Goal: Task Accomplishment & Management: Complete application form

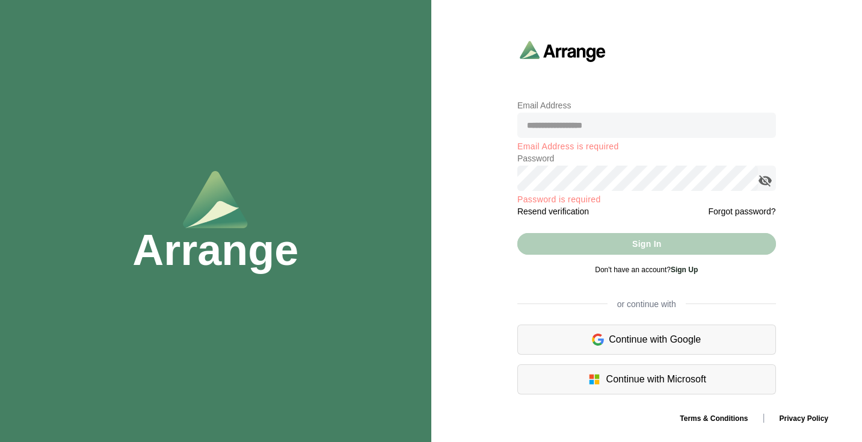
click at [661, 96] on div "Email Address Email Address is required Password Password is required Resend ve…" at bounding box center [646, 246] width 273 height 311
click at [623, 340] on div "Continue with Google" at bounding box center [647, 339] width 259 height 30
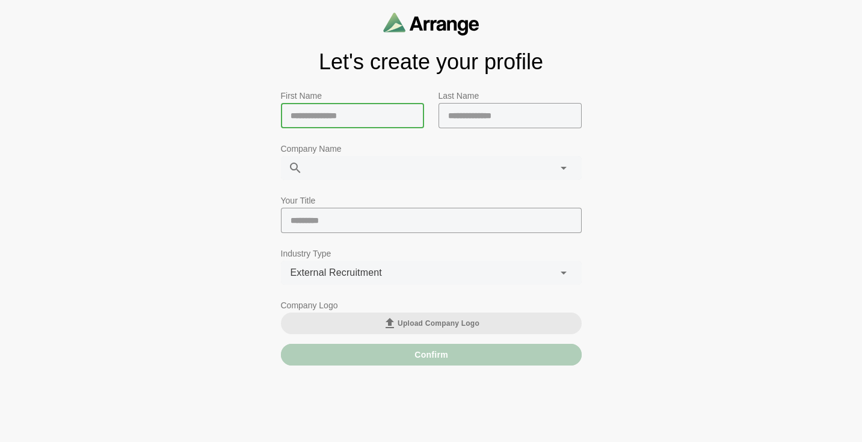
click at [364, 115] on input "text" at bounding box center [352, 115] width 143 height 25
type input "***"
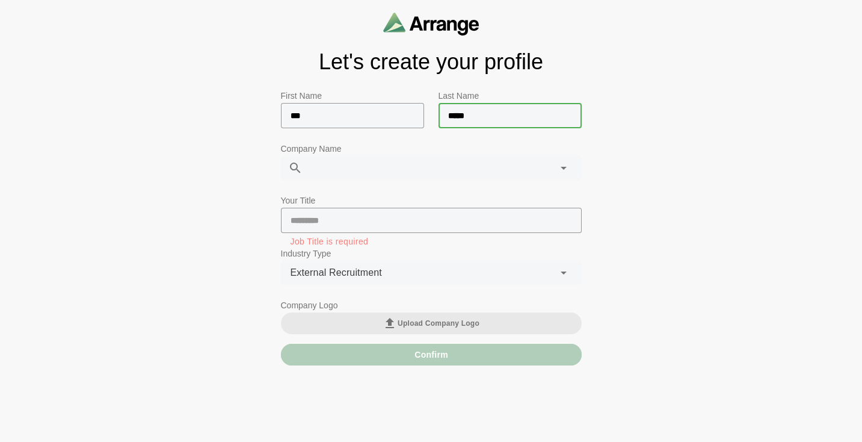
type input "*****"
click at [347, 172] on div at bounding box center [419, 168] width 232 height 24
type input "*"
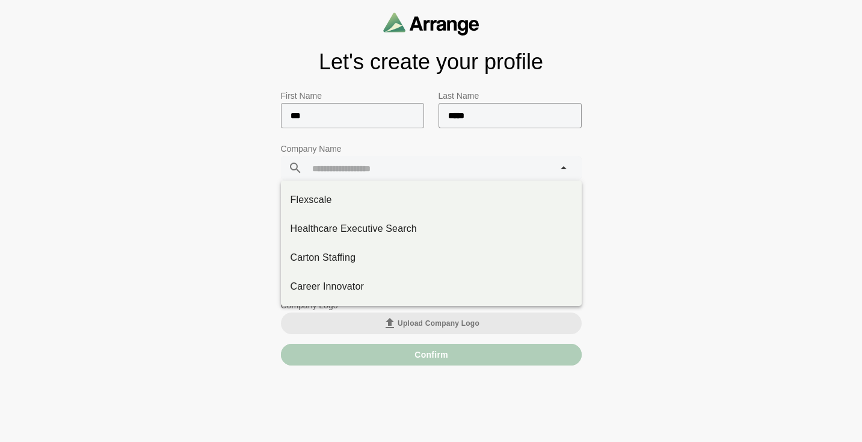
click at [415, 146] on div "First Name ***" at bounding box center [353, 114] width 158 height 67
click at [409, 174] on div at bounding box center [429, 168] width 252 height 24
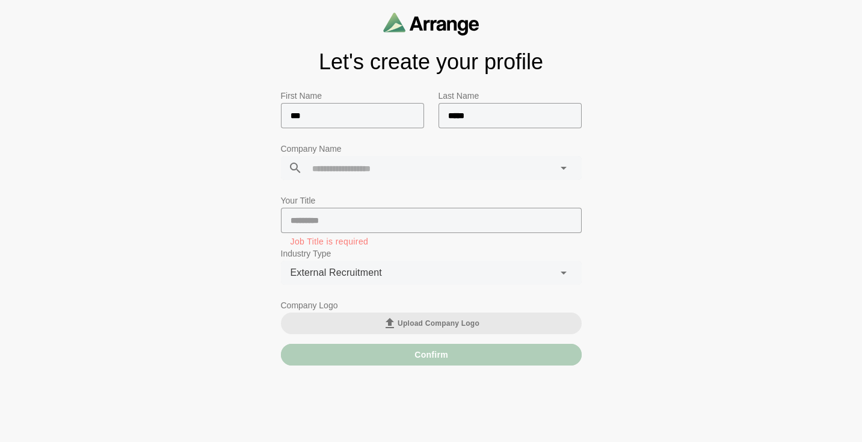
click at [417, 151] on p "Company Name" at bounding box center [431, 148] width 301 height 14
click at [563, 167] on icon at bounding box center [564, 168] width 14 height 14
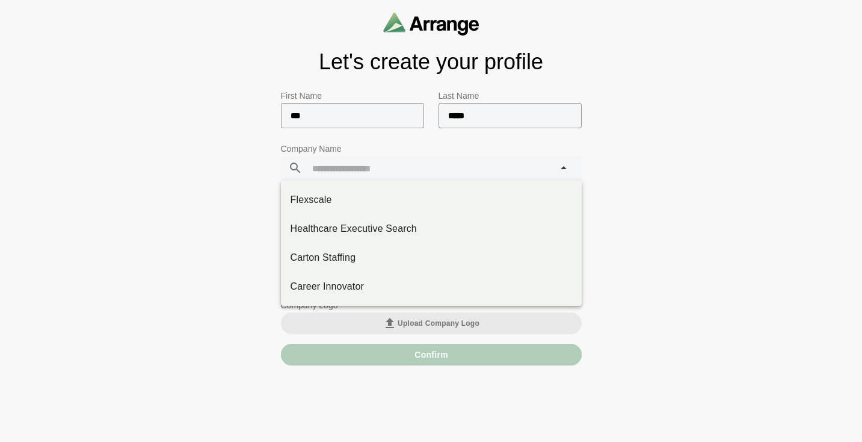
click at [563, 167] on icon at bounding box center [564, 168] width 14 height 14
click at [442, 172] on div at bounding box center [429, 168] width 252 height 24
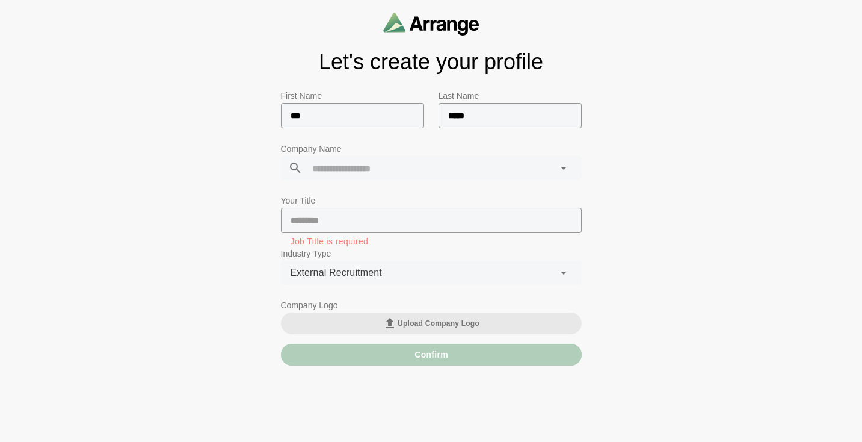
click at [380, 143] on div "First Name ***" at bounding box center [353, 114] width 158 height 67
click at [362, 221] on input "text" at bounding box center [431, 220] width 301 height 25
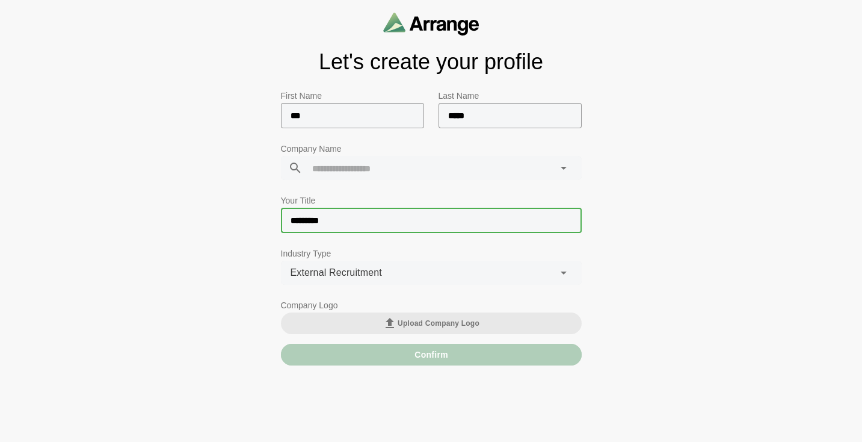
type input "*********"
click at [598, 232] on div "**********" at bounding box center [431, 186] width 862 height 373
click at [396, 355] on div "Confirm" at bounding box center [431, 355] width 301 height 22
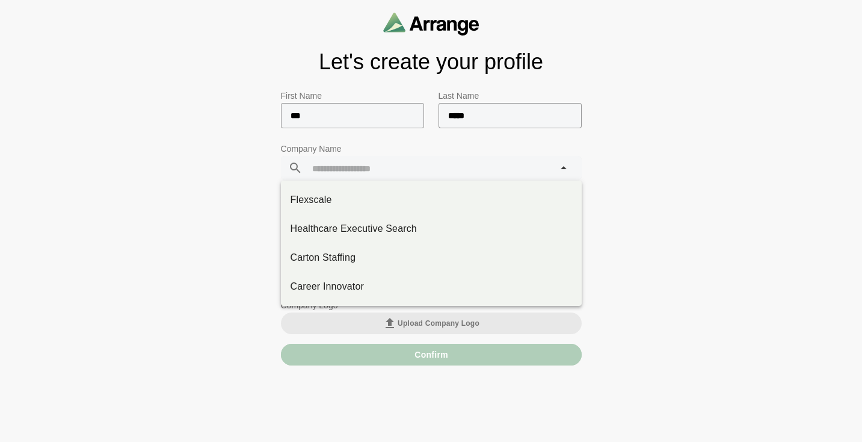
click at [403, 176] on div at bounding box center [429, 168] width 252 height 24
click at [361, 202] on div "Flexscale" at bounding box center [432, 200] width 282 height 14
type input "*********"
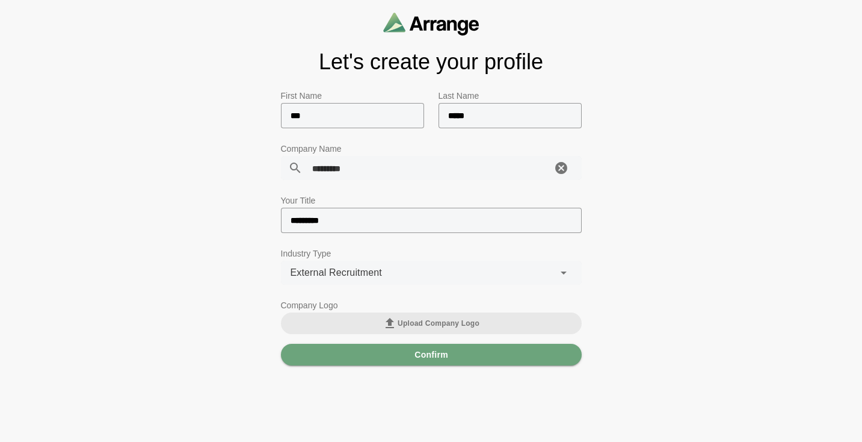
click at [323, 170] on span "Flexscale" at bounding box center [333, 168] width 42 height 16
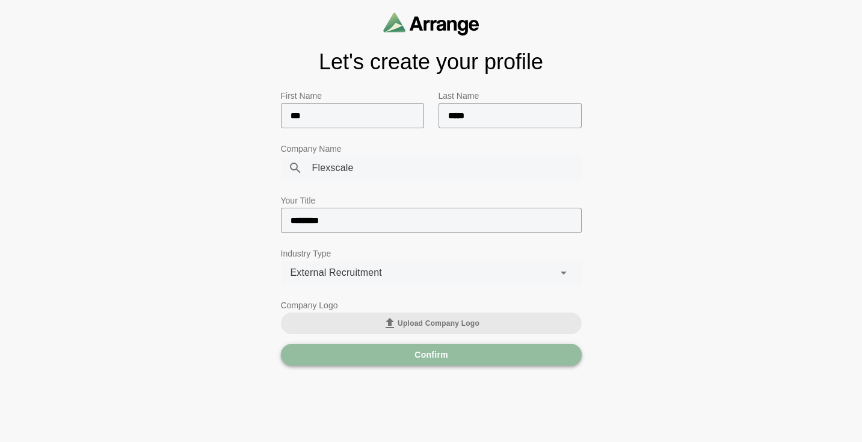
click at [401, 359] on button "Confirm" at bounding box center [431, 355] width 301 height 22
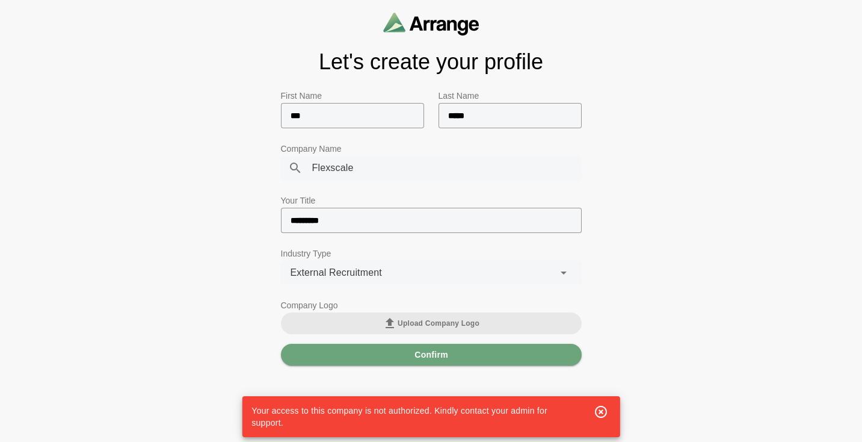
click at [406, 171] on div "Flexscale *********" at bounding box center [427, 168] width 249 height 24
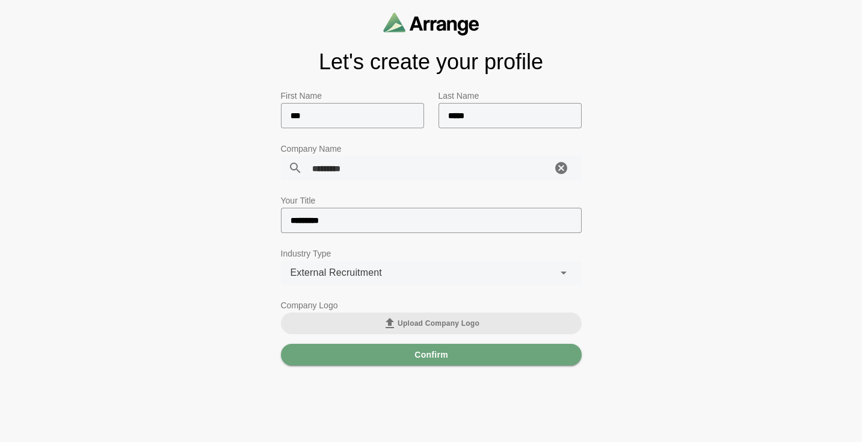
click at [559, 166] on icon "Clear" at bounding box center [561, 168] width 14 height 14
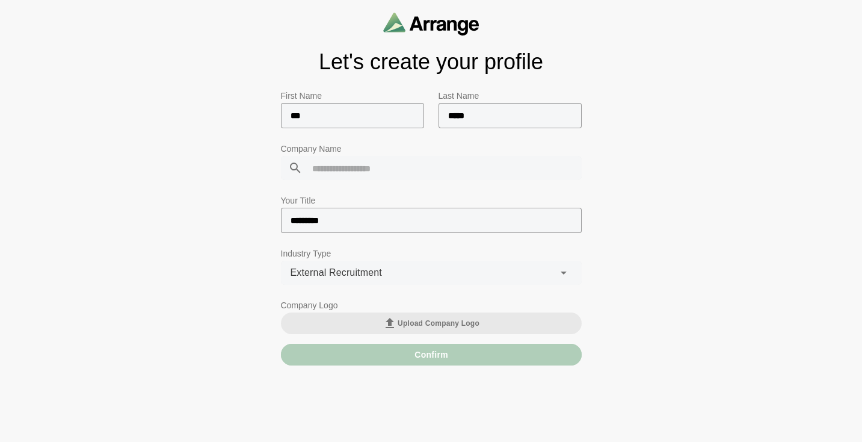
click at [443, 309] on p "Company Logo" at bounding box center [431, 305] width 301 height 14
click at [372, 119] on input "text" at bounding box center [352, 115] width 143 height 25
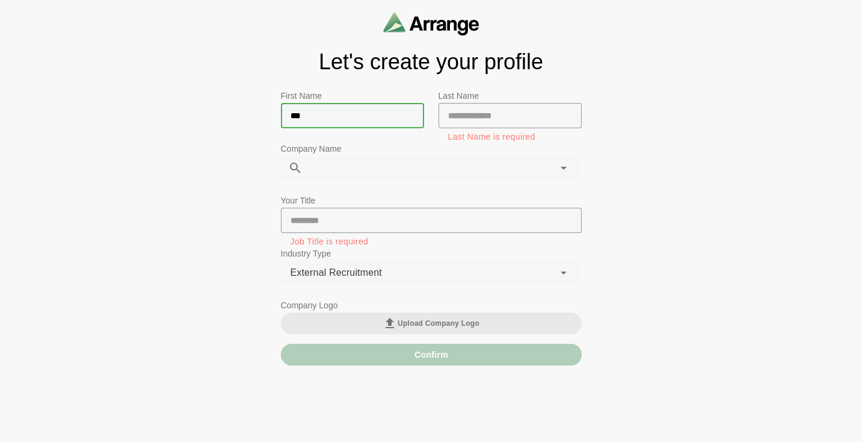
type input "***"
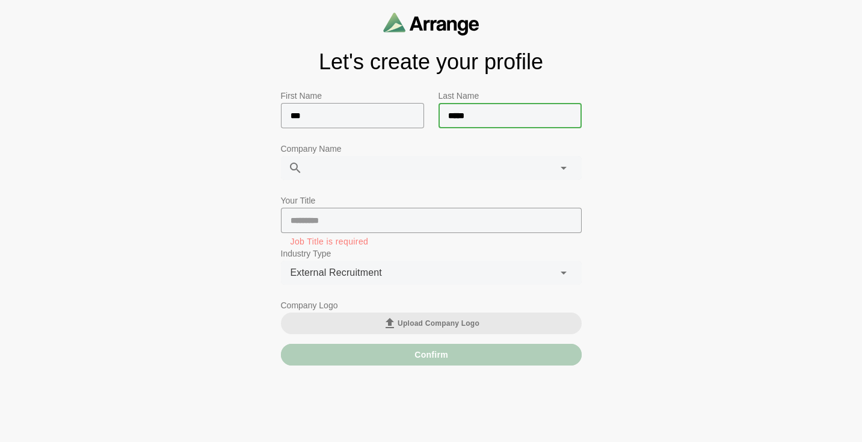
type input "*****"
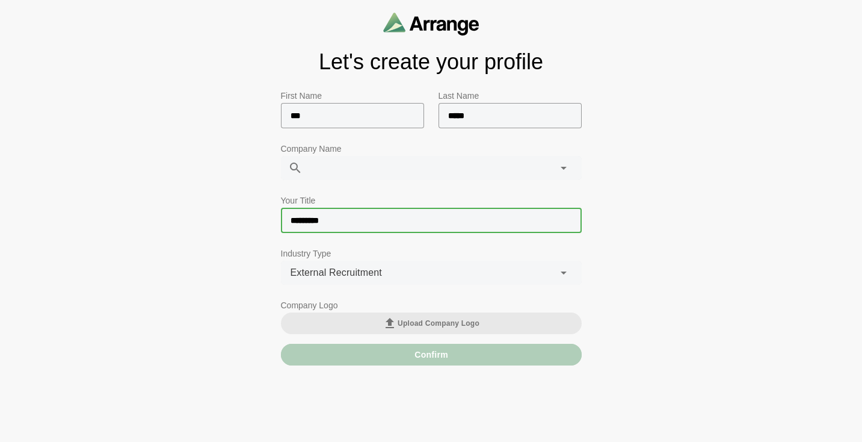
type input "*********"
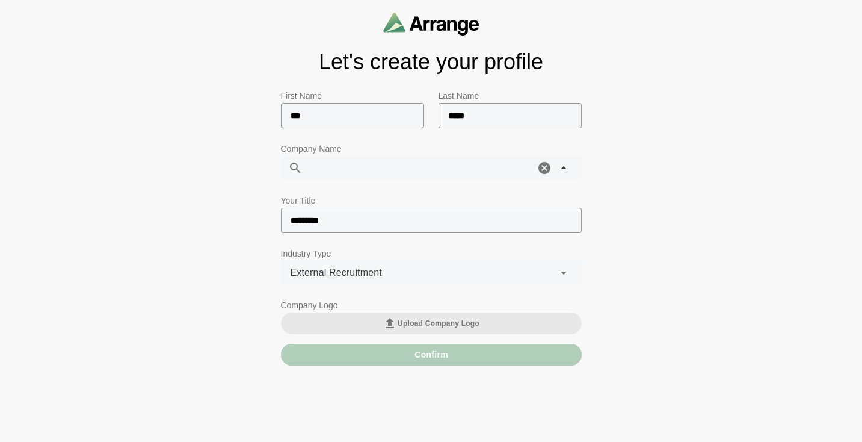
click at [345, 176] on div at bounding box center [419, 168] width 232 height 24
click at [562, 166] on icon at bounding box center [564, 168] width 14 height 14
click at [464, 170] on div at bounding box center [419, 168] width 232 height 24
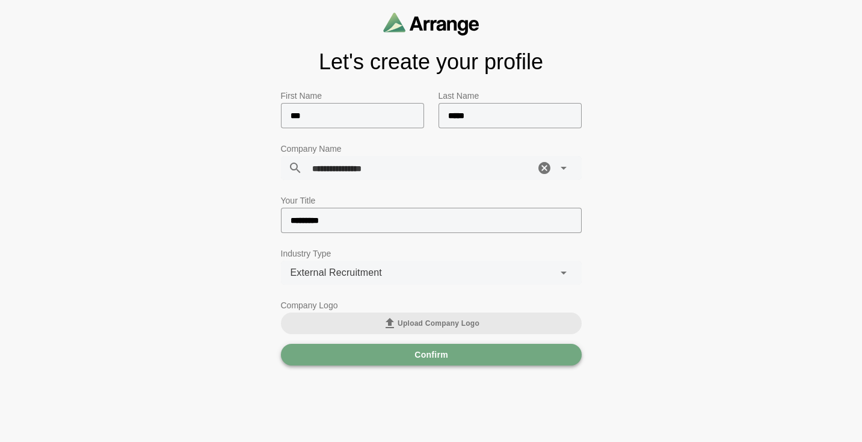
type input "**********"
click at [533, 356] on button "Confirm" at bounding box center [431, 355] width 301 height 22
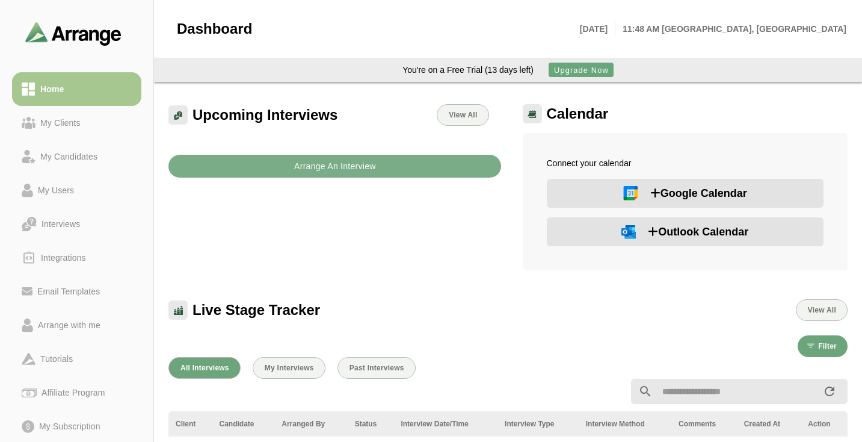
click at [683, 196] on span "Google Calendar" at bounding box center [699, 193] width 97 height 17
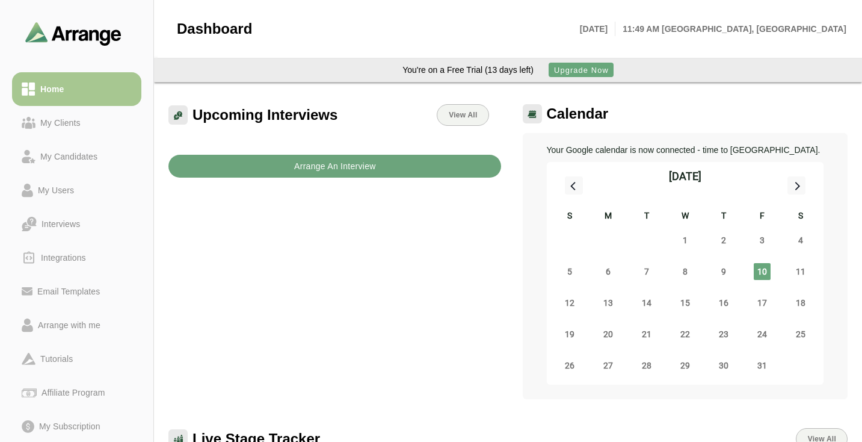
click at [383, 172] on button "Arrange An Interview" at bounding box center [335, 166] width 333 height 23
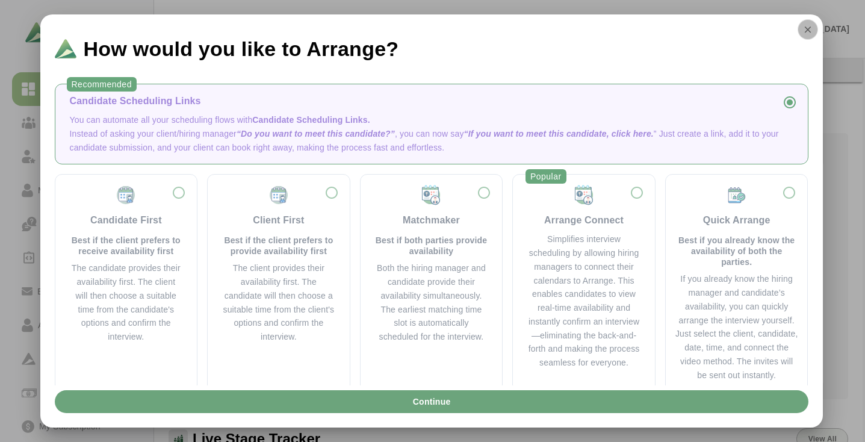
click at [810, 26] on icon "button" at bounding box center [807, 29] width 11 height 11
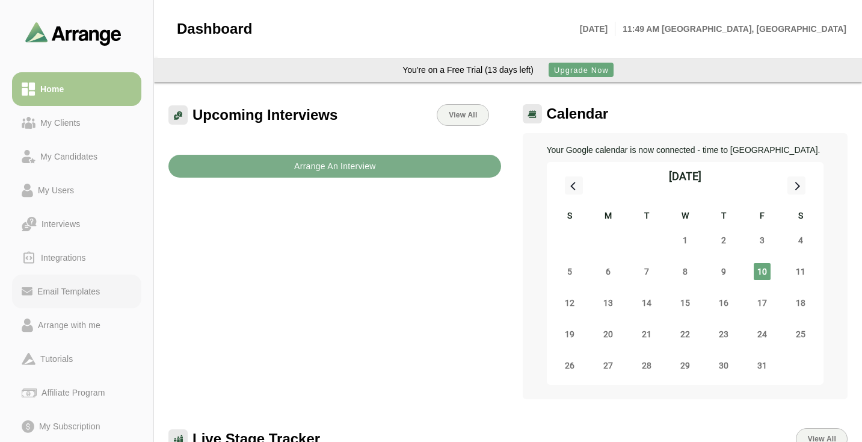
scroll to position [11, 0]
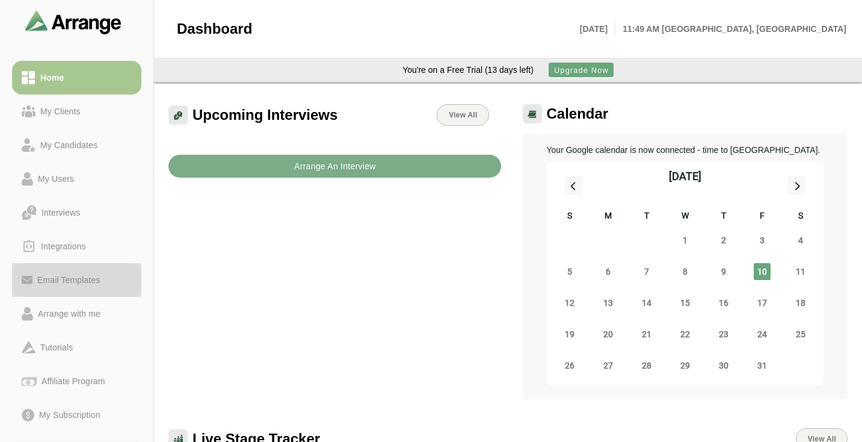
click at [78, 282] on div "Email Templates" at bounding box center [69, 280] width 72 height 14
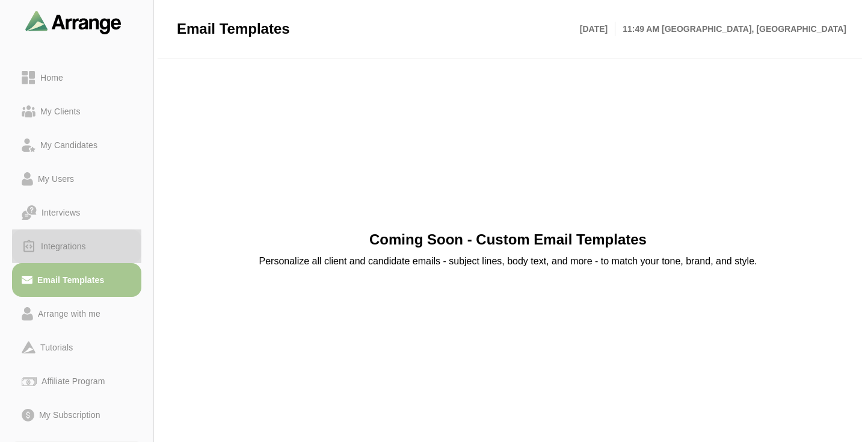
click at [72, 247] on div "Integrations" at bounding box center [63, 246] width 55 height 14
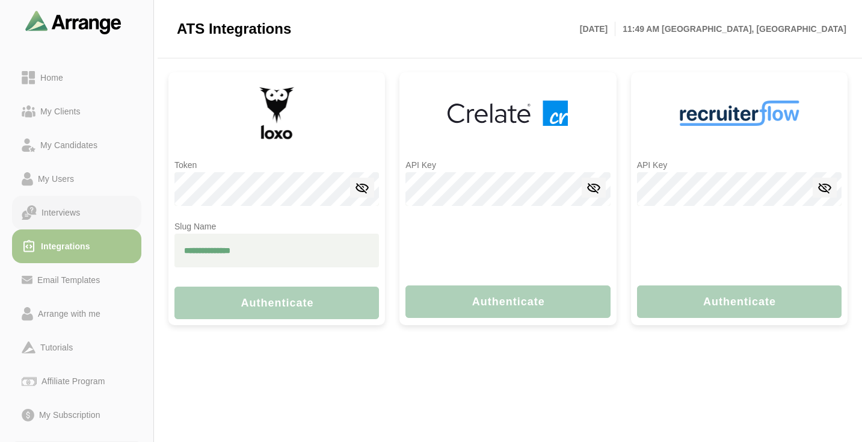
click at [66, 199] on link "Interviews" at bounding box center [76, 213] width 129 height 34
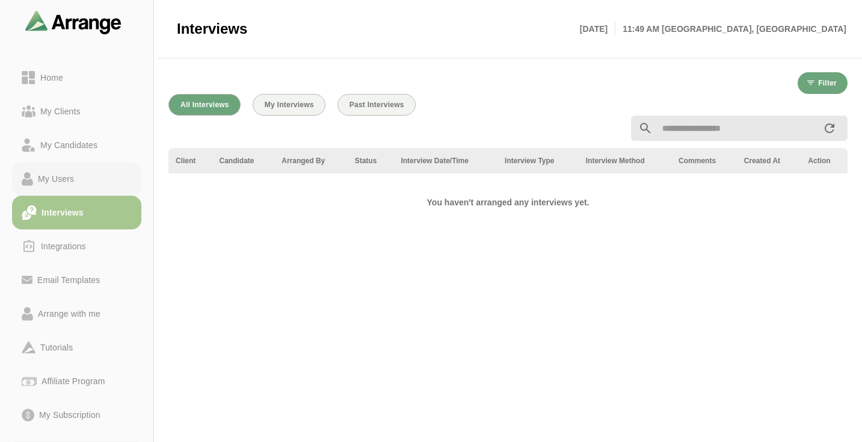
click at [64, 174] on div "My Users" at bounding box center [56, 179] width 46 height 14
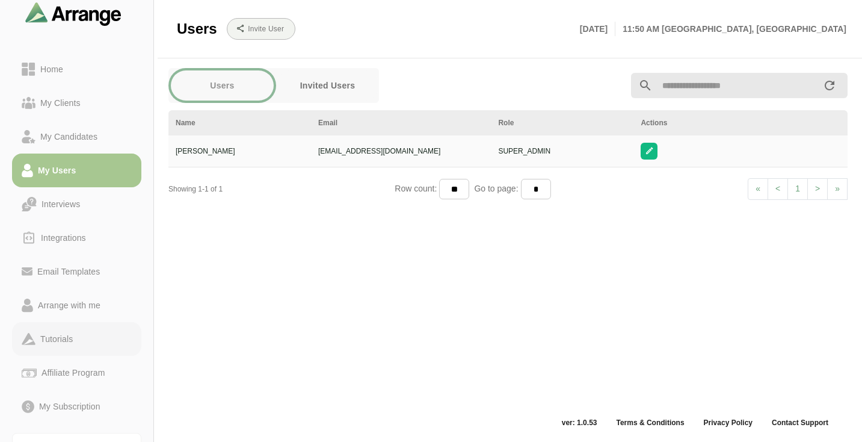
scroll to position [20, 0]
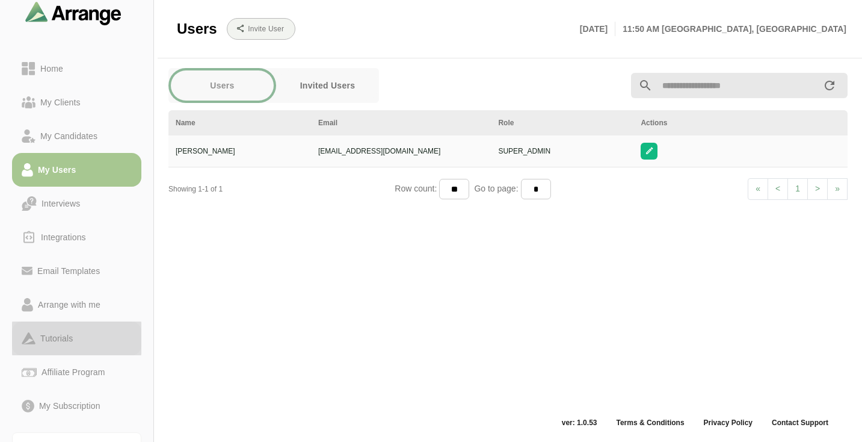
click at [60, 346] on link "Tutorials" at bounding box center [76, 338] width 129 height 34
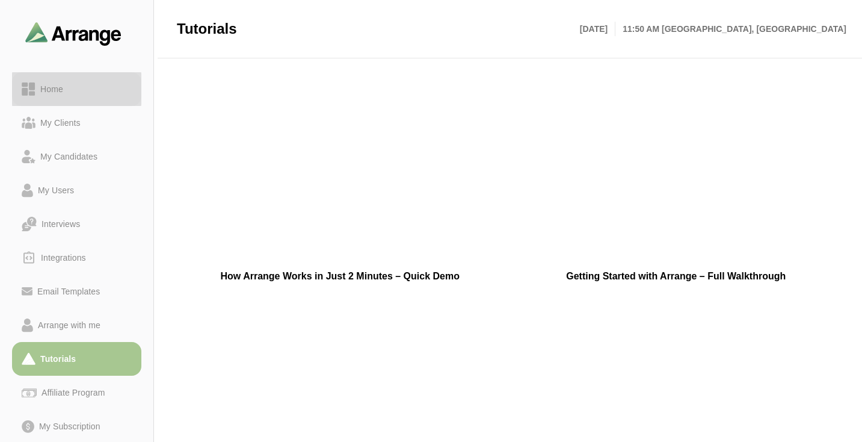
click at [58, 96] on link "Home" at bounding box center [76, 89] width 129 height 34
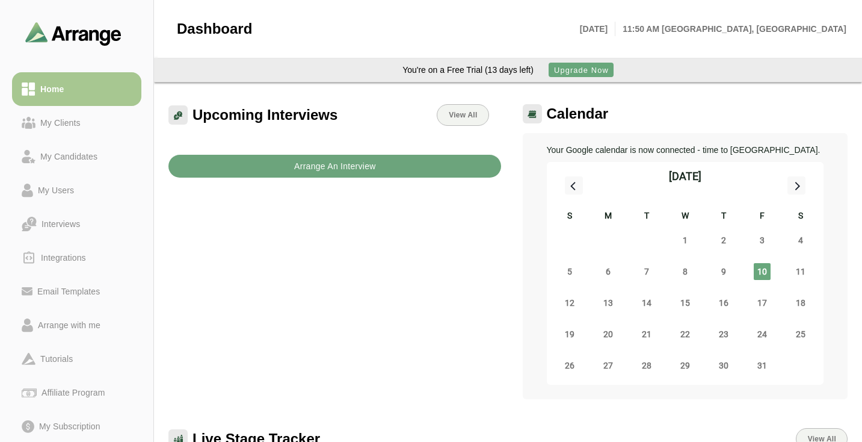
click at [361, 169] on b "Arrange An Interview" at bounding box center [335, 166] width 82 height 23
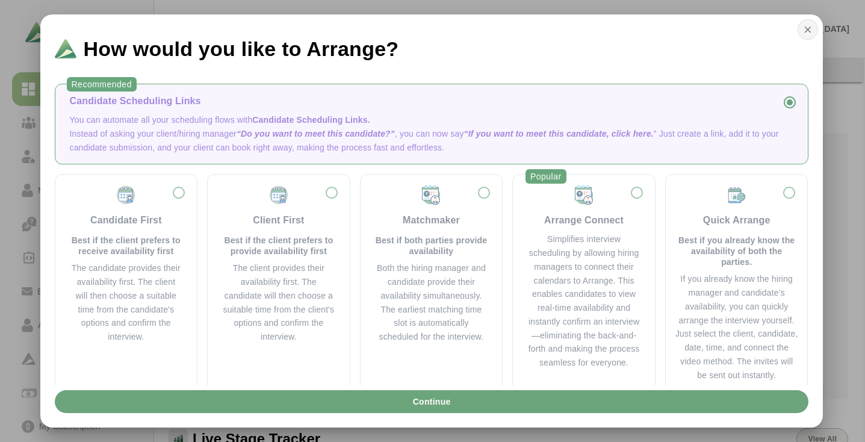
click at [814, 30] on button "button" at bounding box center [807, 29] width 20 height 20
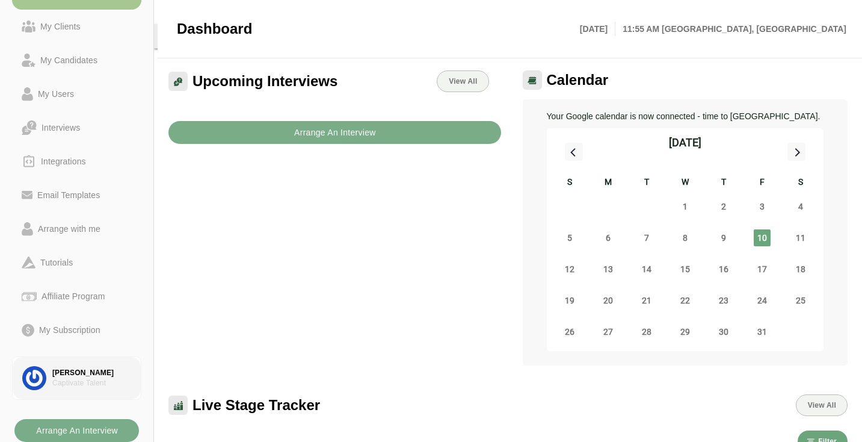
scroll to position [36, 0]
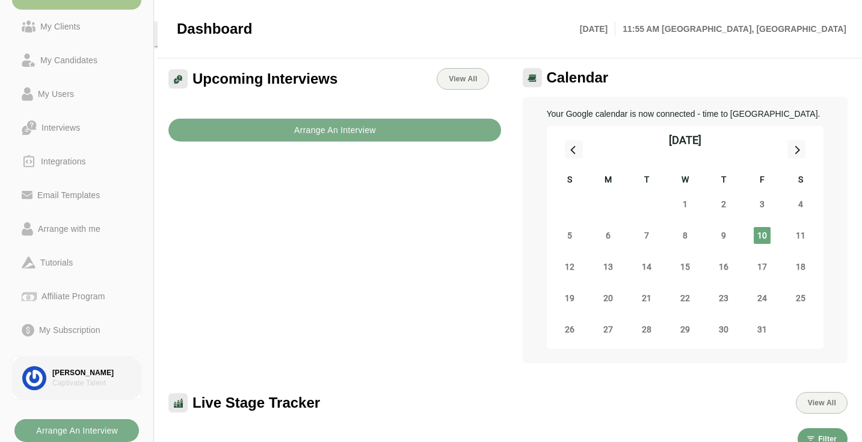
click at [88, 385] on div "Captivate Talent" at bounding box center [91, 383] width 79 height 10
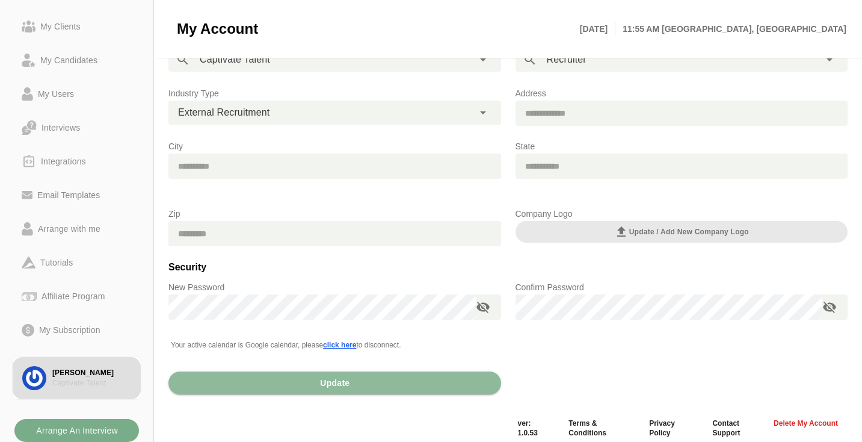
scroll to position [107, 0]
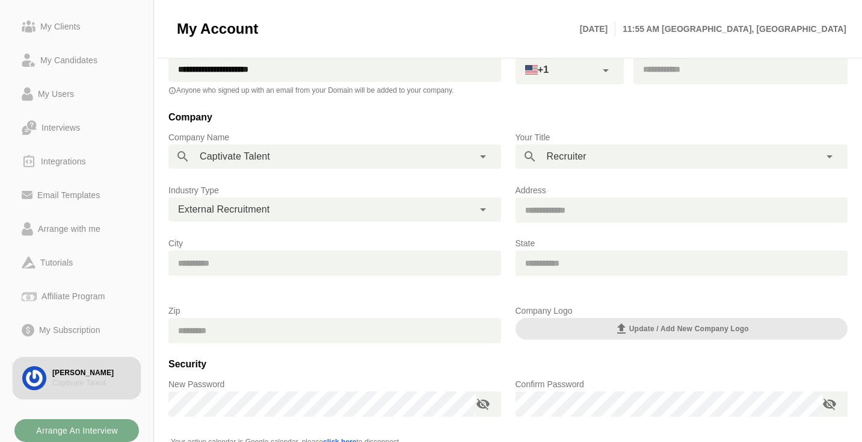
click at [325, 158] on div "**********" at bounding box center [322, 156] width 264 height 24
click at [480, 149] on div at bounding box center [484, 156] width 20 height 24
click at [481, 156] on icon at bounding box center [483, 156] width 14 height 14
click at [484, 156] on icon at bounding box center [483, 156] width 14 height 14
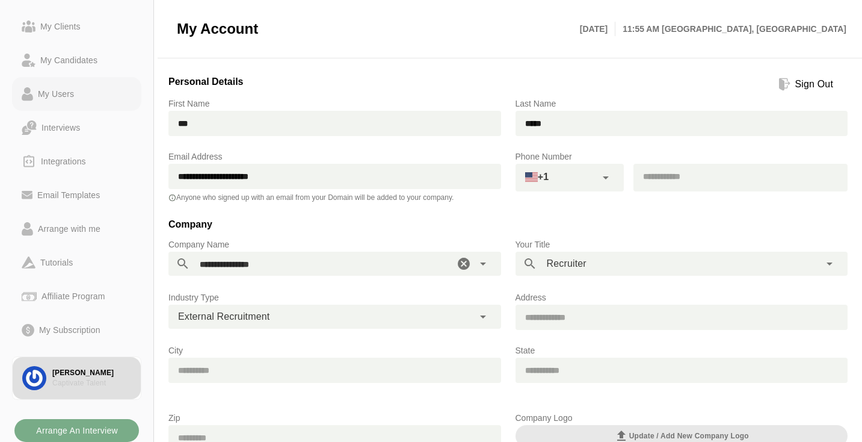
scroll to position [0, 0]
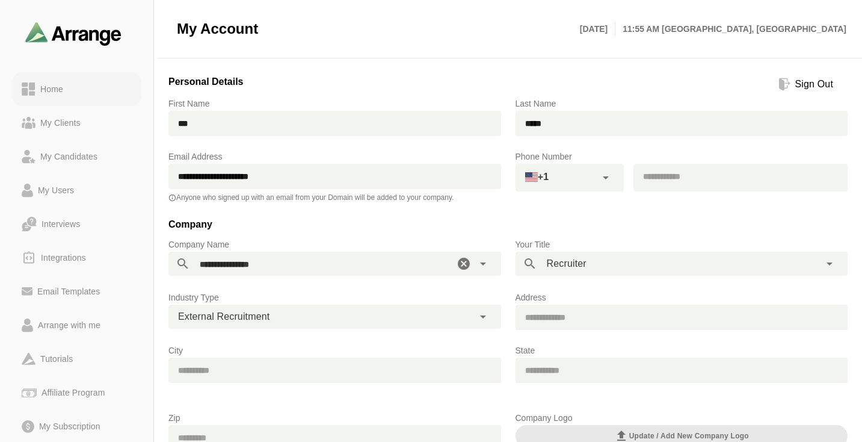
click at [54, 88] on div "Home" at bounding box center [52, 89] width 33 height 14
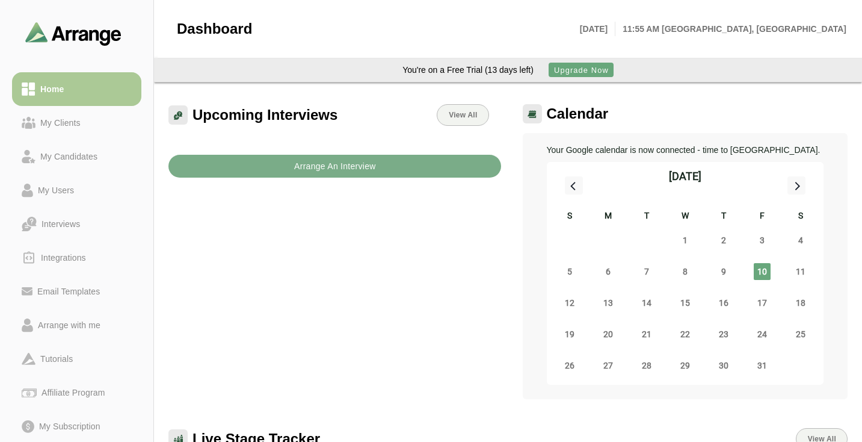
scroll to position [96, 0]
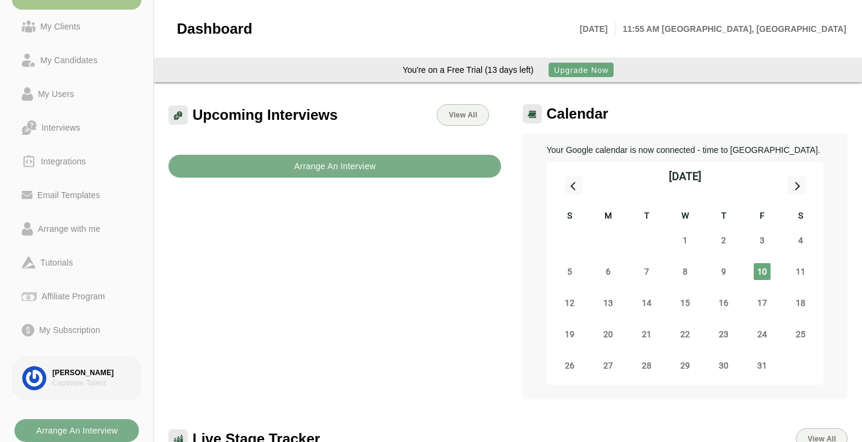
click at [88, 382] on div "Captivate Talent" at bounding box center [91, 383] width 79 height 10
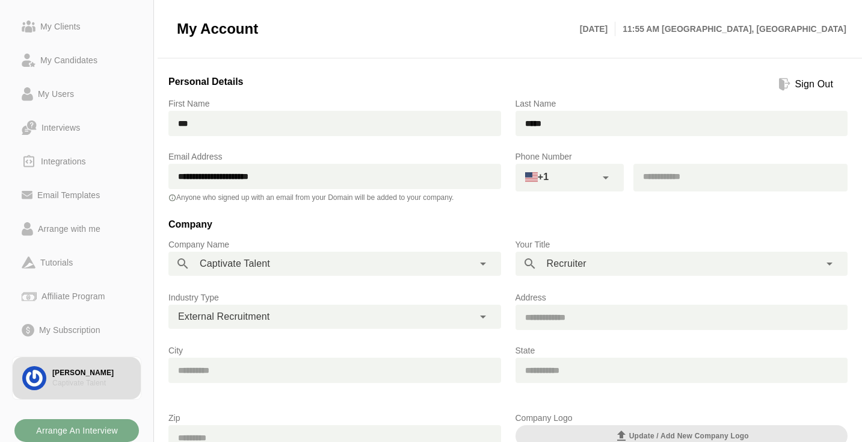
scroll to position [214, 0]
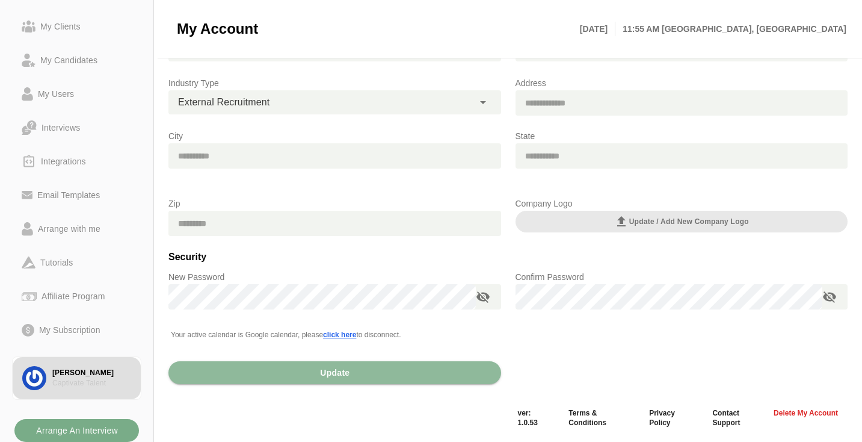
click at [819, 412] on span "Delete my Account" at bounding box center [805, 413] width 65 height 10
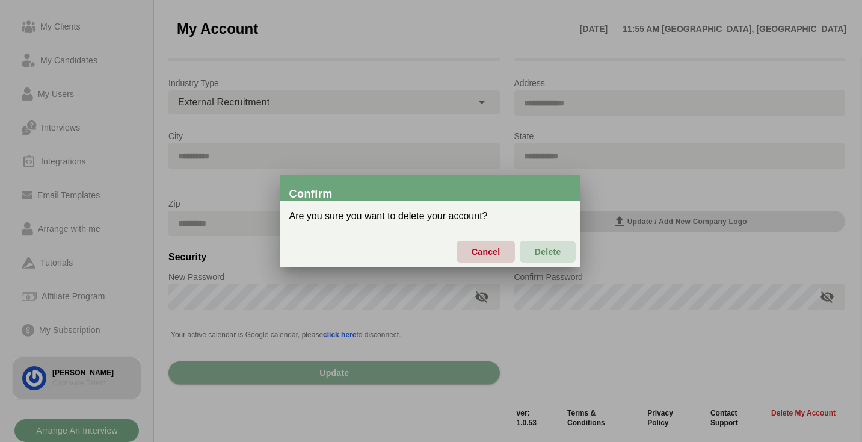
scroll to position [0, 0]
click at [551, 252] on span "Delete" at bounding box center [549, 251] width 27 height 25
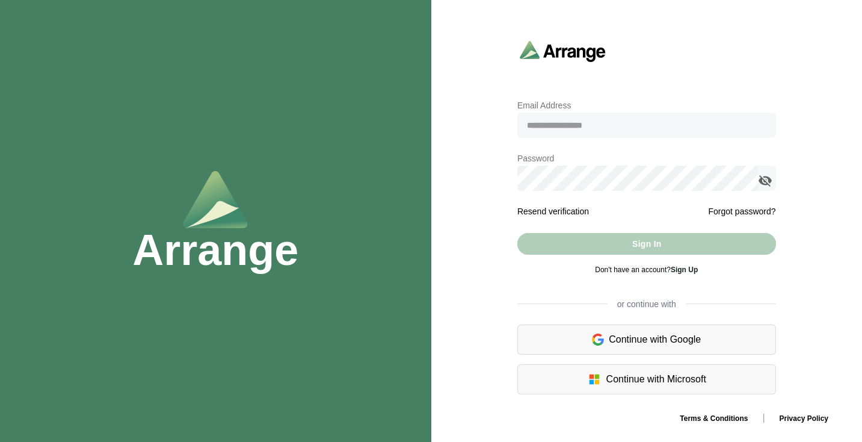
click at [611, 81] on div at bounding box center [647, 65] width 288 height 64
click at [685, 271] on link "Sign Up" at bounding box center [684, 269] width 27 height 8
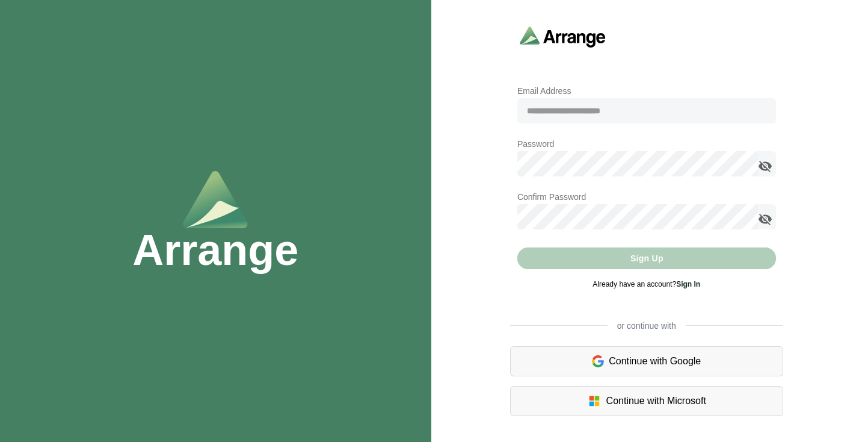
click at [602, 113] on input "email" at bounding box center [647, 110] width 259 height 25
type input "**********"
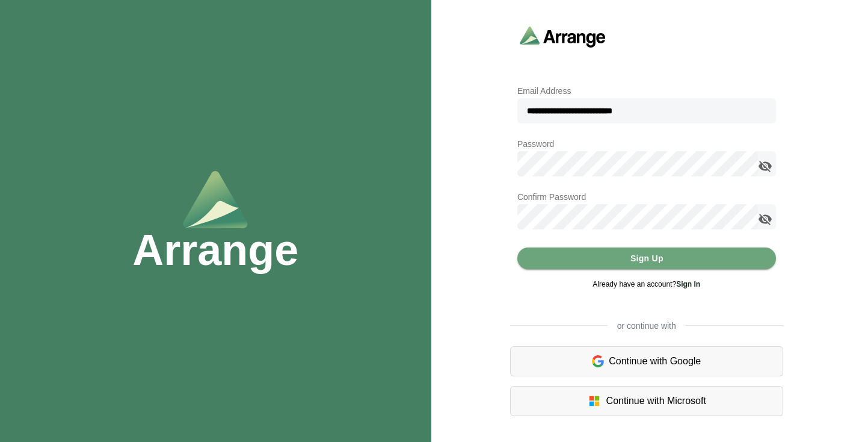
click at [441, 243] on div "**********" at bounding box center [648, 221] width 432 height 404
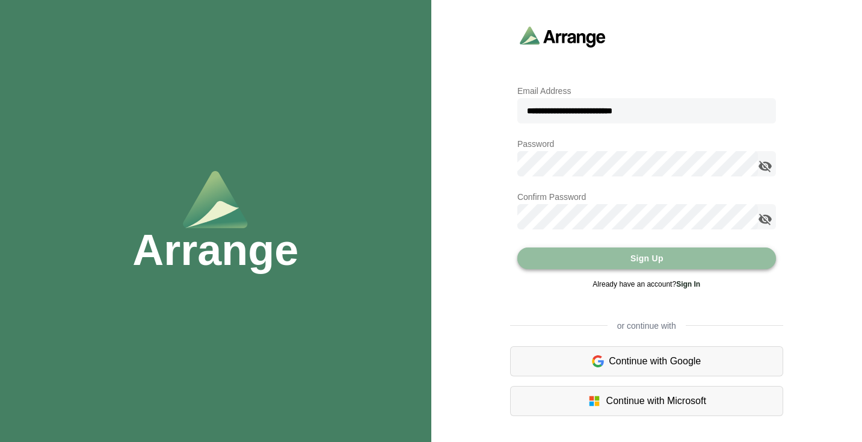
click at [578, 258] on button "Sign Up" at bounding box center [647, 258] width 259 height 22
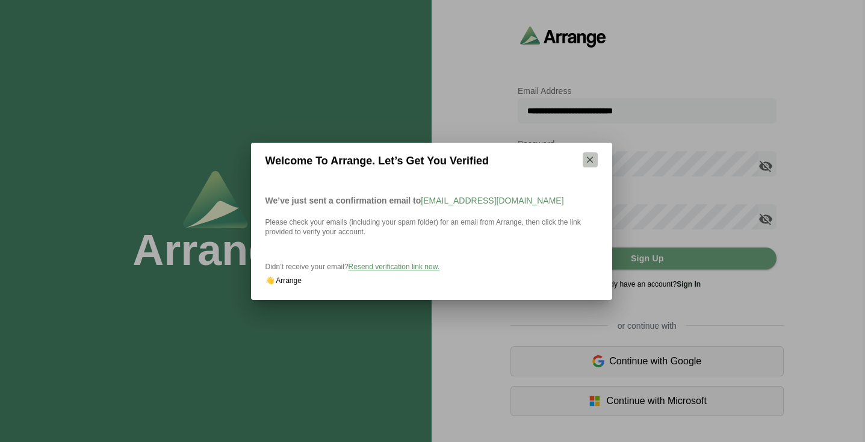
click at [589, 152] on button "button" at bounding box center [590, 159] width 15 height 15
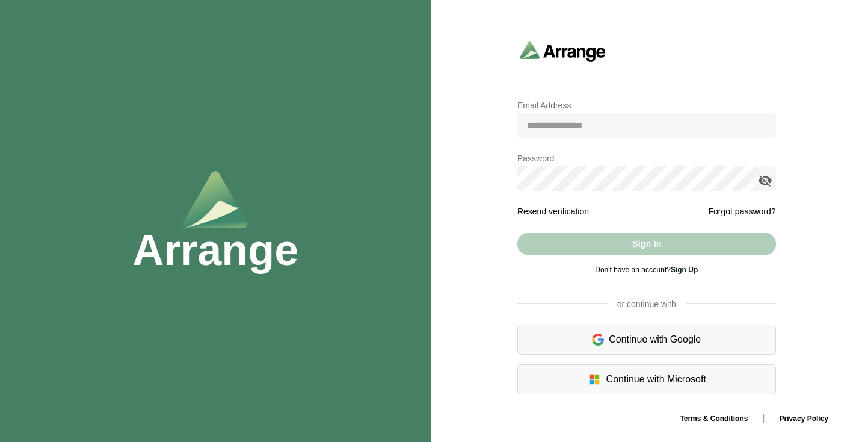
click at [592, 124] on input "email" at bounding box center [647, 125] width 259 height 25
type input "**********"
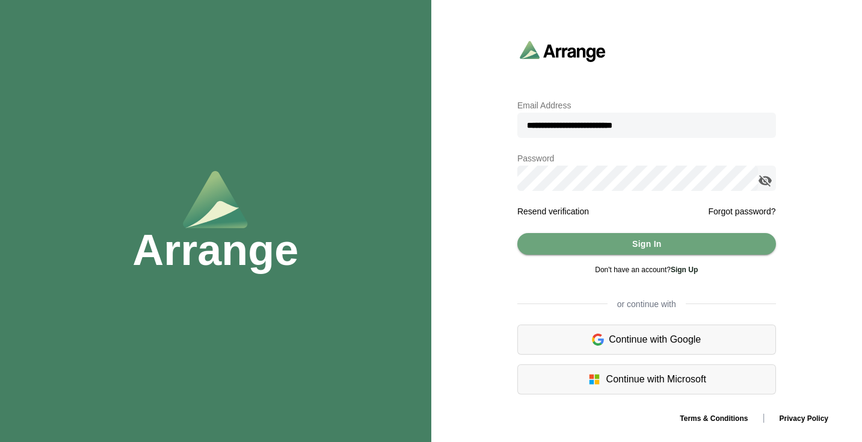
click at [199, 373] on div "Arrange" at bounding box center [216, 221] width 432 height 442
click at [59, 409] on div "Arrange" at bounding box center [216, 221] width 432 height 442
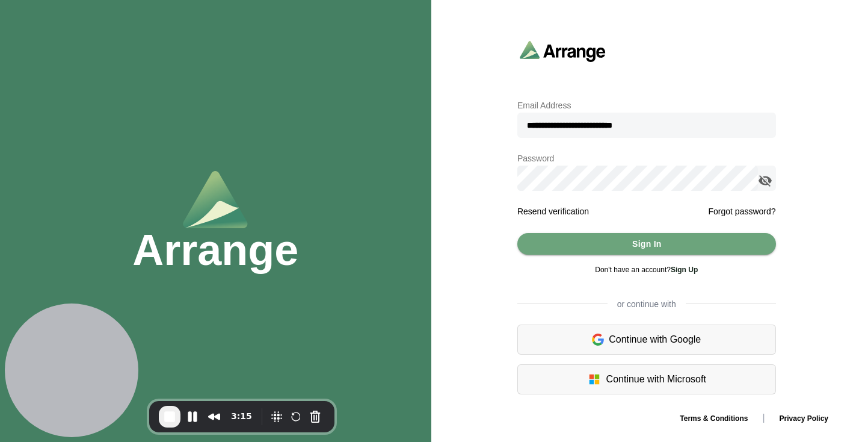
click at [764, 179] on icon "appended action" at bounding box center [765, 180] width 14 height 14
click at [616, 246] on button "Sign In" at bounding box center [647, 244] width 259 height 22
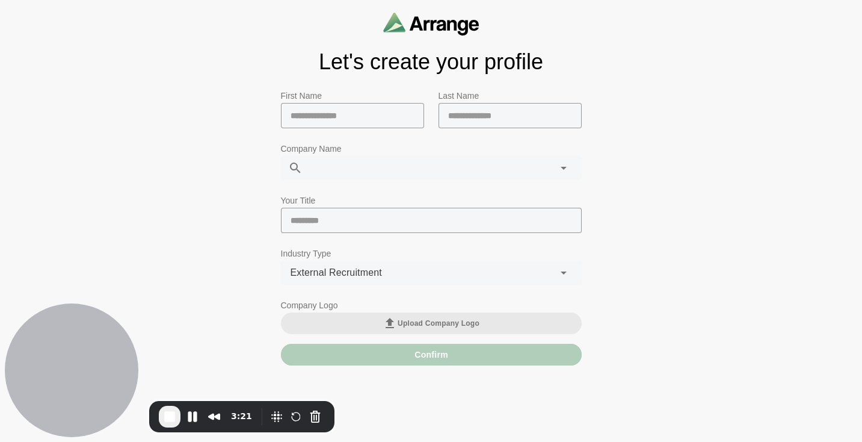
click at [302, 118] on input "text" at bounding box center [352, 115] width 143 height 25
type input "***"
type input "*****"
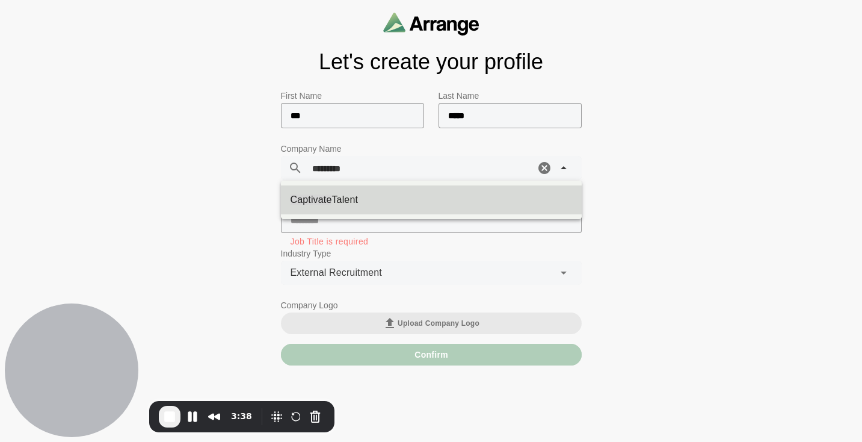
click at [497, 171] on div "Captivate *********" at bounding box center [419, 168] width 232 height 24
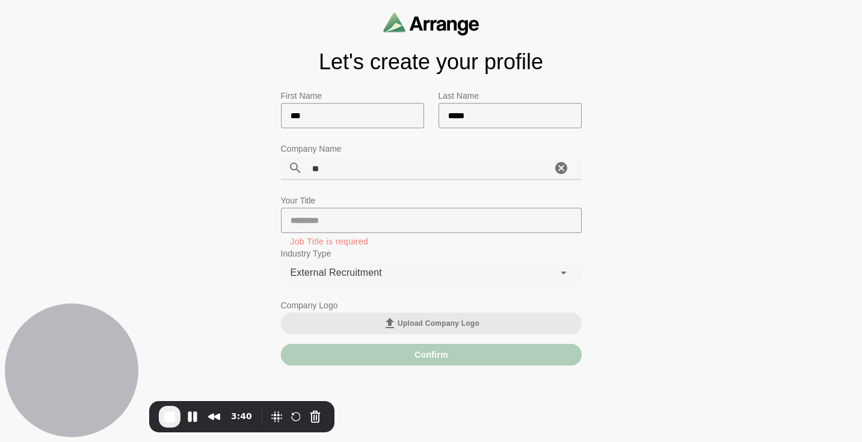
type input "*"
click at [701, 187] on div "**********" at bounding box center [431, 186] width 862 height 373
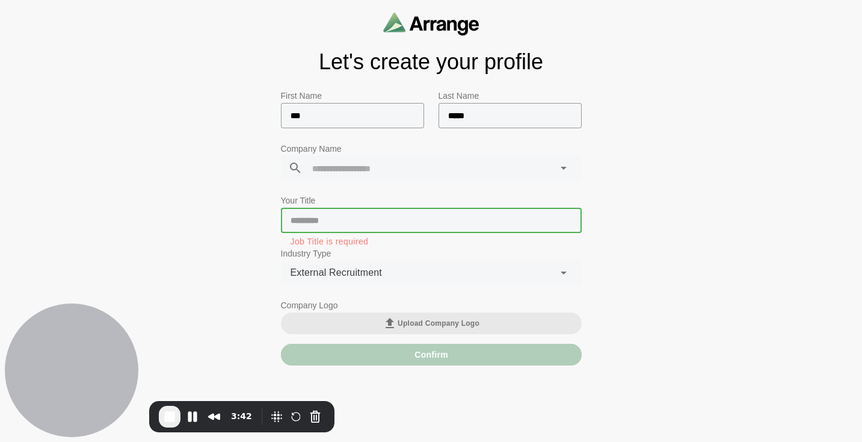
click at [471, 218] on input "text" at bounding box center [431, 220] width 301 height 25
type input "*********"
click at [666, 279] on div "**********" at bounding box center [431, 186] width 862 height 373
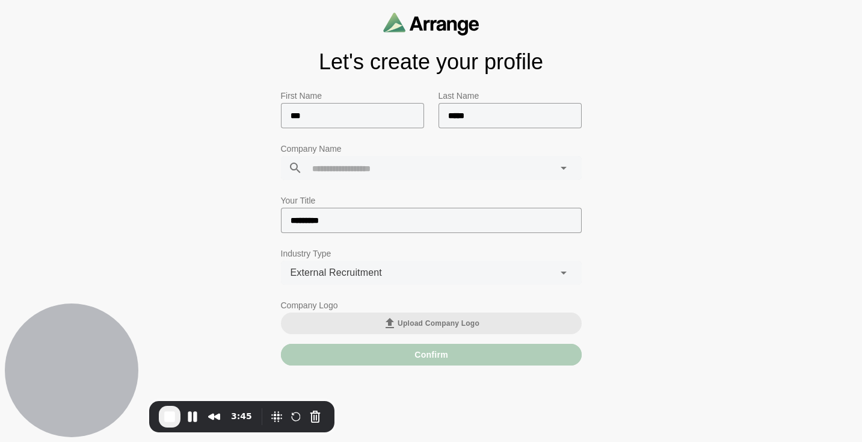
click at [504, 361] on div "Confirm" at bounding box center [431, 355] width 301 height 22
click at [407, 353] on div "Confirm" at bounding box center [431, 355] width 301 height 22
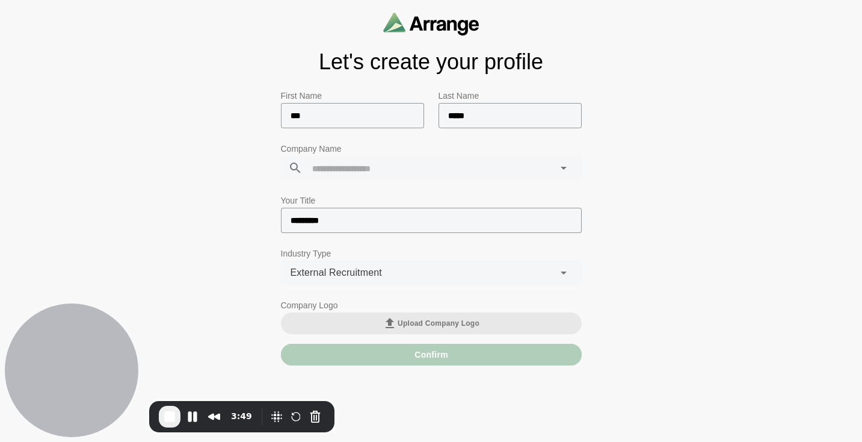
click at [385, 159] on div at bounding box center [429, 168] width 252 height 24
click at [419, 147] on div "First Name ***" at bounding box center [353, 114] width 158 height 67
click at [412, 177] on div at bounding box center [429, 168] width 252 height 24
click at [567, 167] on icon at bounding box center [564, 168] width 14 height 14
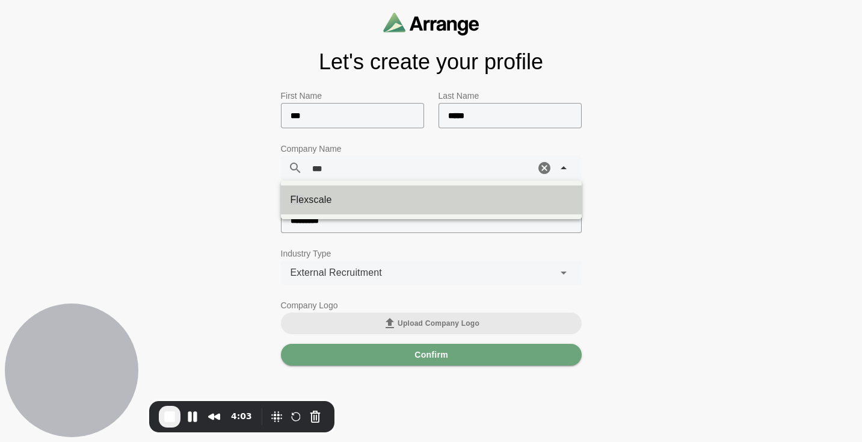
click at [509, 204] on div "Fle xscale" at bounding box center [432, 200] width 282 height 14
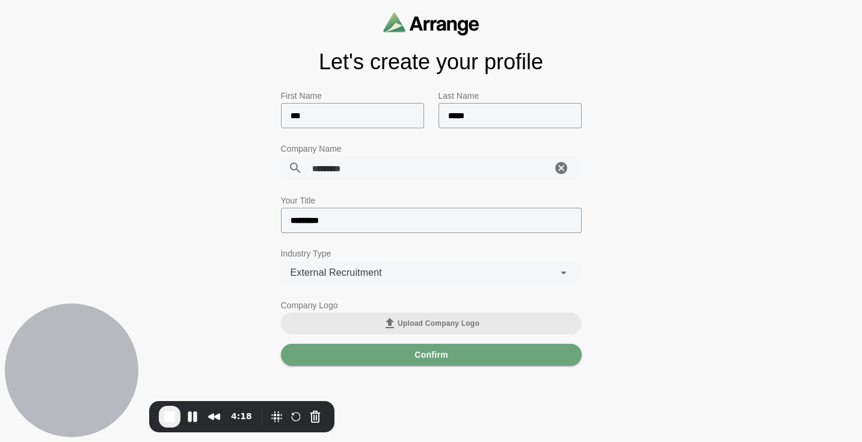
click at [383, 173] on div "Flexscale *********" at bounding box center [427, 168] width 249 height 24
click at [507, 170] on div "Flexscale *********" at bounding box center [427, 168] width 249 height 24
type input "*********"
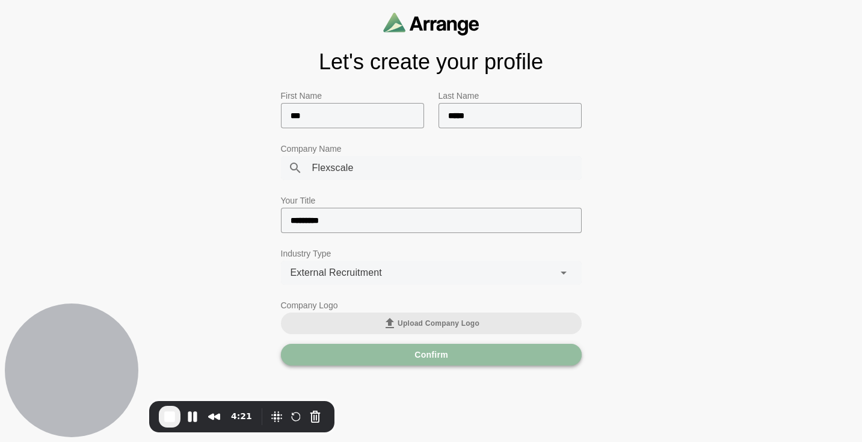
click at [454, 356] on button "Confirm" at bounding box center [431, 355] width 301 height 22
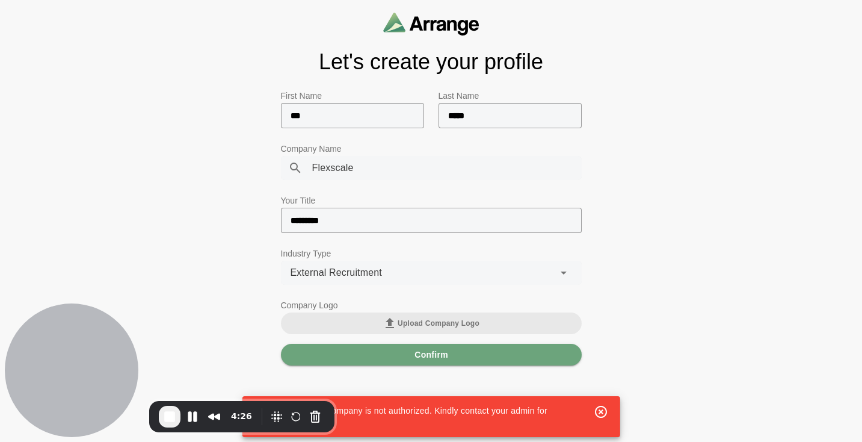
click at [608, 413] on div at bounding box center [602, 416] width 31 height 39
click at [597, 413] on icon "button" at bounding box center [601, 411] width 14 height 14
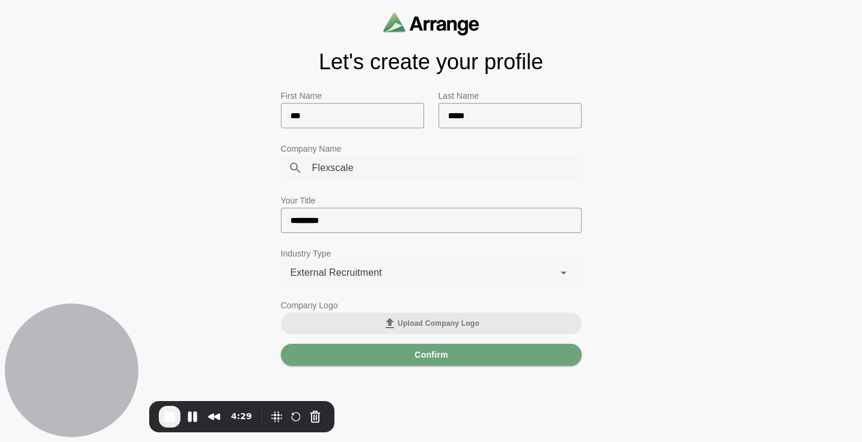
click at [430, 178] on div "Flexscale *********" at bounding box center [427, 168] width 249 height 24
click at [559, 166] on icon "Clear" at bounding box center [561, 168] width 14 height 14
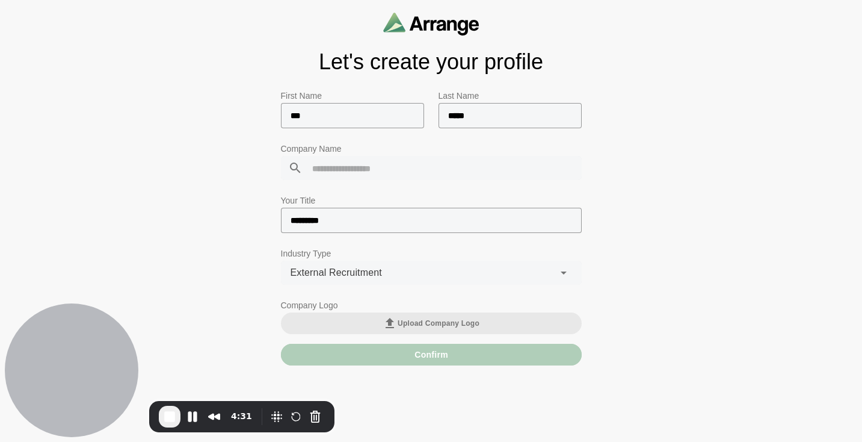
click at [518, 170] on div at bounding box center [437, 168] width 268 height 24
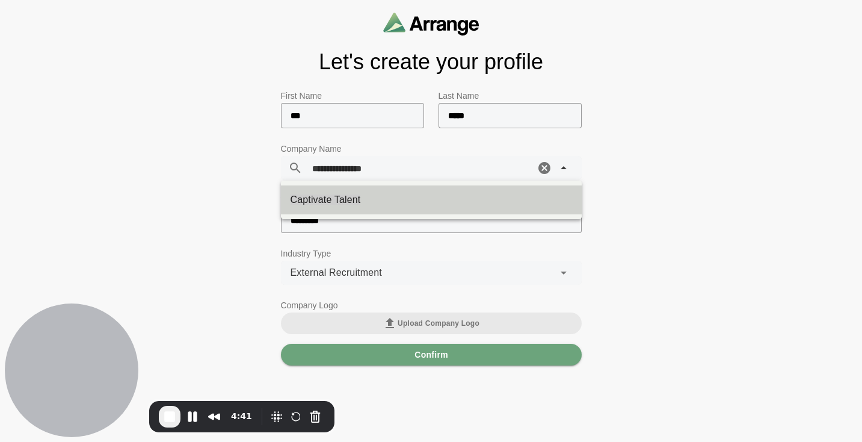
click at [467, 197] on div "Captivate Talent" at bounding box center [432, 200] width 282 height 14
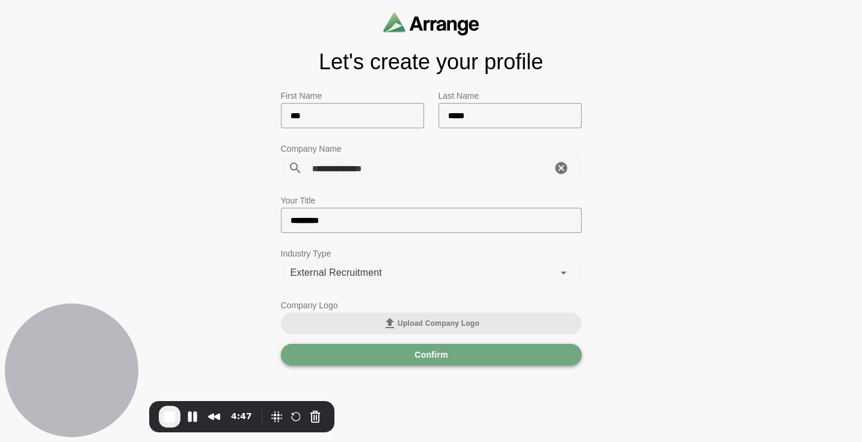
type input "**********"
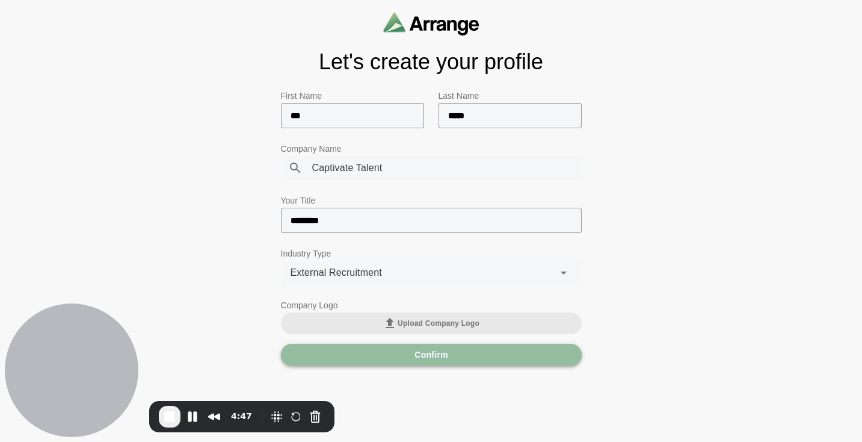
click at [413, 355] on button "Confirm" at bounding box center [431, 355] width 301 height 22
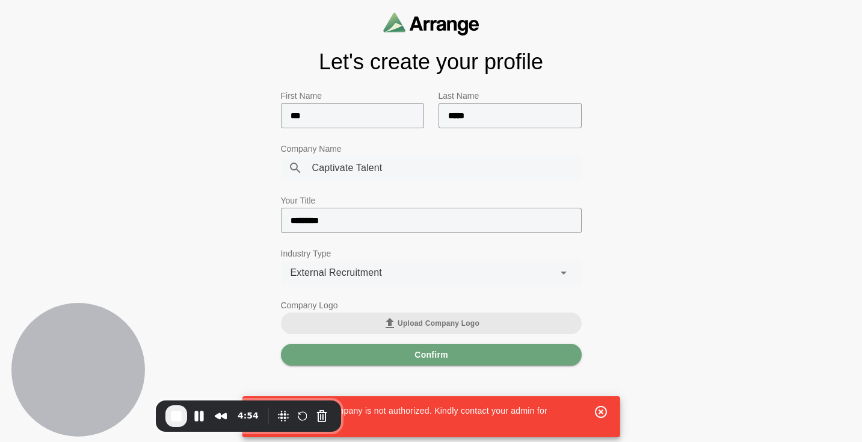
drag, startPoint x: 250, startPoint y: 404, endPoint x: 256, endPoint y: 403, distance: 6.6
click at [256, 403] on div "4:54" at bounding box center [248, 415] width 185 height 31
click at [598, 417] on icon "button" at bounding box center [601, 411] width 14 height 14
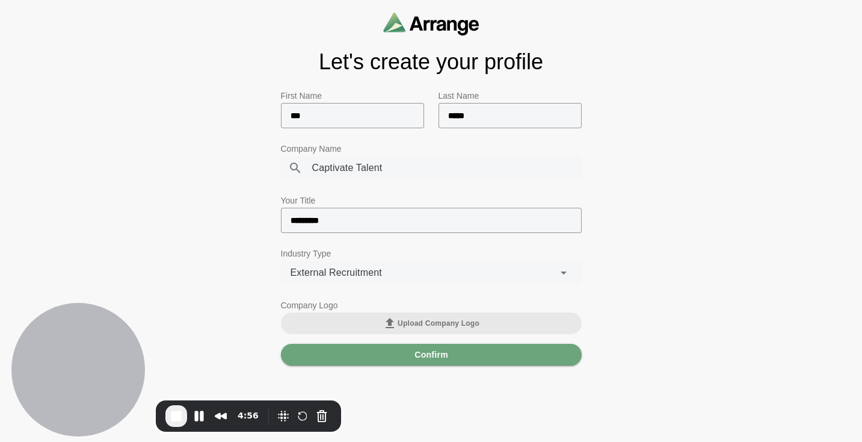
click at [388, 222] on input "*********" at bounding box center [431, 220] width 301 height 25
click at [392, 181] on div at bounding box center [431, 186] width 301 height 13
click at [392, 172] on div "**********" at bounding box center [427, 168] width 249 height 24
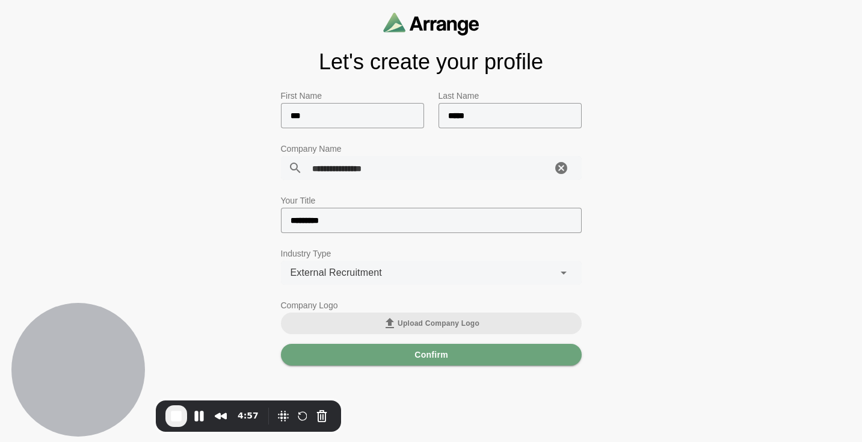
click at [392, 172] on div "**********" at bounding box center [427, 168] width 249 height 24
click at [333, 166] on span "Captivate Talent" at bounding box center [347, 168] width 70 height 16
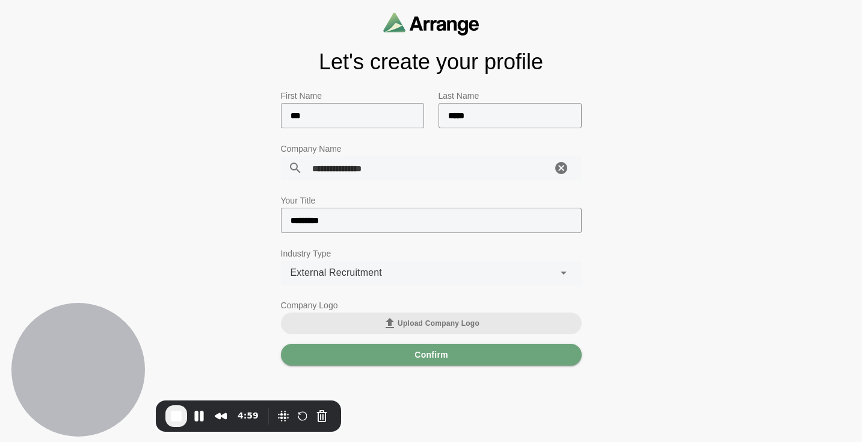
click at [333, 166] on span "Captivate Talent" at bounding box center [347, 168] width 70 height 16
click at [554, 170] on icon "Clear" at bounding box center [561, 168] width 14 height 14
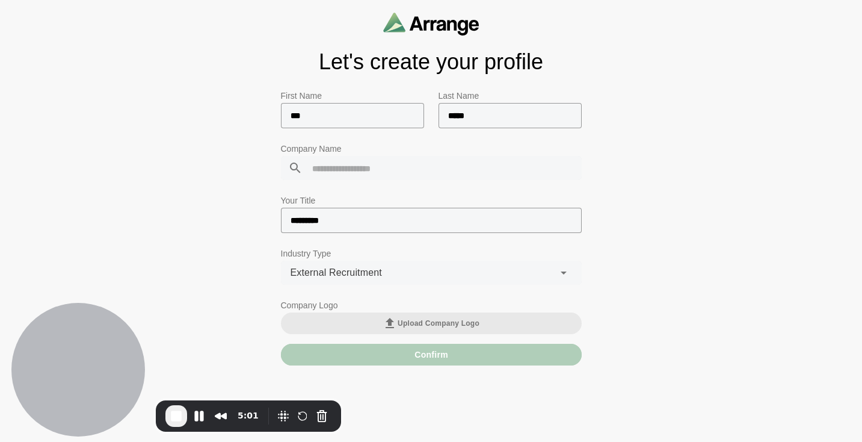
click at [439, 162] on div at bounding box center [437, 168] width 268 height 24
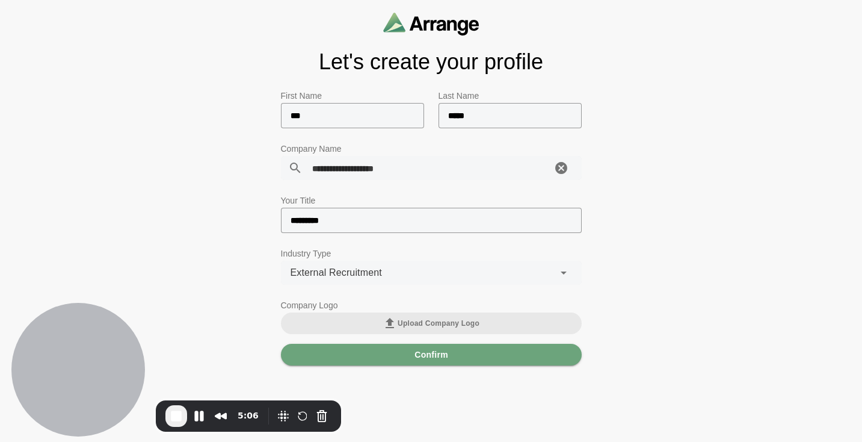
type input "**********"
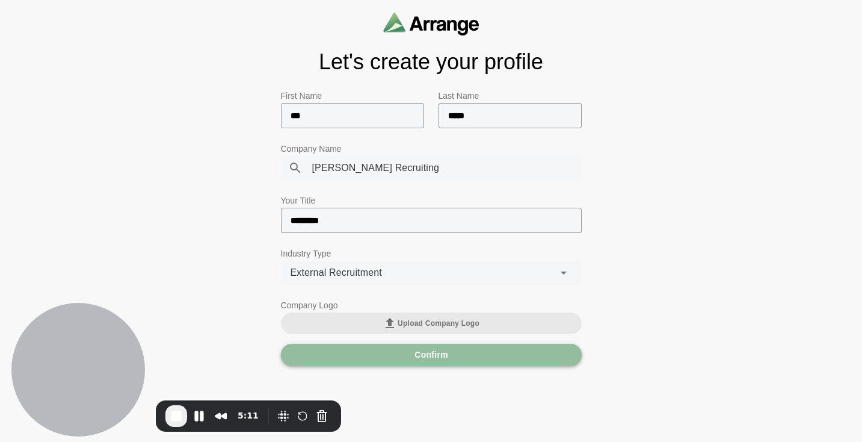
click at [489, 356] on button "Confirm" at bounding box center [431, 355] width 301 height 22
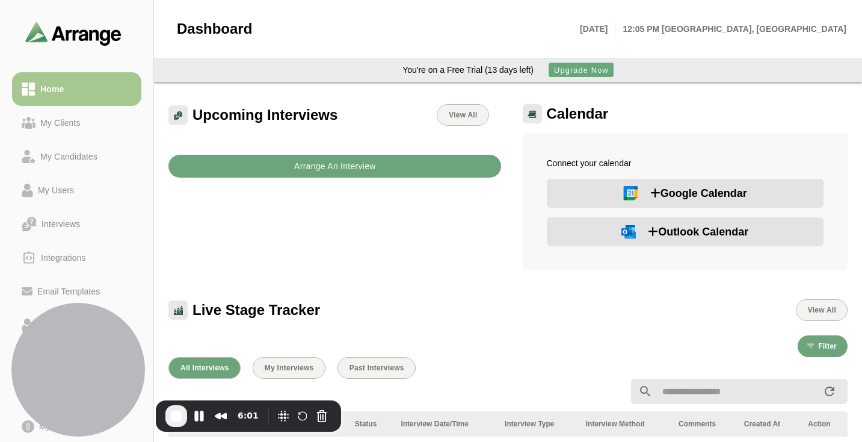
click at [423, 168] on button "Arrange An Interview" at bounding box center [335, 166] width 333 height 23
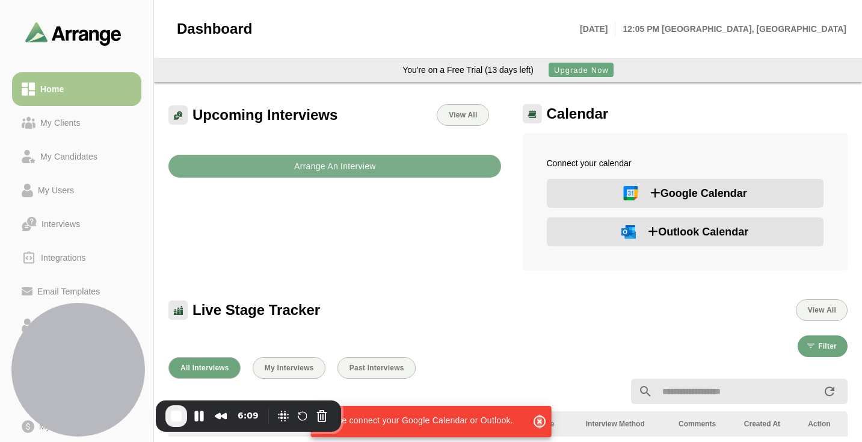
click at [540, 421] on icon "button" at bounding box center [540, 421] width 14 height 14
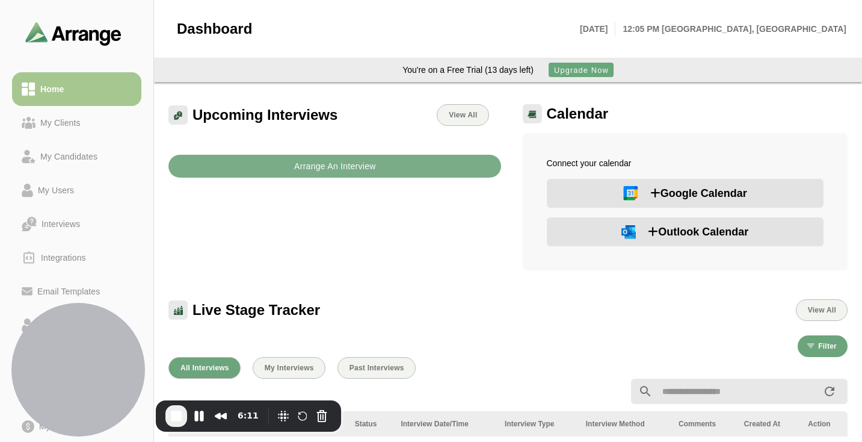
click at [620, 196] on button "Google Calendar" at bounding box center [685, 193] width 277 height 29
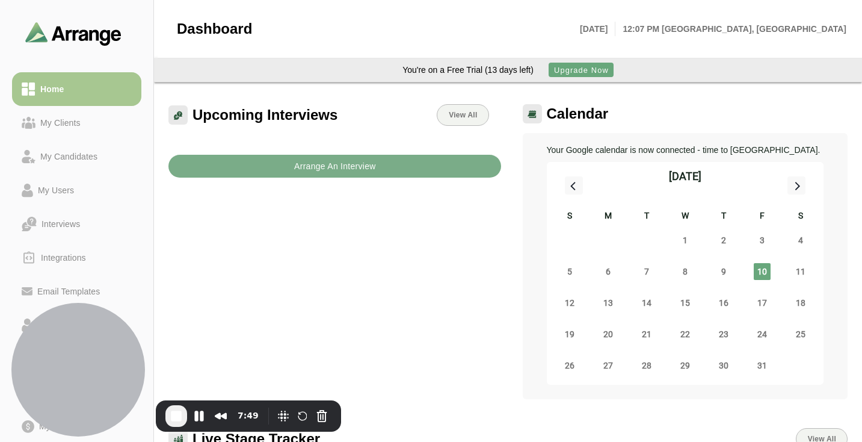
click at [507, 72] on div "You're on a Free Trial (13 days left)" at bounding box center [468, 69] width 131 height 13
click at [527, 72] on div "You're on a Free Trial (13 days left)" at bounding box center [468, 69] width 131 height 13
click at [572, 73] on span "Upgrade Now" at bounding box center [581, 70] width 55 height 9
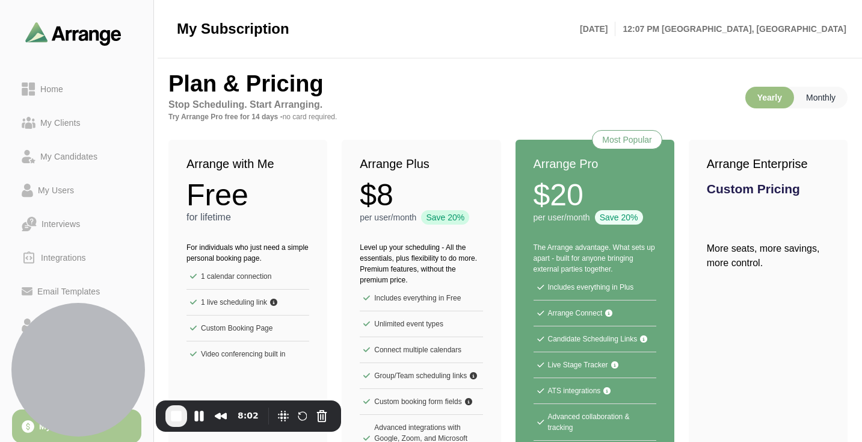
click at [814, 102] on p "Monthly" at bounding box center [821, 98] width 54 height 22
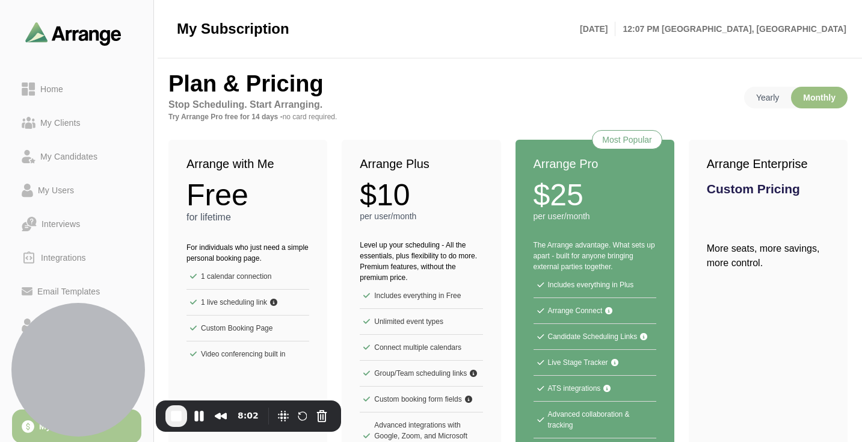
scroll to position [91, 0]
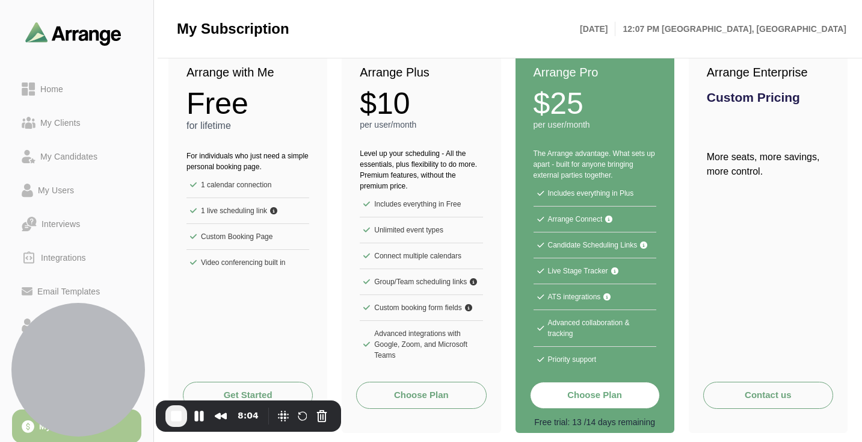
click at [385, 394] on button "Choose Plan" at bounding box center [421, 395] width 130 height 27
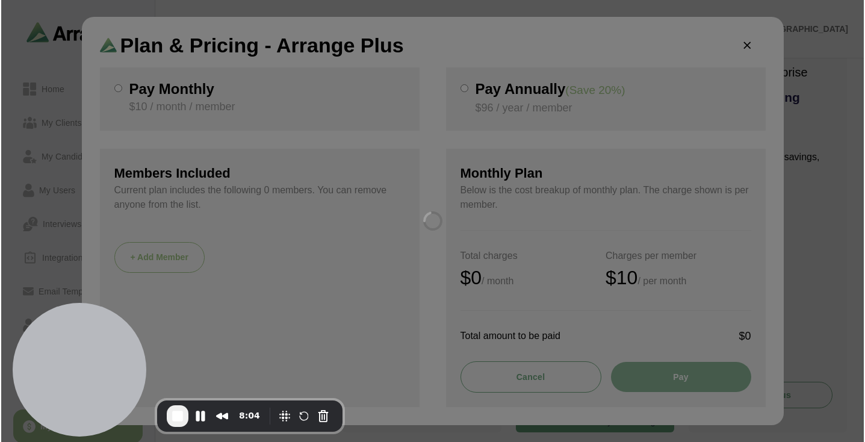
scroll to position [0, 0]
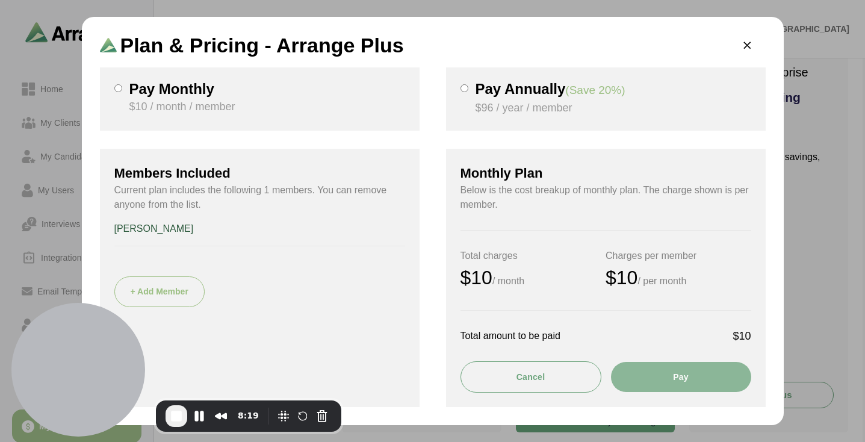
click at [676, 379] on button "Pay" at bounding box center [681, 377] width 140 height 30
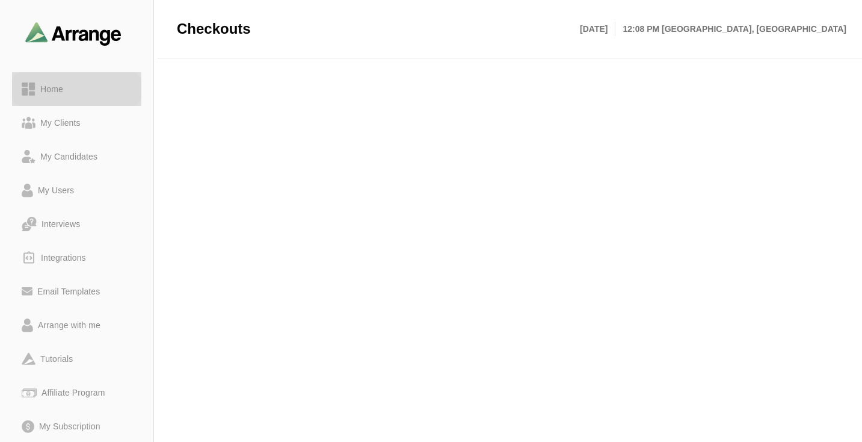
click at [51, 87] on div "Home" at bounding box center [52, 89] width 33 height 14
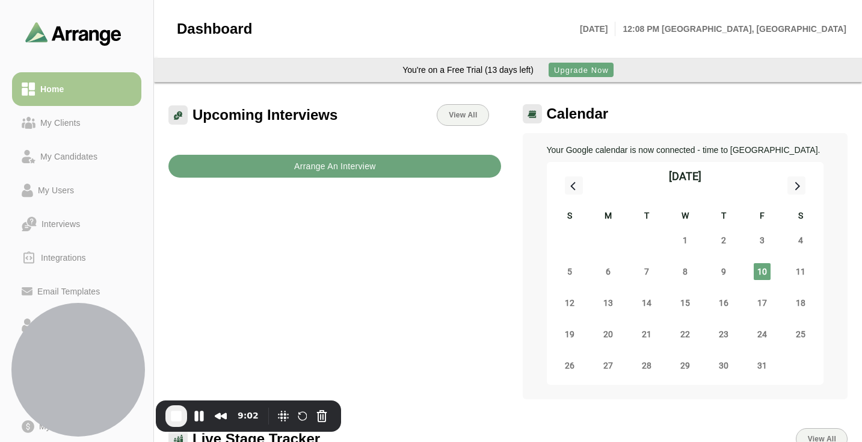
click at [404, 160] on button "Arrange An Interview" at bounding box center [335, 166] width 333 height 23
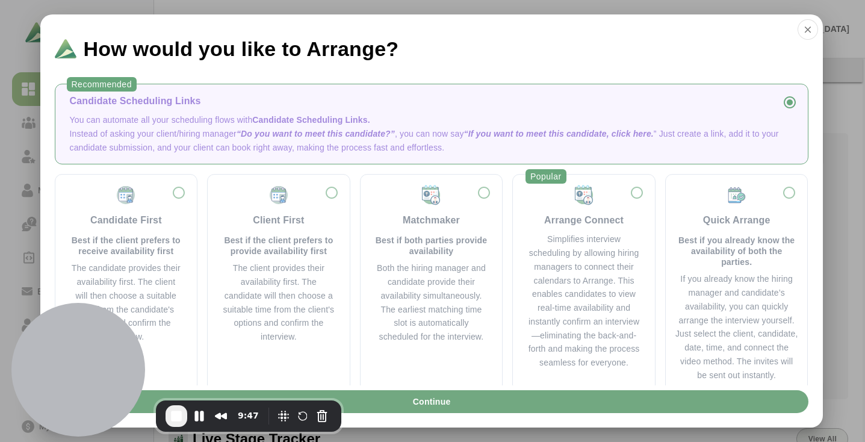
click at [528, 404] on button "Continue" at bounding box center [432, 401] width 754 height 23
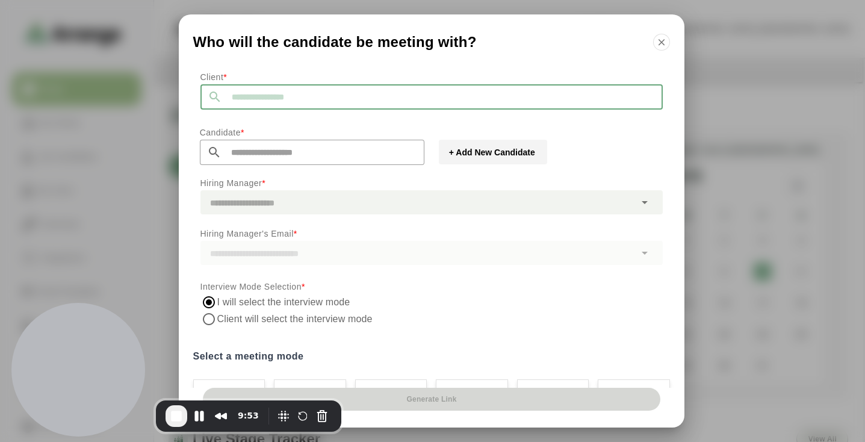
click at [362, 96] on input "text" at bounding box center [442, 96] width 441 height 25
type input "**********"
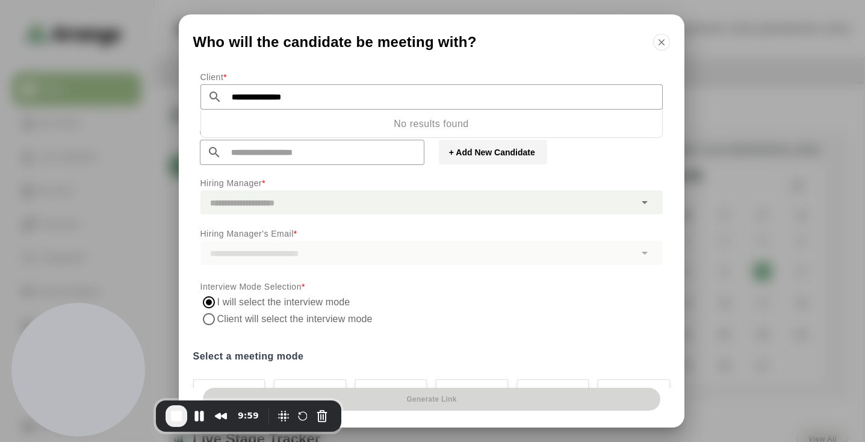
click at [410, 126] on p "No results found" at bounding box center [431, 124] width 462 height 27
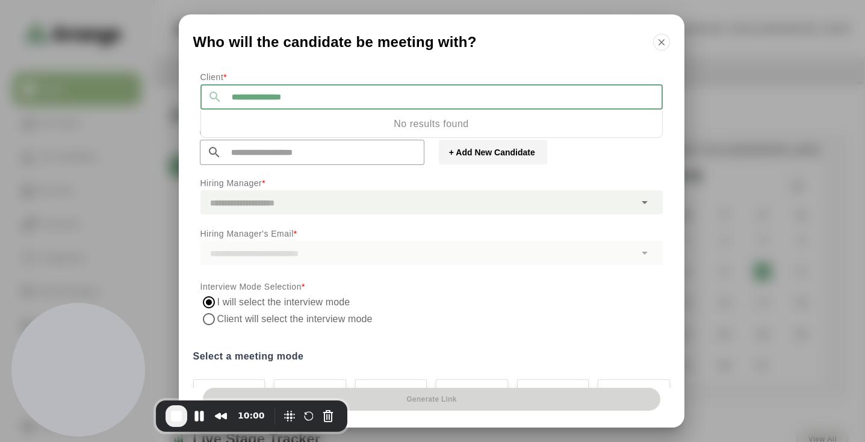
click at [427, 86] on input "**********" at bounding box center [442, 96] width 441 height 25
click at [423, 71] on p "Client *" at bounding box center [431, 77] width 462 height 14
click at [421, 79] on p "Client *" at bounding box center [431, 77] width 462 height 14
click at [415, 110] on div at bounding box center [431, 116] width 462 height 13
click at [415, 95] on input "**********" at bounding box center [442, 96] width 441 height 25
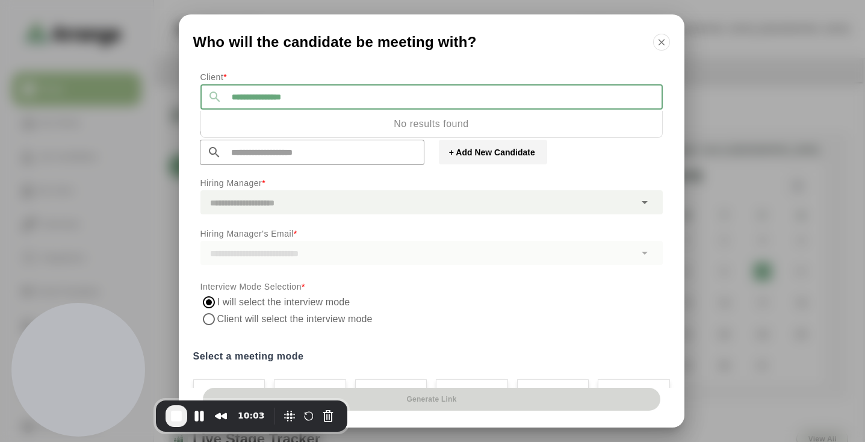
click at [415, 95] on input "**********" at bounding box center [442, 96] width 441 height 25
click at [519, 73] on p "Client *" at bounding box center [431, 77] width 462 height 14
click at [494, 187] on p "Hiring Manager *" at bounding box center [431, 183] width 462 height 14
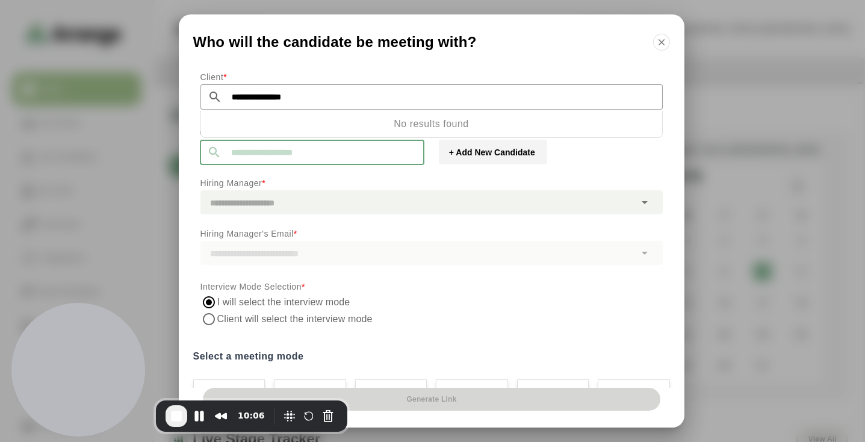
click at [378, 157] on input "text" at bounding box center [322, 152] width 203 height 25
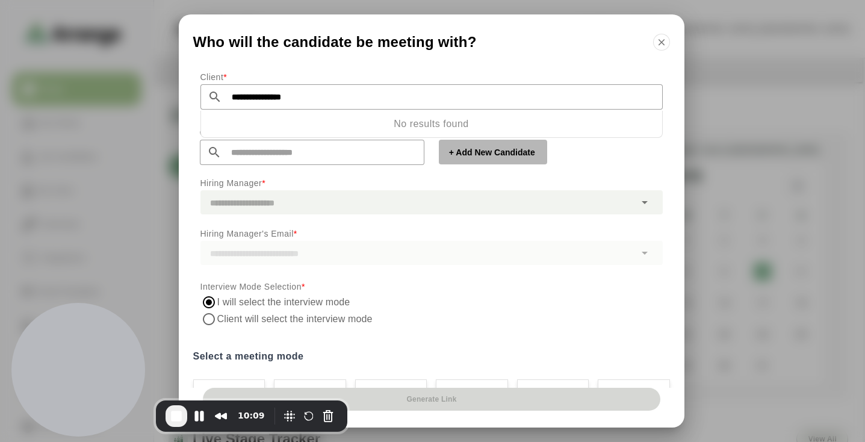
click at [471, 154] on span "+ Add New Candidate" at bounding box center [491, 152] width 87 height 12
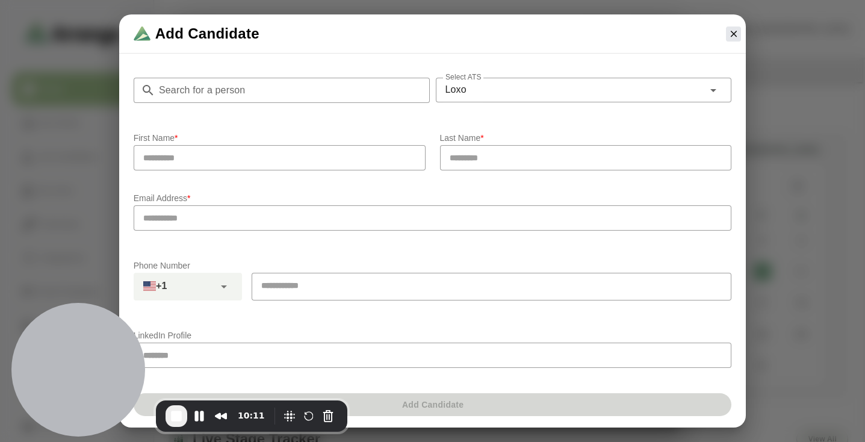
click at [315, 166] on input "text" at bounding box center [280, 157] width 292 height 25
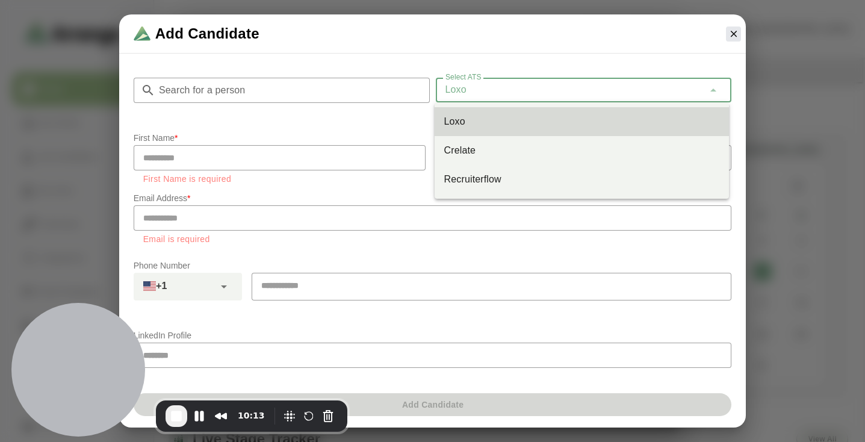
click at [464, 94] on span "Loxo" at bounding box center [455, 90] width 21 height 16
click at [167, 205] on input "email" at bounding box center [433, 217] width 598 height 25
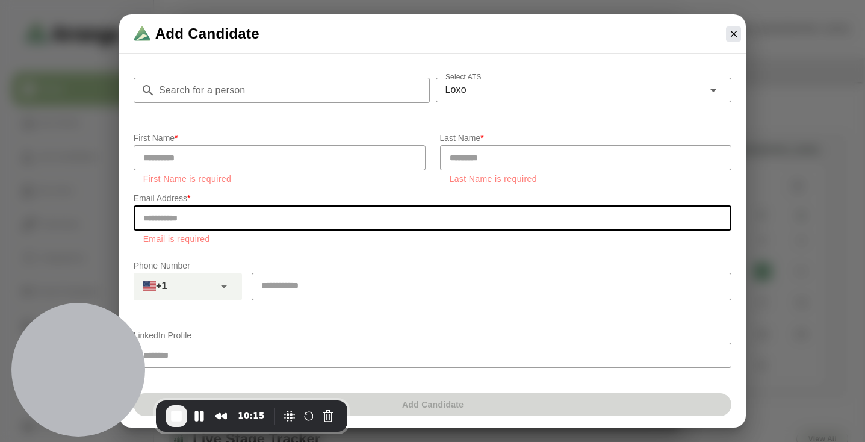
click at [243, 170] on div "First Name is required" at bounding box center [280, 176] width 292 height 13
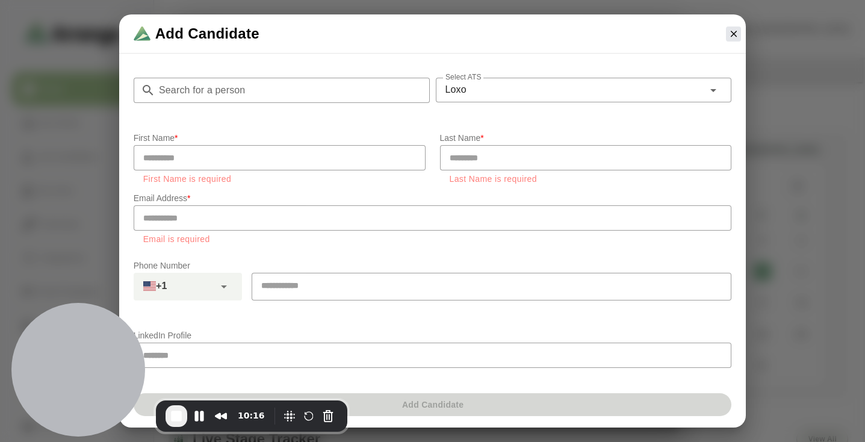
click at [244, 153] on input "text" at bounding box center [280, 157] width 292 height 25
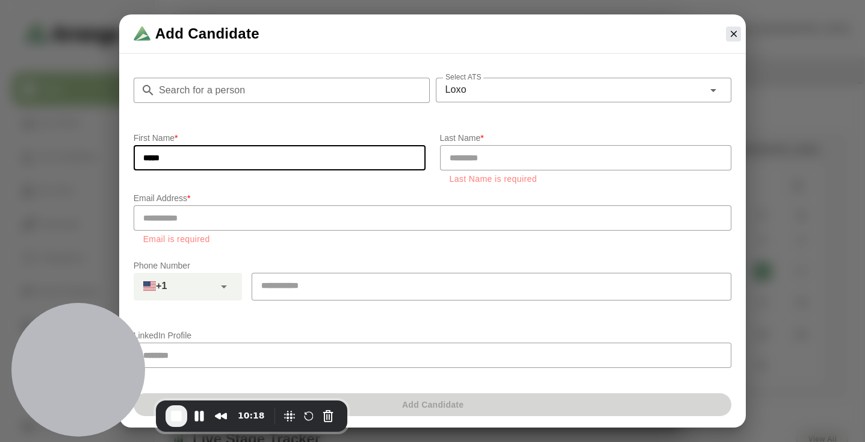
type input "*****"
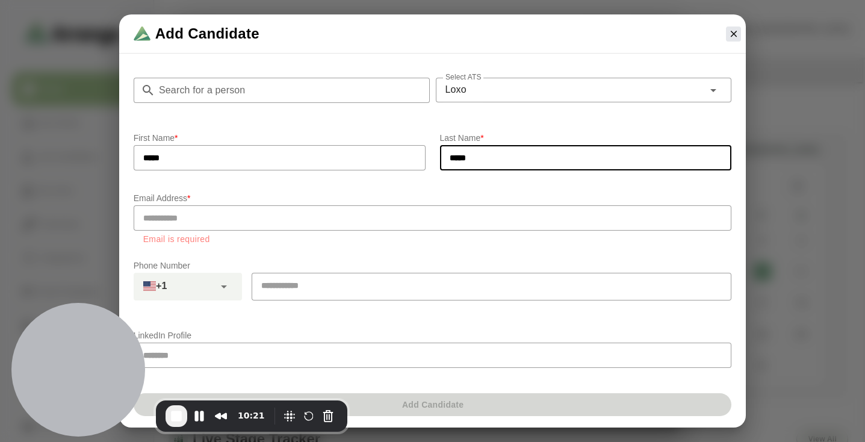
type input "*****"
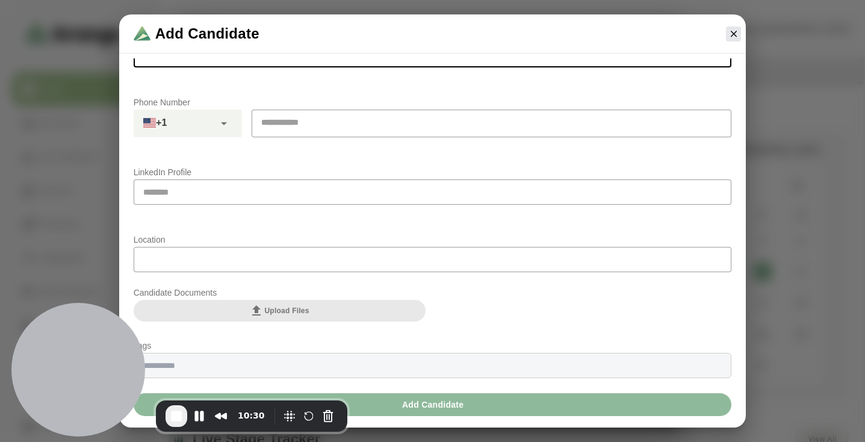
scroll to position [16, 0]
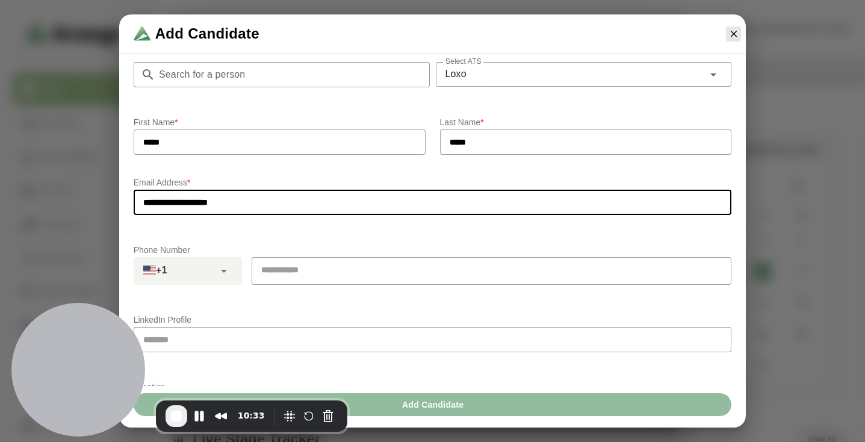
type input "**********"
click at [459, 403] on span "Add Candidate" at bounding box center [432, 404] width 63 height 23
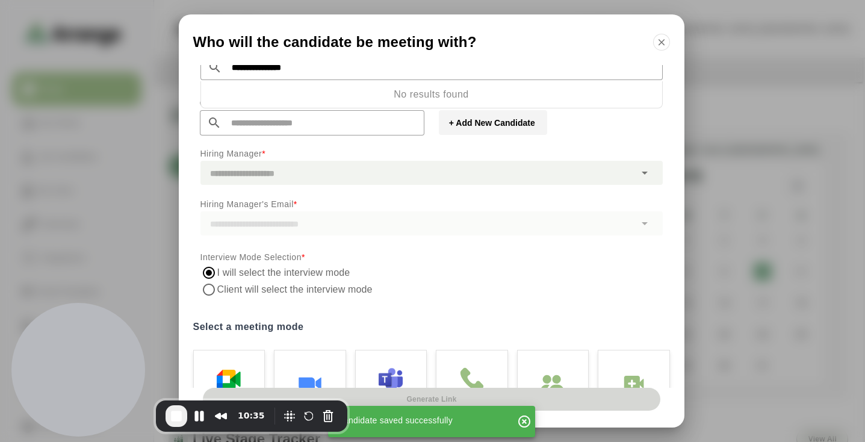
scroll to position [37, 0]
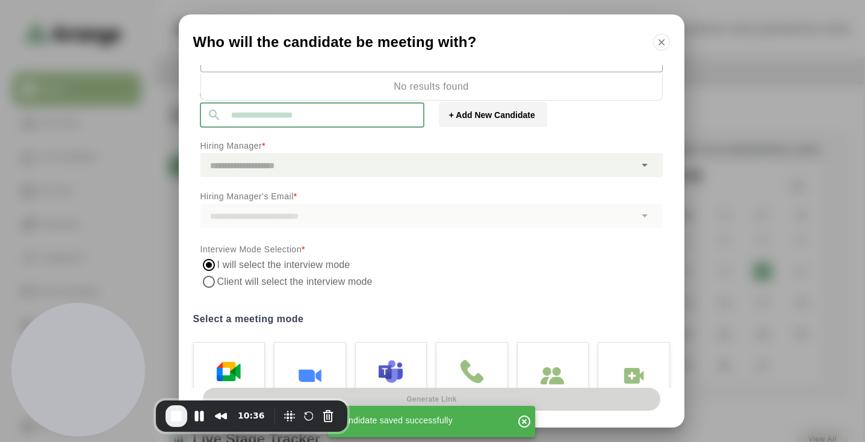
click at [383, 123] on input "text" at bounding box center [322, 114] width 203 height 25
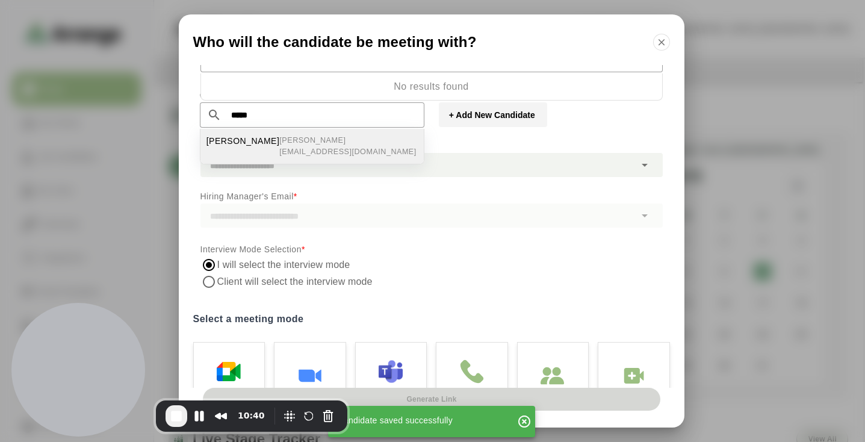
click at [345, 141] on span "brian@testcompany.com" at bounding box center [348, 146] width 138 height 23
type input "**********"
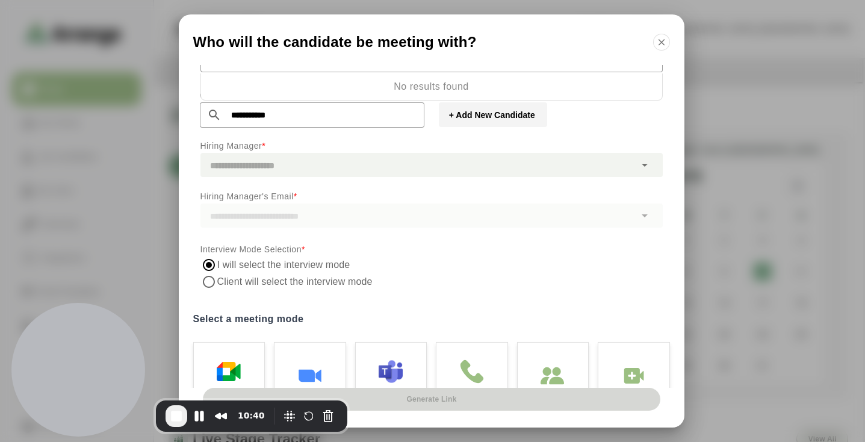
scroll to position [0, 0]
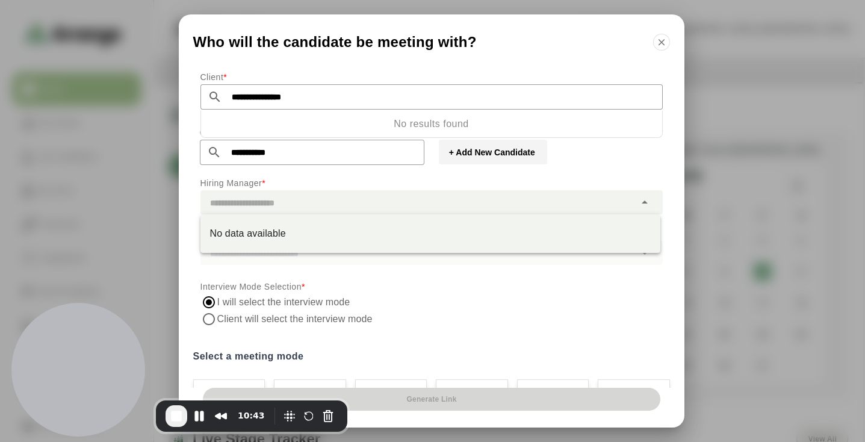
click at [494, 203] on div at bounding box center [417, 202] width 435 height 24
click at [475, 228] on div "No data available" at bounding box center [430, 233] width 441 height 14
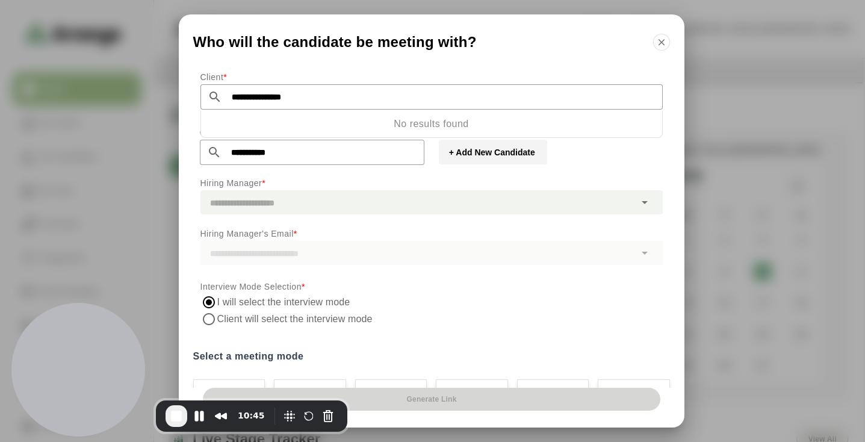
click at [480, 177] on div "+ Add New Candidate" at bounding box center [551, 157] width 239 height 55
click at [483, 81] on p "Client *" at bounding box center [431, 77] width 462 height 14
click at [436, 86] on input "**********" at bounding box center [442, 96] width 441 height 25
click at [488, 121] on p "No results found" at bounding box center [431, 124] width 462 height 27
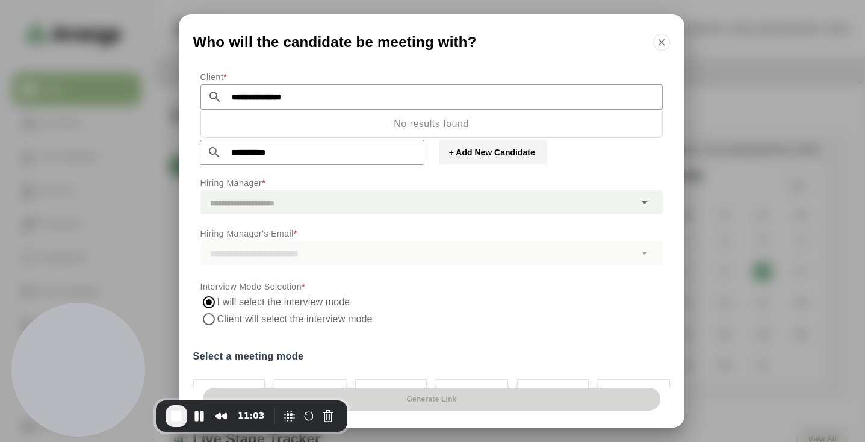
click at [488, 121] on p "No results found" at bounding box center [431, 124] width 462 height 27
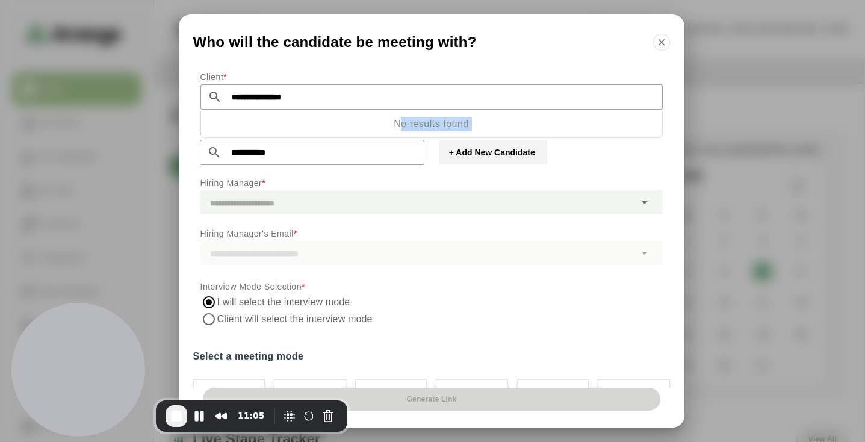
click at [488, 121] on p "No results found" at bounding box center [431, 124] width 462 height 27
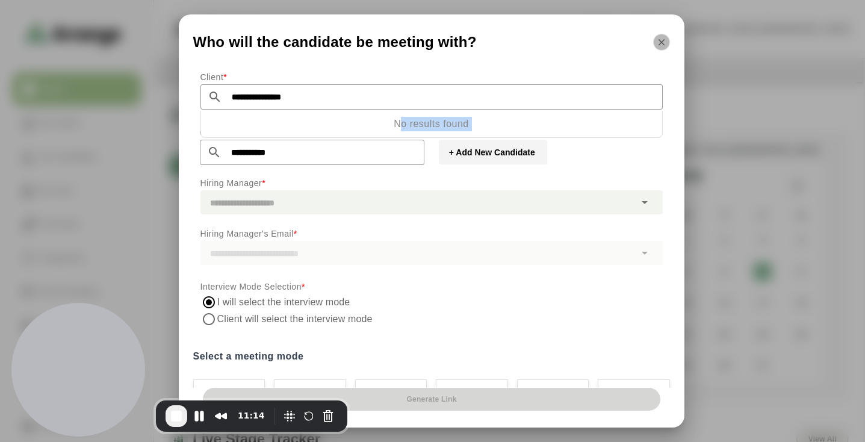
click at [657, 42] on icon "button" at bounding box center [661, 42] width 11 height 11
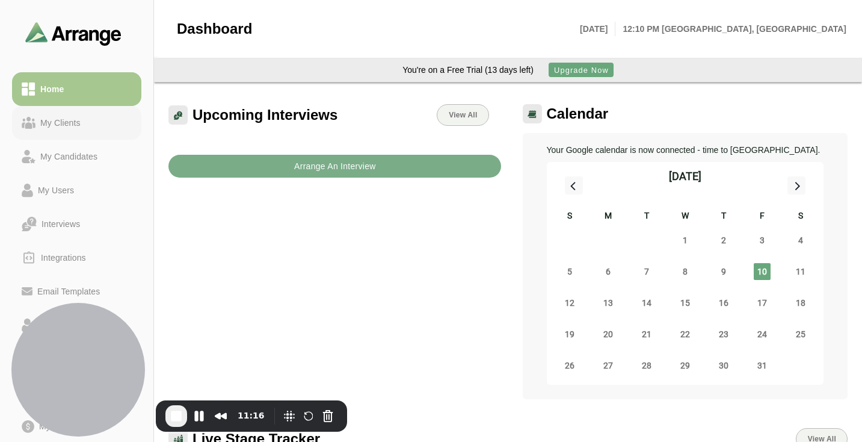
click at [75, 128] on div "My Clients" at bounding box center [61, 123] width 50 height 14
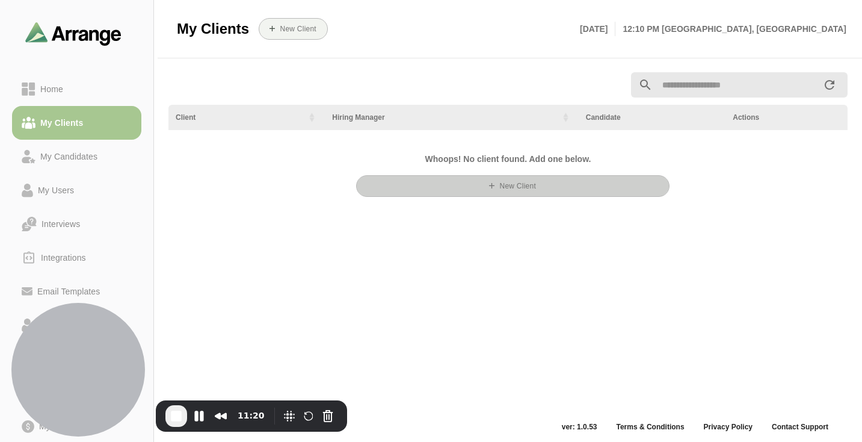
click at [503, 185] on b "New Client" at bounding box center [517, 186] width 37 height 8
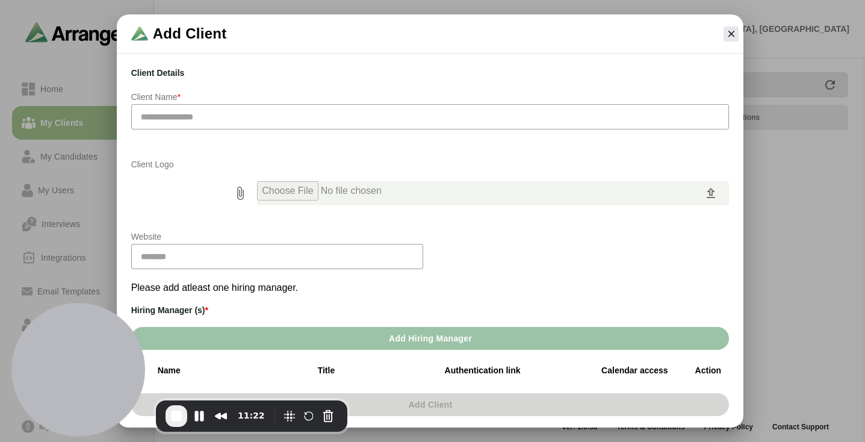
click at [432, 107] on input "text" at bounding box center [430, 116] width 598 height 25
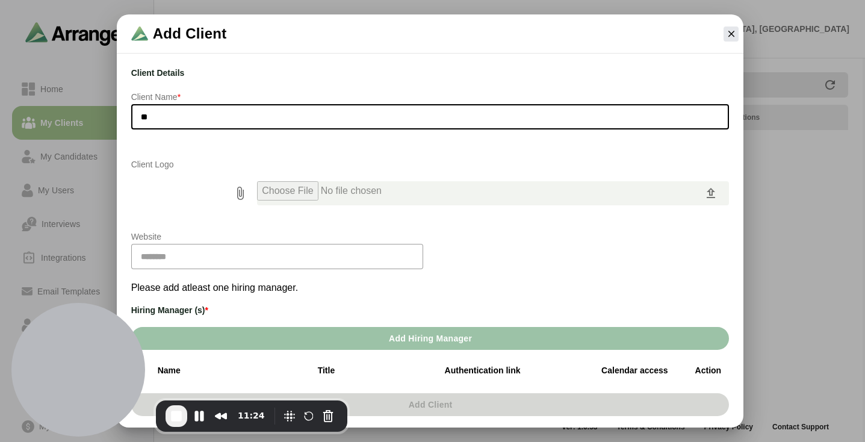
type input "*"
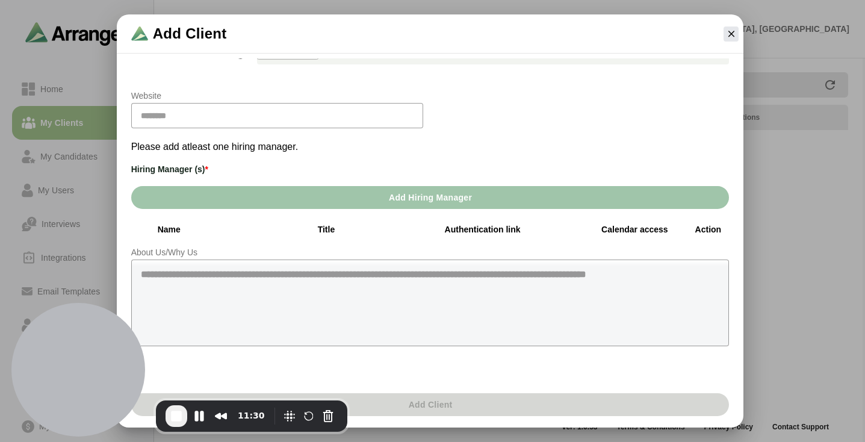
scroll to position [144, 0]
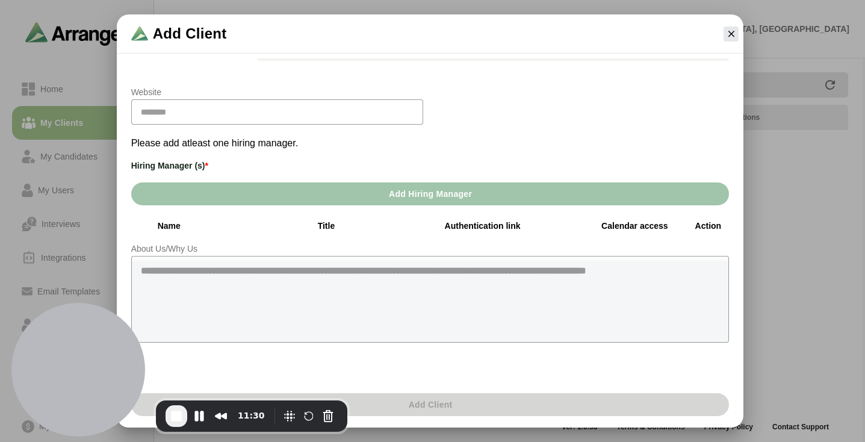
type input "**********"
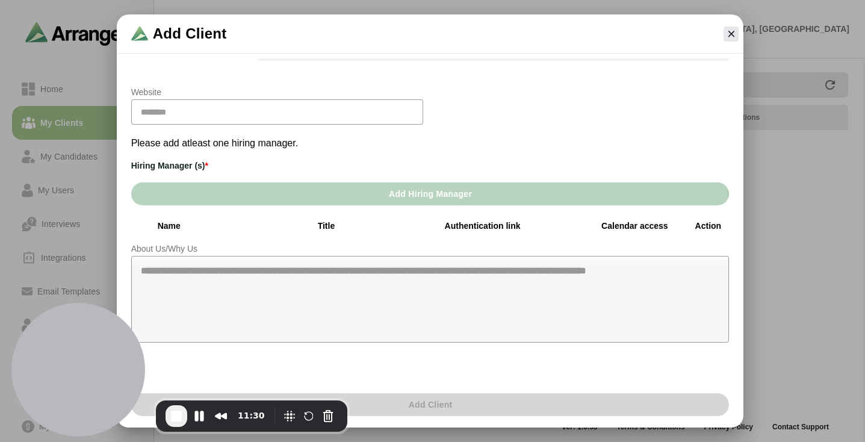
click at [391, 205] on span "Add Hiring Manager" at bounding box center [430, 193] width 84 height 23
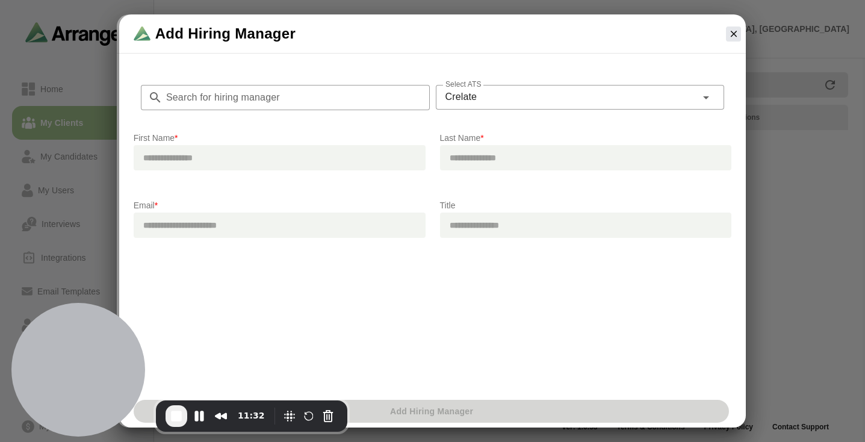
click at [310, 169] on input "text" at bounding box center [280, 157] width 292 height 25
type input "***"
type input "*****"
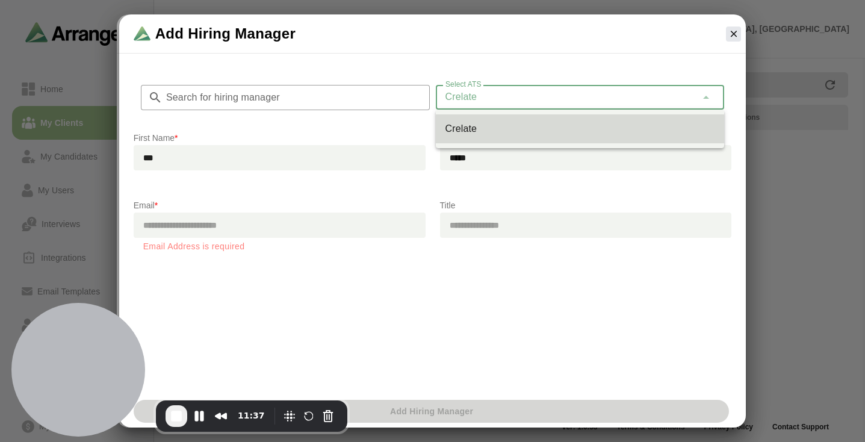
click at [475, 90] on span "Crelate" at bounding box center [461, 97] width 32 height 16
click at [513, 101] on div "Crelate *******" at bounding box center [566, 97] width 261 height 24
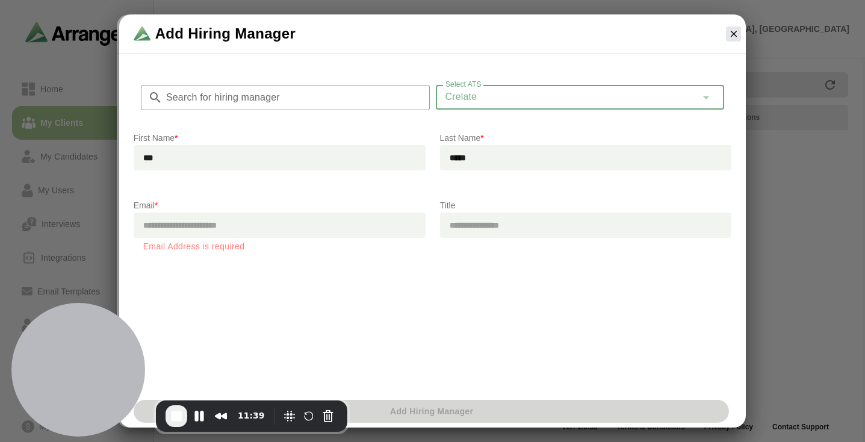
click at [361, 99] on input "Search for hiring manager" at bounding box center [296, 97] width 267 height 25
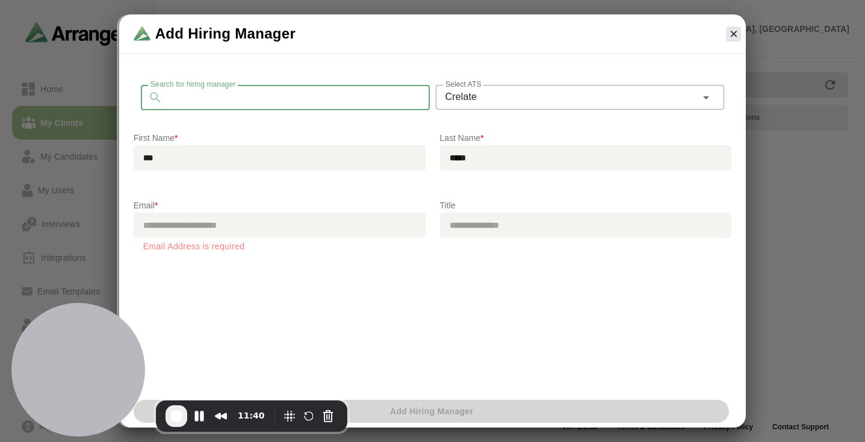
click at [486, 95] on div "Crelate *******" at bounding box center [566, 97] width 261 height 24
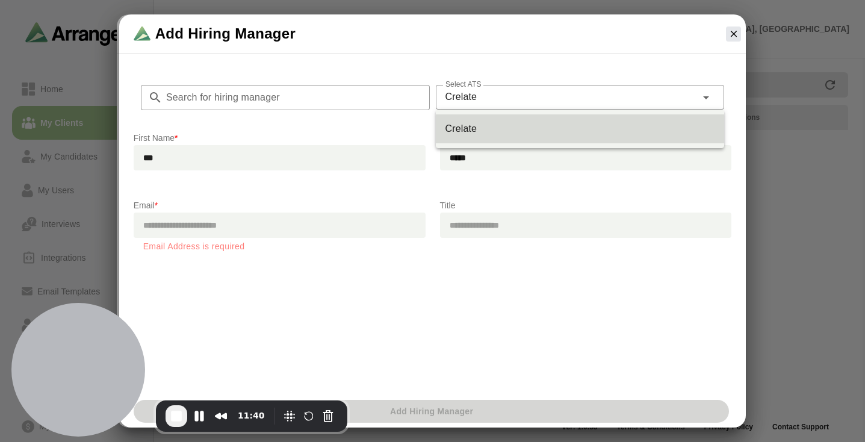
click at [488, 63] on div "Search for hiring manager Search for hiring manager Select ATS Crelate ******* …" at bounding box center [432, 158] width 613 height 200
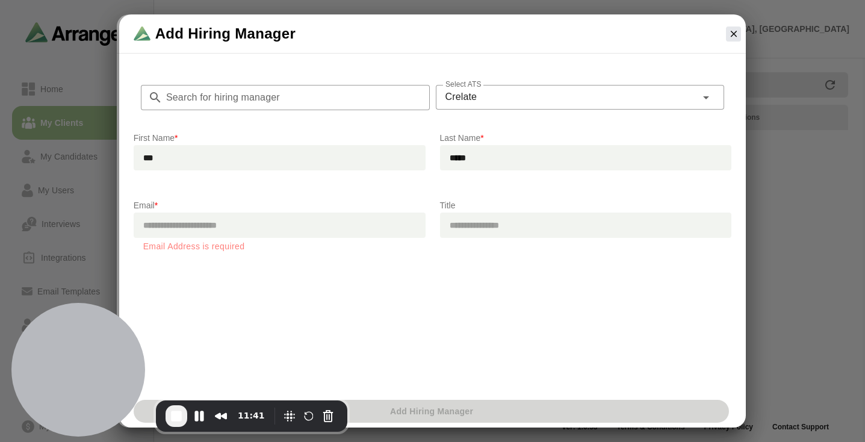
click at [488, 159] on input "*****" at bounding box center [586, 157] width 292 height 25
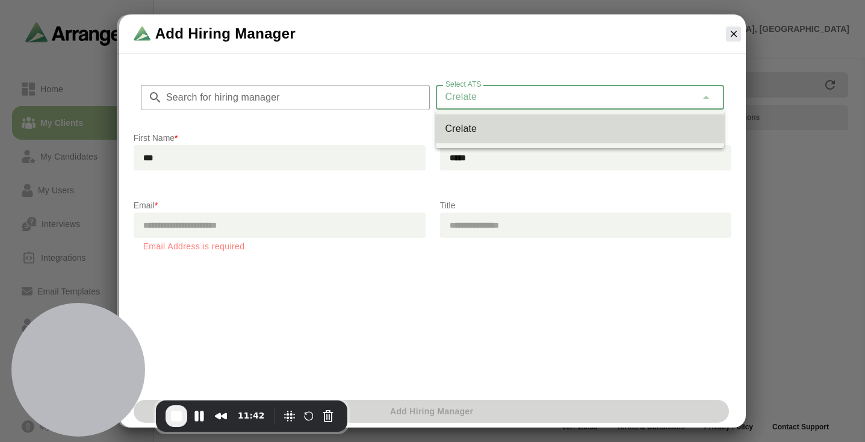
click at [497, 93] on div "Crelate *******" at bounding box center [566, 97] width 261 height 24
click at [516, 61] on div "Search for hiring manager Search for hiring manager Select ATS Crelate ******* …" at bounding box center [432, 158] width 613 height 200
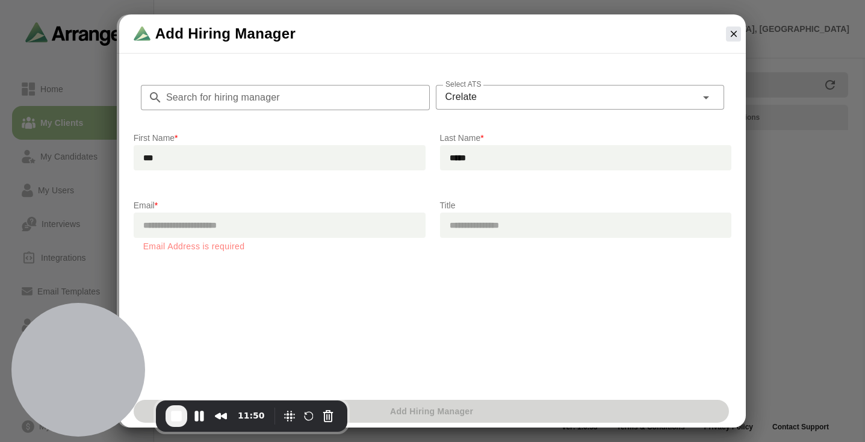
click at [308, 223] on input "email" at bounding box center [280, 224] width 292 height 25
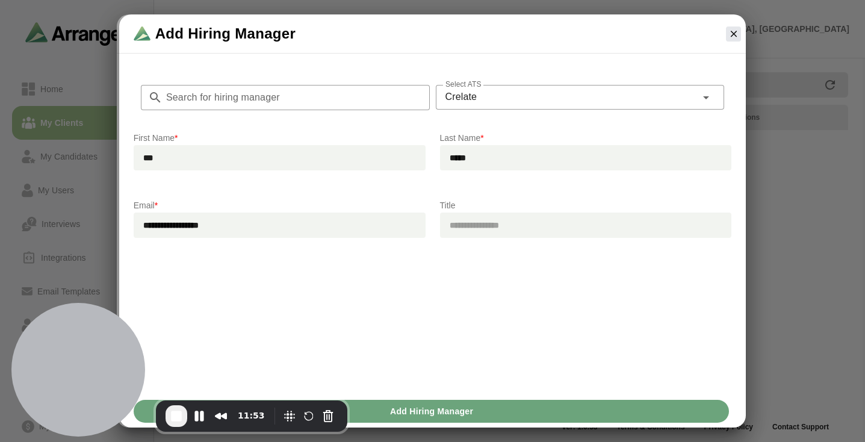
type input "**********"
click at [464, 413] on span "Add Hiring Manager" at bounding box center [431, 411] width 84 height 23
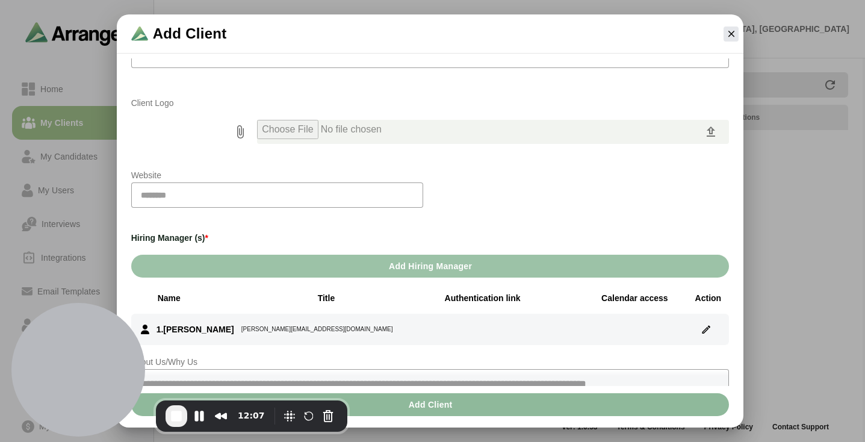
scroll to position [0, 0]
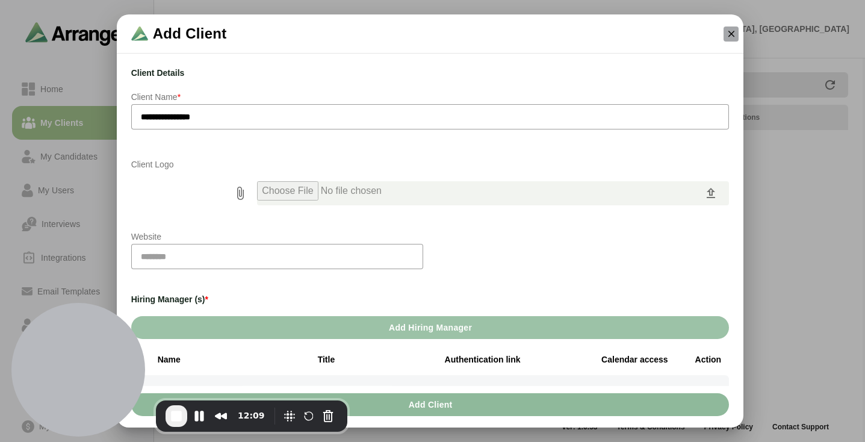
click at [728, 33] on icon "button" at bounding box center [731, 33] width 11 height 11
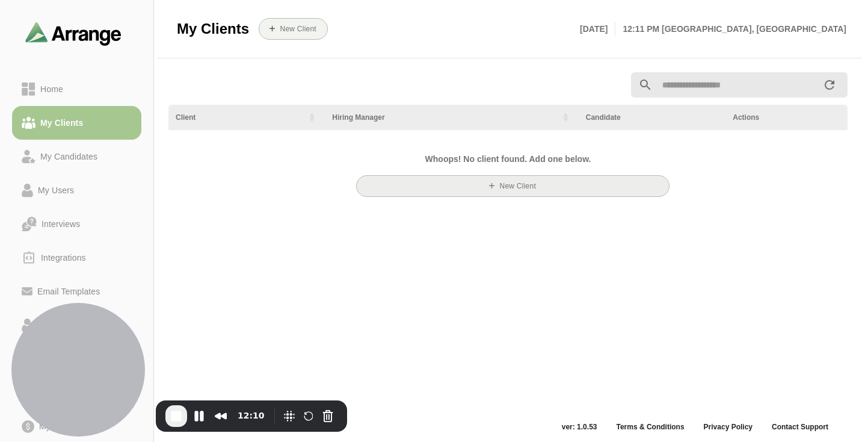
click at [533, 194] on button "New Client" at bounding box center [513, 186] width 314 height 22
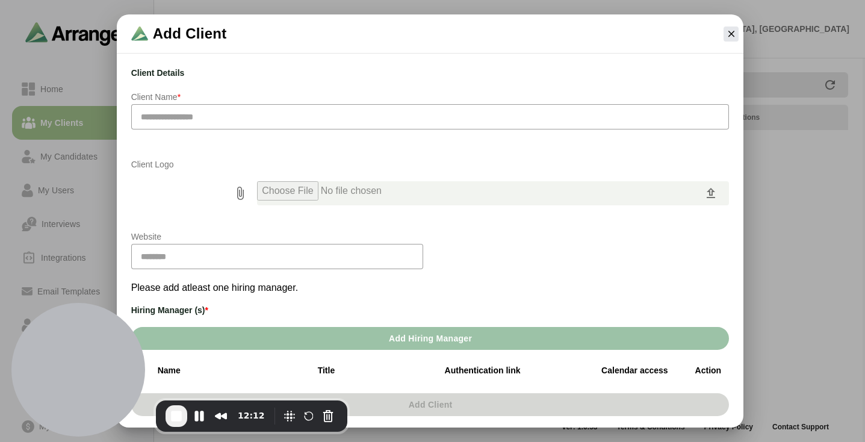
click at [329, 113] on input "text" at bounding box center [430, 116] width 598 height 25
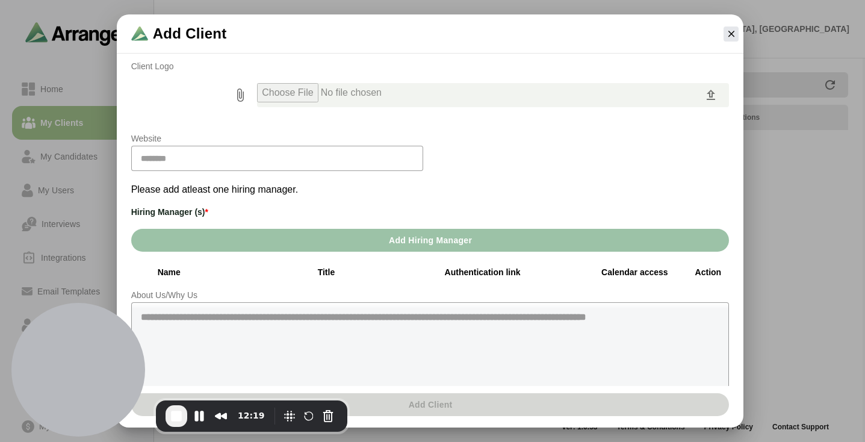
scroll to position [115, 0]
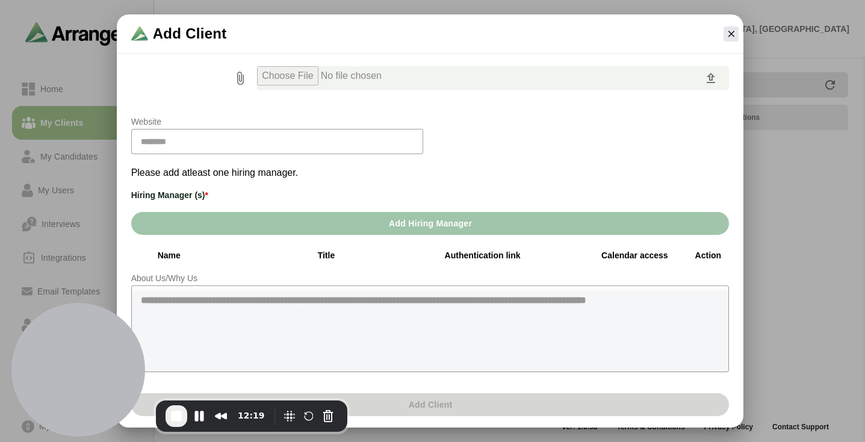
type input "**********"
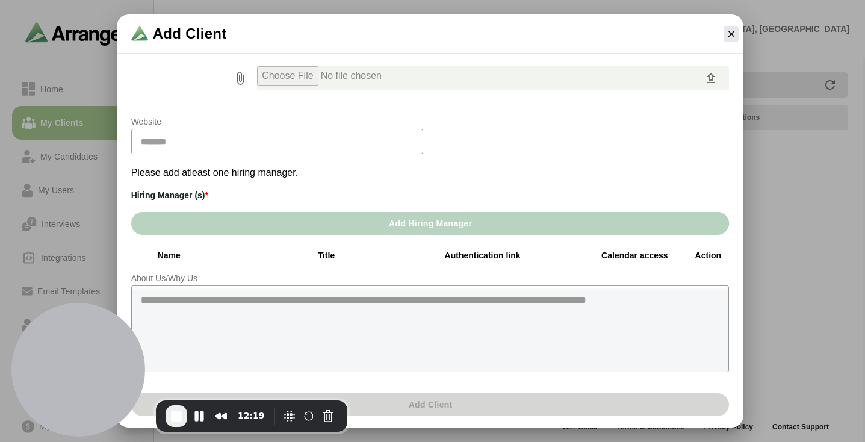
click at [423, 217] on span "Add Hiring Manager" at bounding box center [430, 223] width 84 height 23
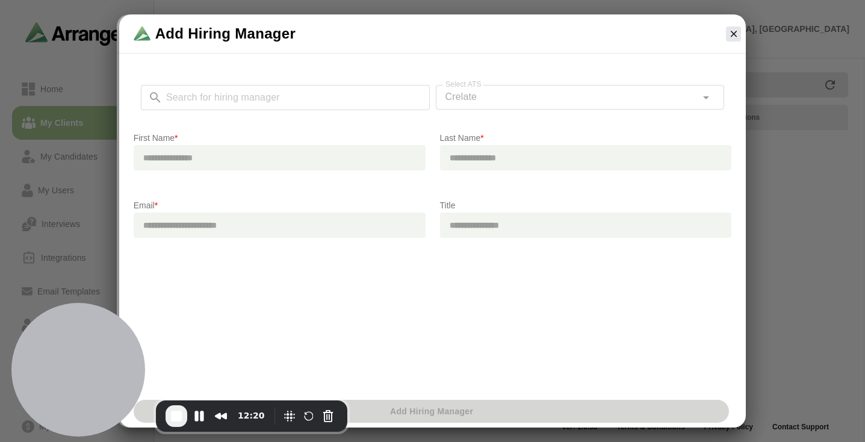
click at [273, 90] on div "Search for hiring manager Search for hiring manager" at bounding box center [285, 104] width 289 height 39
click at [252, 157] on input "text" at bounding box center [280, 157] width 292 height 25
type input "***"
type input "*****"
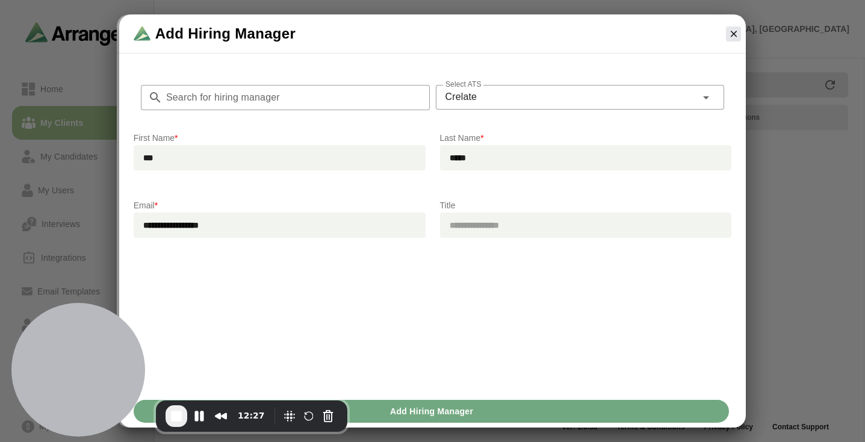
type input "**********"
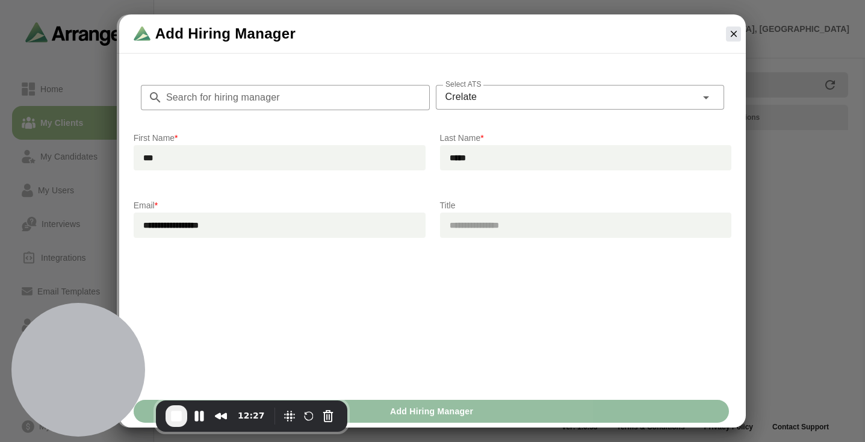
click at [483, 408] on button "Add Hiring Manager" at bounding box center [432, 411] width 596 height 23
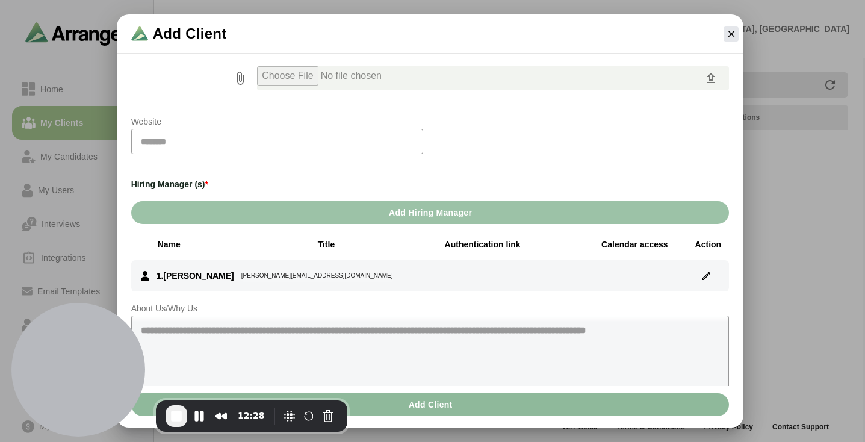
scroll to position [175, 0]
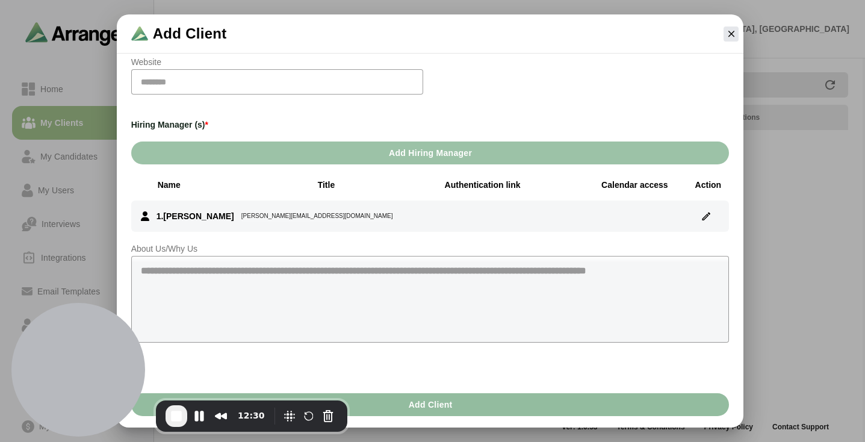
click at [445, 407] on span "Add Client" at bounding box center [429, 404] width 45 height 23
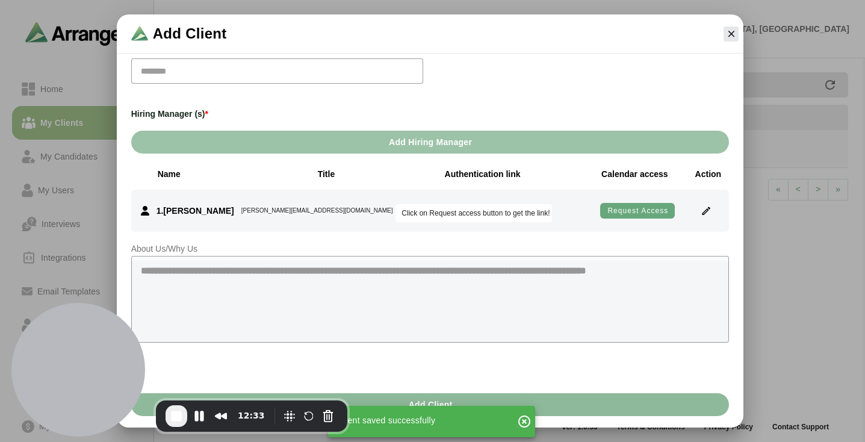
scroll to position [0, 0]
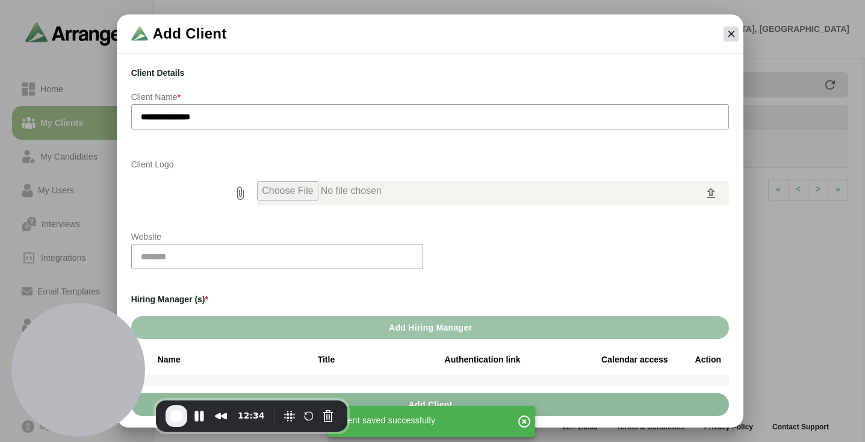
click at [731, 35] on icon "button" at bounding box center [731, 33] width 11 height 11
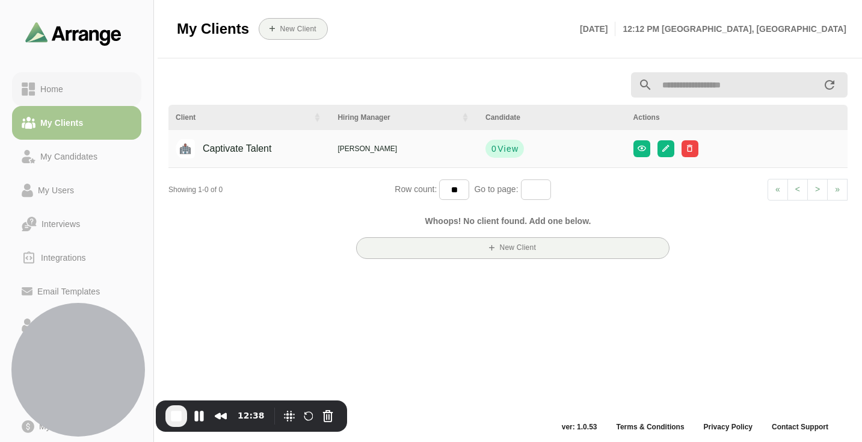
click at [63, 88] on div "Home" at bounding box center [52, 89] width 33 height 14
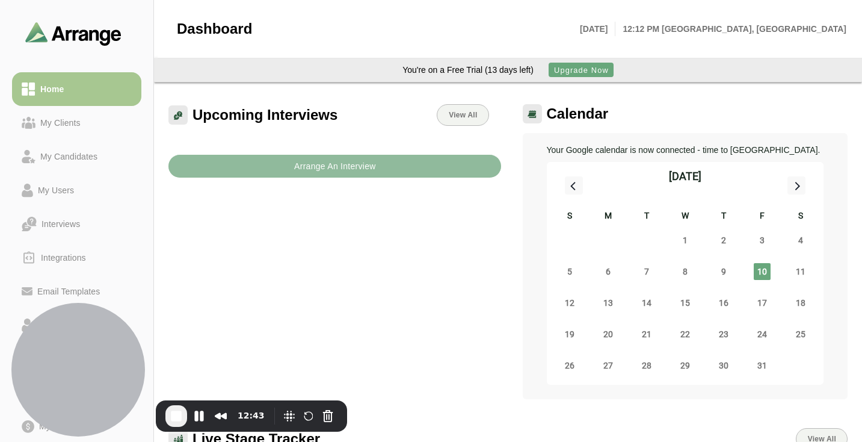
click at [385, 172] on button "Arrange An Interview" at bounding box center [335, 166] width 333 height 23
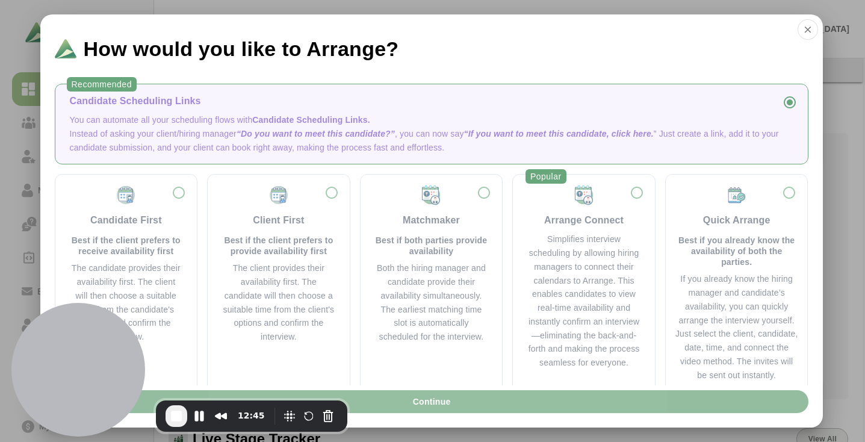
click at [514, 397] on button "Continue" at bounding box center [432, 401] width 754 height 23
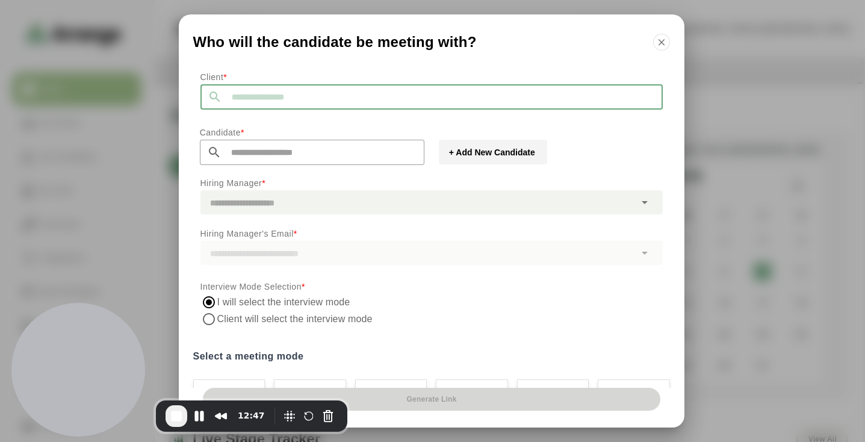
click at [353, 90] on input "text" at bounding box center [442, 96] width 441 height 25
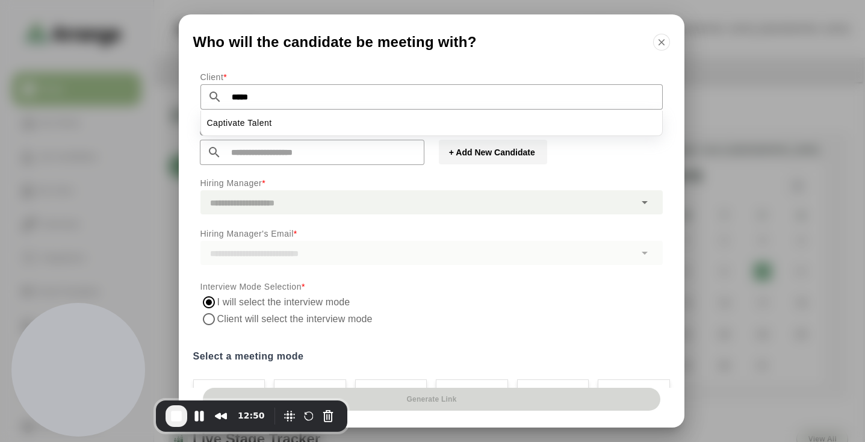
click at [370, 122] on li "Captivate Talent" at bounding box center [431, 123] width 461 height 25
type input "**********"
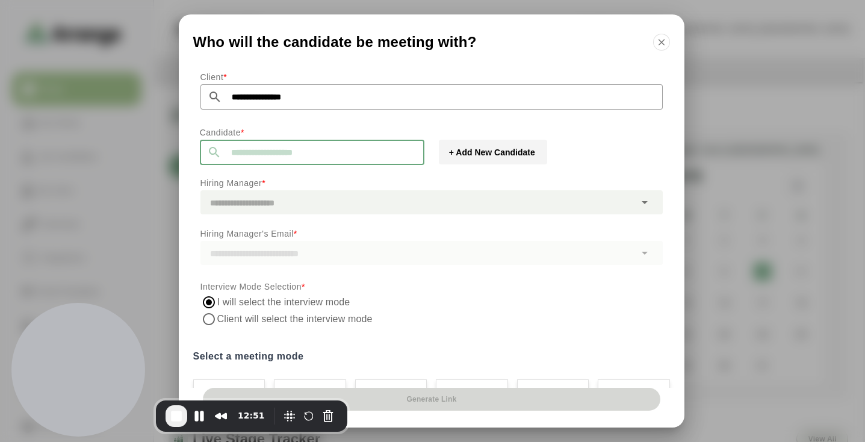
click at [337, 158] on input "text" at bounding box center [322, 152] width 203 height 25
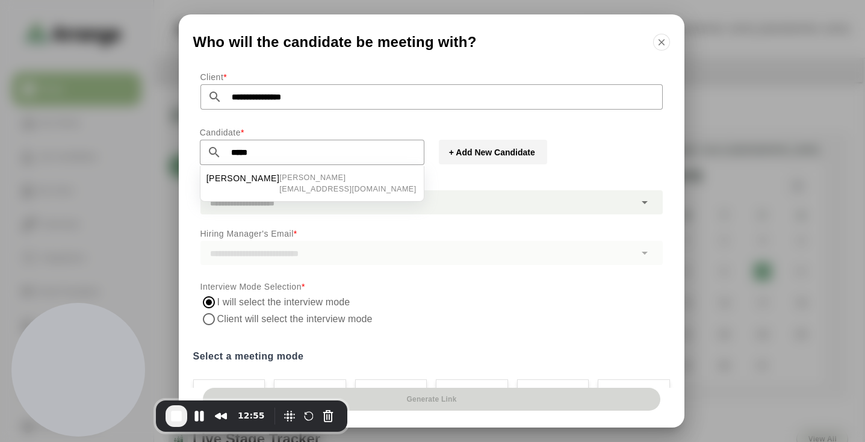
click at [322, 175] on li "Brian Gabay brian@testcompany.com" at bounding box center [311, 183] width 223 height 35
type input "**********"
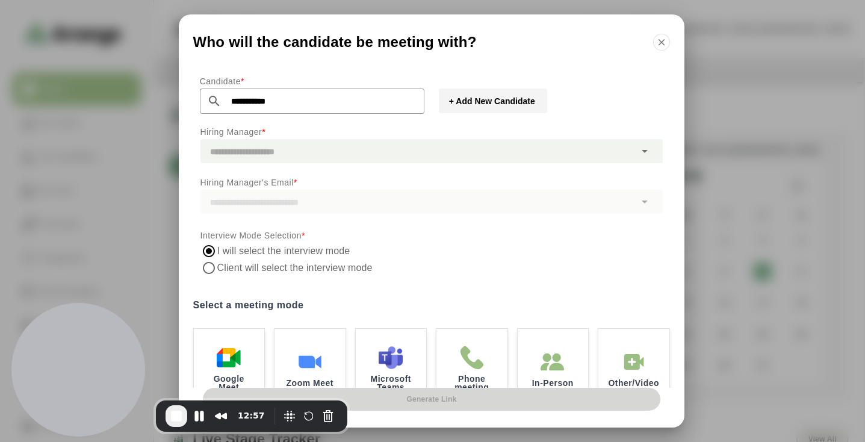
click at [329, 147] on div at bounding box center [417, 151] width 435 height 24
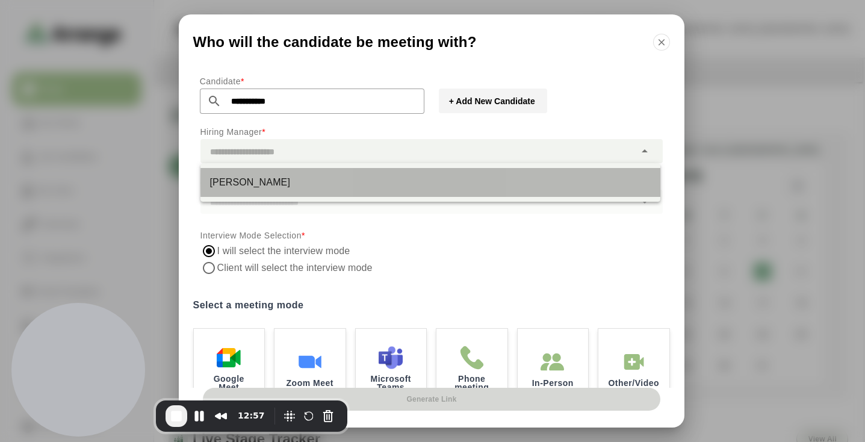
click at [316, 178] on div "[PERSON_NAME]" at bounding box center [430, 182] width 441 height 14
type input "*********"
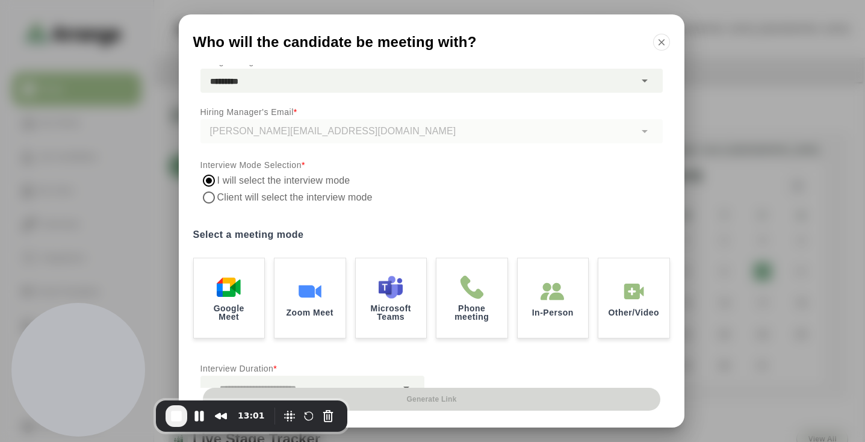
scroll to position [147, 0]
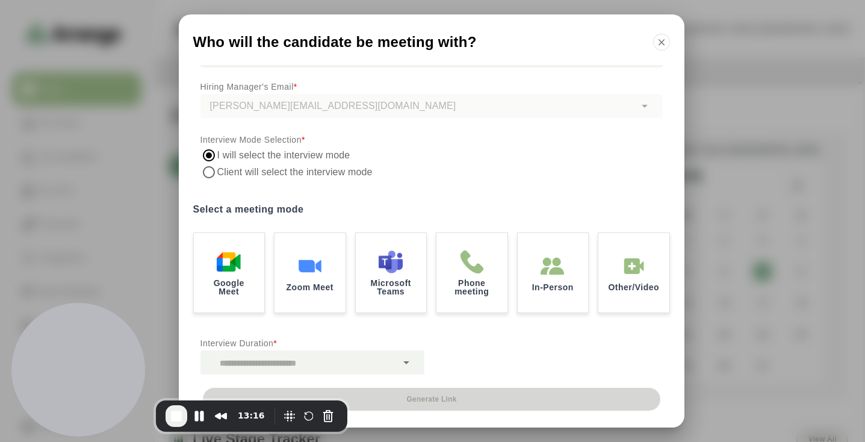
click at [269, 173] on label "Client will select the interview mode" at bounding box center [296, 172] width 158 height 17
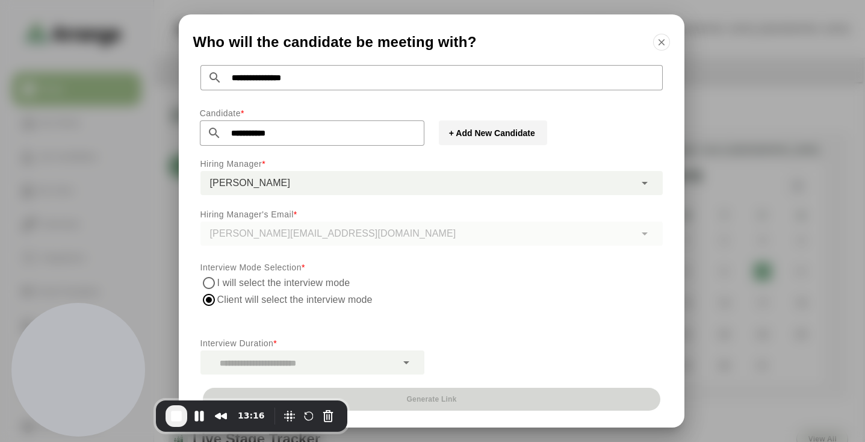
scroll to position [19, 0]
click at [229, 279] on label "I will select the interview mode" at bounding box center [284, 282] width 134 height 17
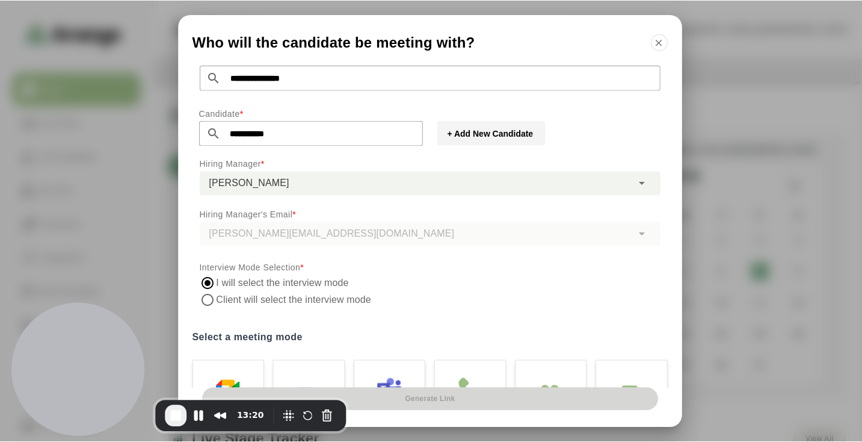
scroll to position [147, 0]
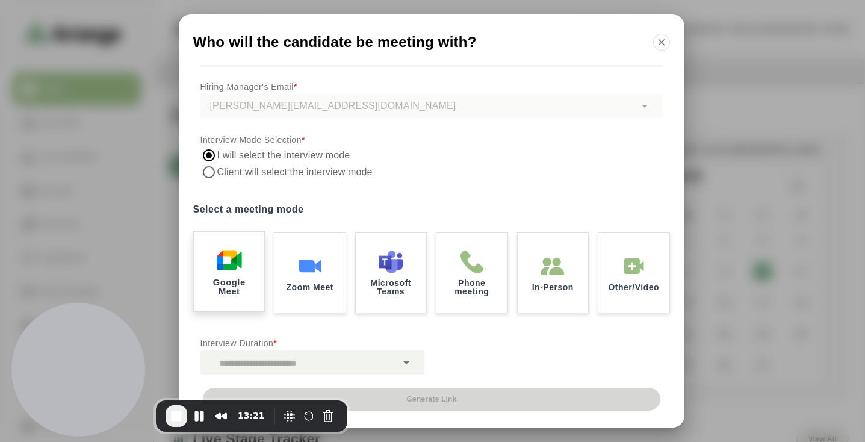
click at [243, 259] on div "Google Meet" at bounding box center [229, 272] width 74 height 84
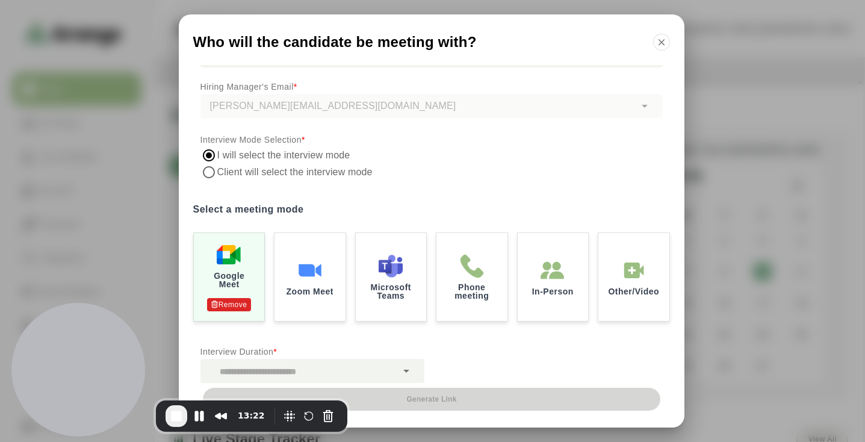
click at [305, 376] on div at bounding box center [298, 371] width 196 height 24
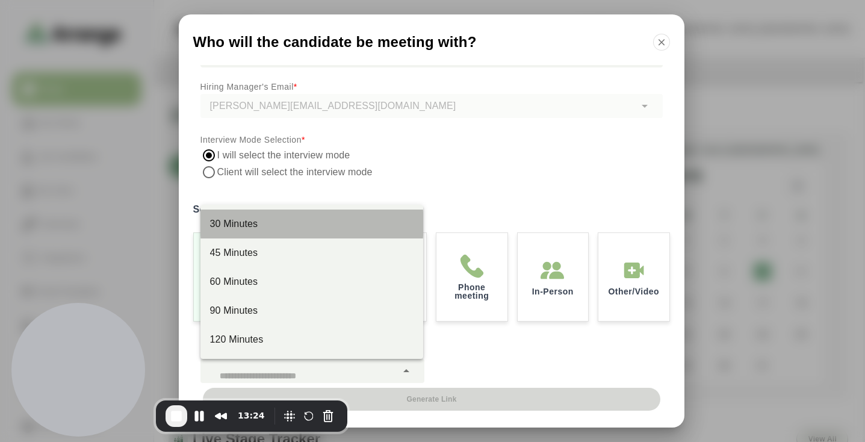
click at [303, 223] on div "30 Minutes" at bounding box center [311, 224] width 203 height 14
type input "**"
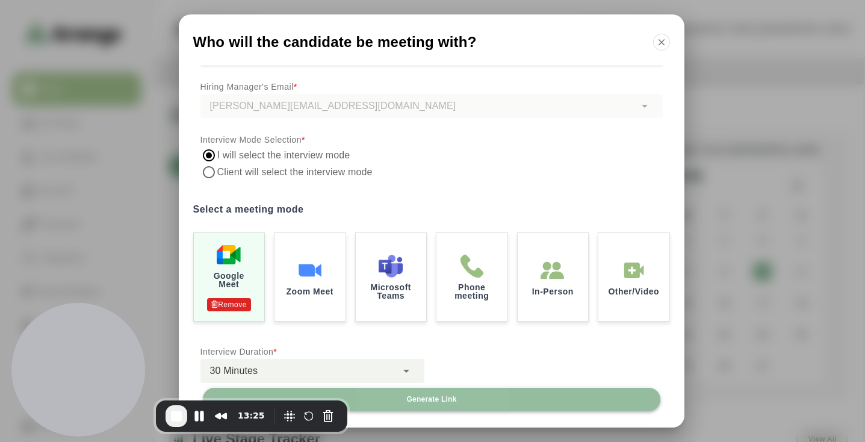
click at [456, 399] on span "Generate Link" at bounding box center [431, 399] width 51 height 10
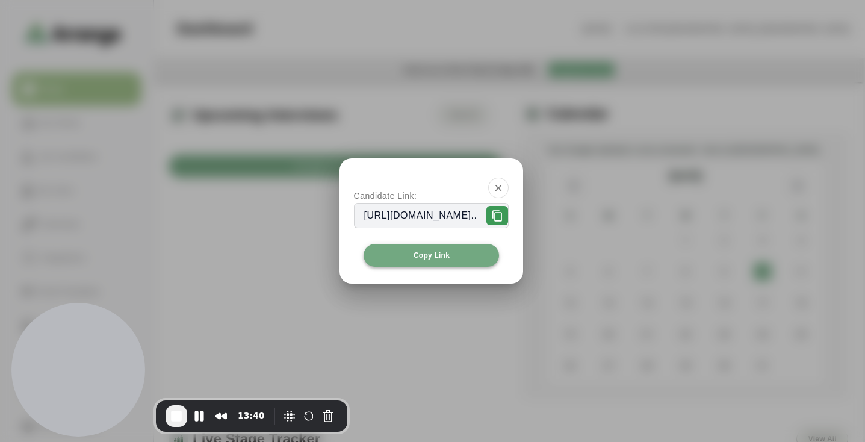
click at [498, 255] on button "Copy Link" at bounding box center [432, 255] width 136 height 23
click at [504, 185] on icon "button" at bounding box center [498, 187] width 11 height 11
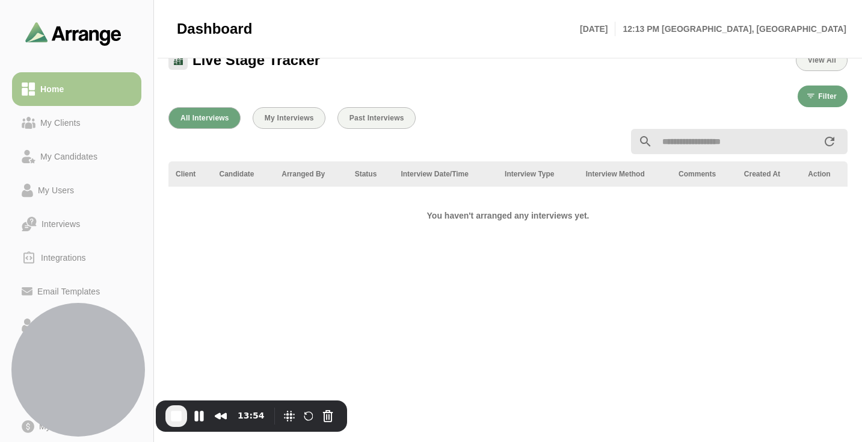
scroll to position [379, 0]
click at [69, 230] on div "Interviews" at bounding box center [61, 224] width 48 height 14
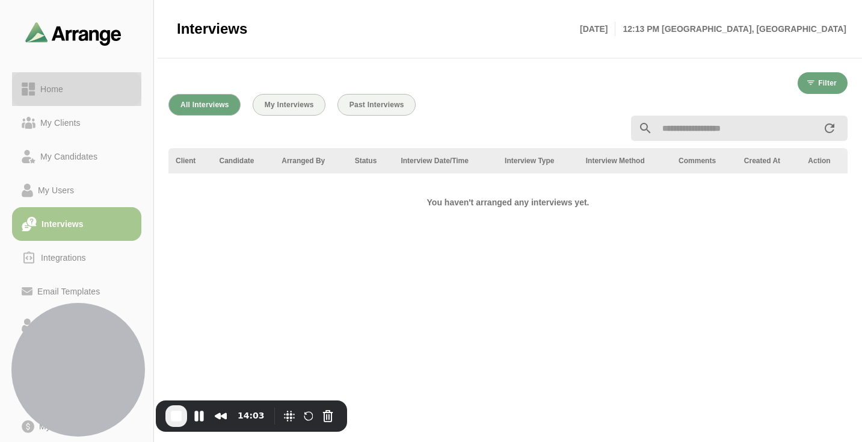
click at [79, 93] on div "Home" at bounding box center [77, 89] width 110 height 14
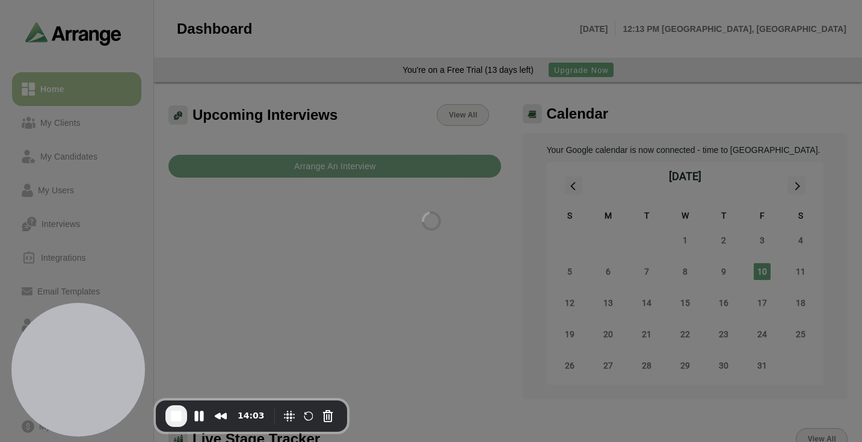
click at [79, 93] on div at bounding box center [431, 221] width 862 height 442
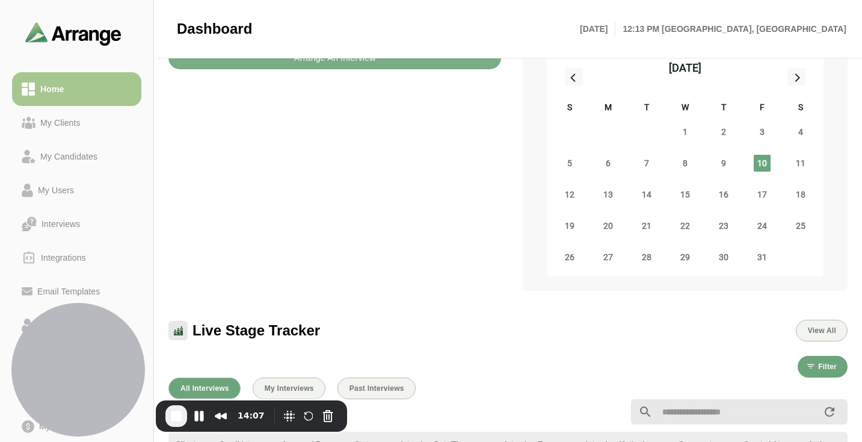
scroll to position [101, 0]
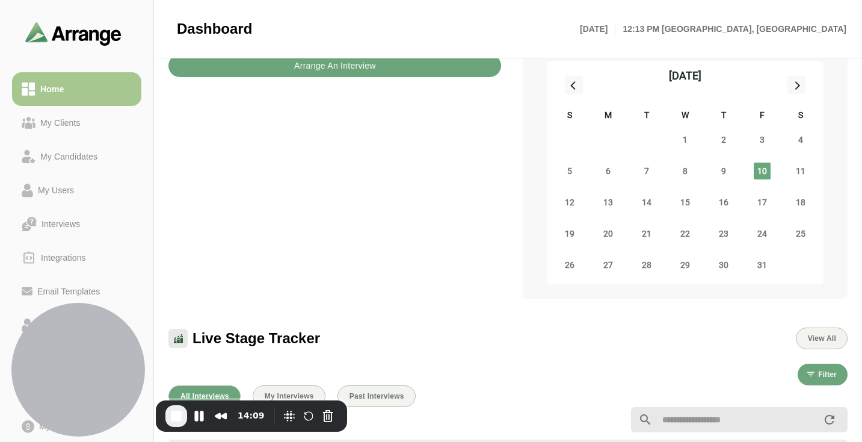
click at [314, 70] on b "Arrange An Interview" at bounding box center [335, 65] width 82 height 23
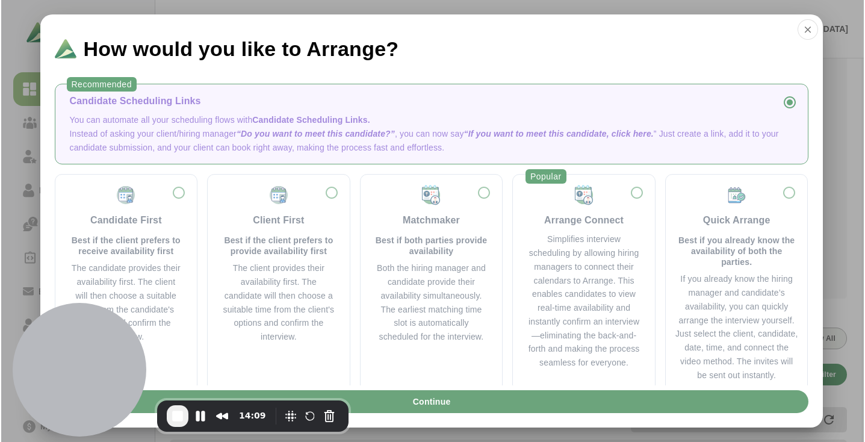
scroll to position [0, 0]
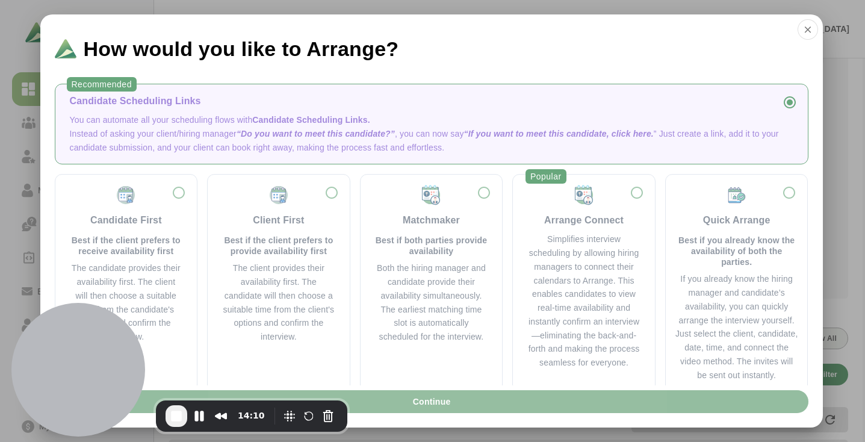
click at [509, 406] on button "Continue" at bounding box center [432, 401] width 754 height 23
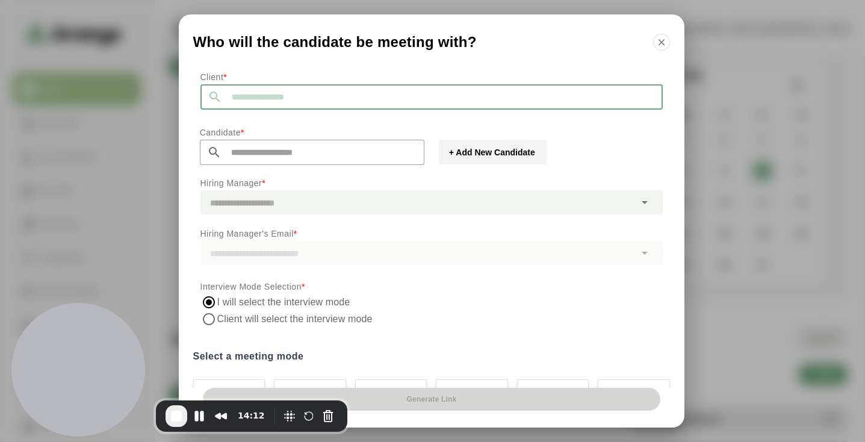
click at [359, 91] on input "text" at bounding box center [442, 96] width 441 height 25
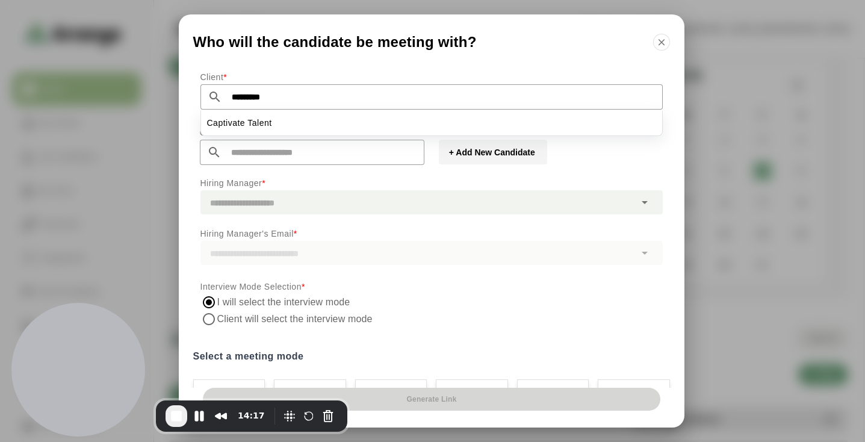
click at [383, 131] on li "Captivate Talent" at bounding box center [431, 123] width 461 height 25
type input "**********"
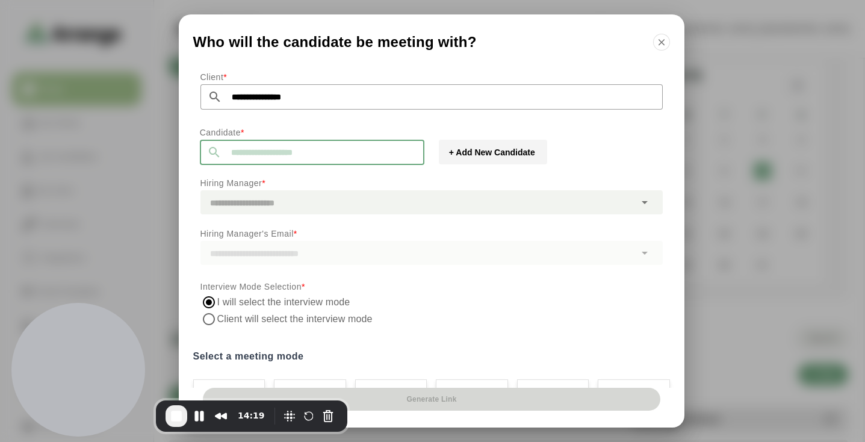
click at [365, 158] on input "text" at bounding box center [322, 152] width 203 height 25
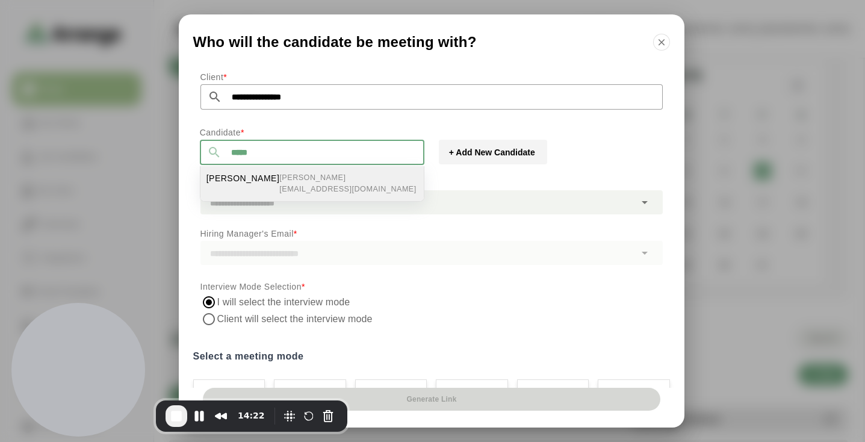
click at [309, 181] on li "Brian Gabay brian@testcompany.com" at bounding box center [311, 183] width 223 height 35
type input "**********"
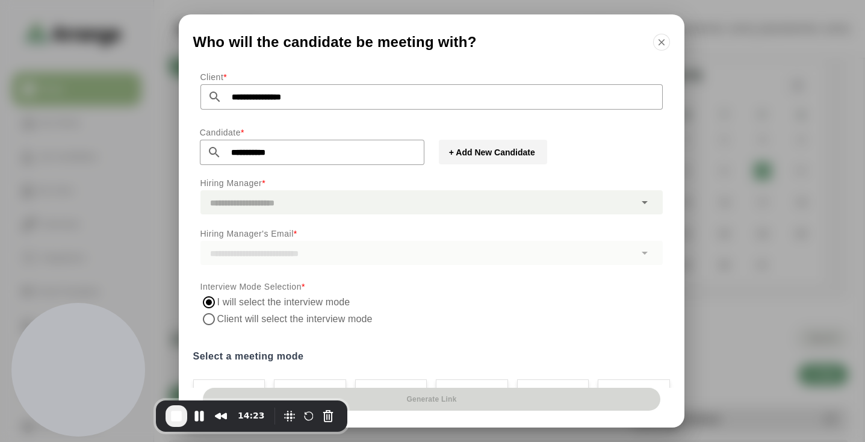
click at [315, 208] on div at bounding box center [417, 202] width 435 height 24
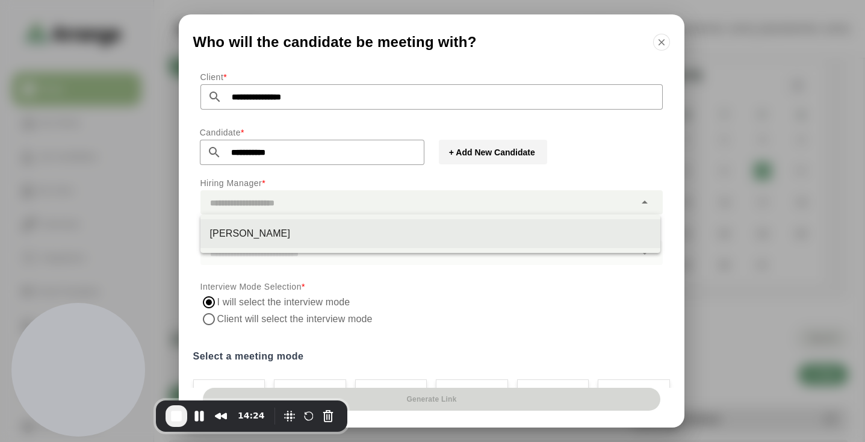
click at [308, 234] on div "[PERSON_NAME]" at bounding box center [430, 233] width 441 height 14
type input "*********"
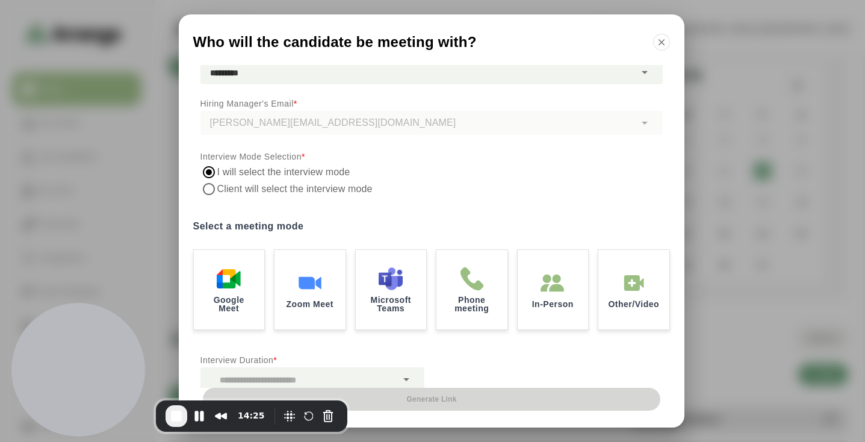
scroll to position [147, 0]
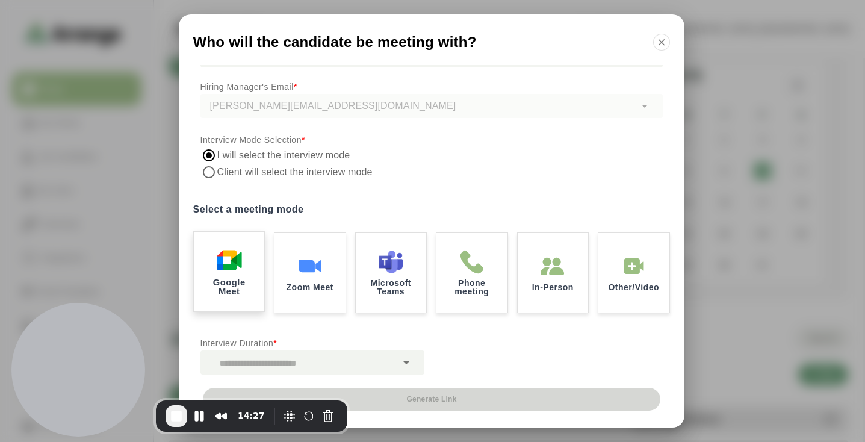
click at [220, 264] on img at bounding box center [228, 259] width 25 height 25
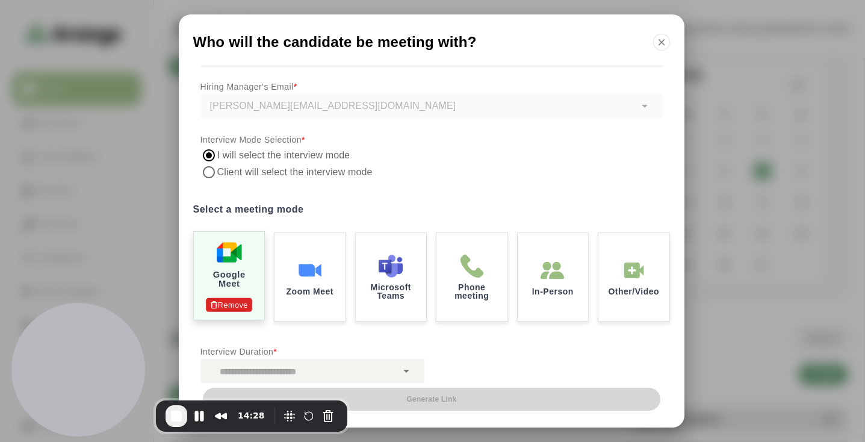
scroll to position [155, 0]
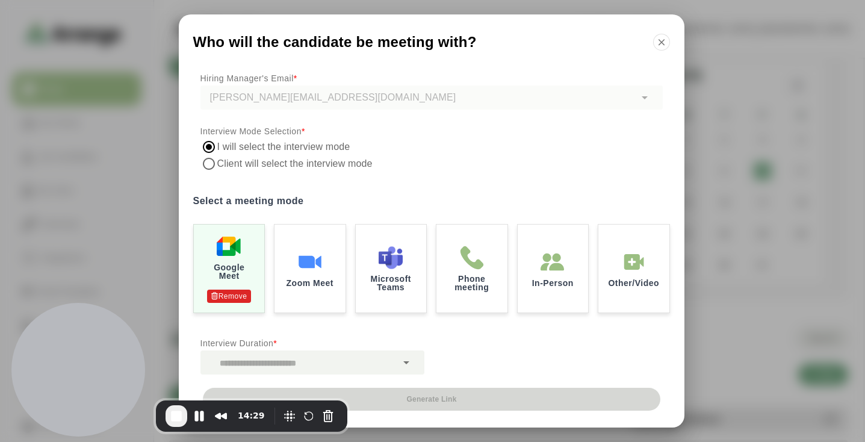
click at [305, 362] on div at bounding box center [298, 362] width 196 height 24
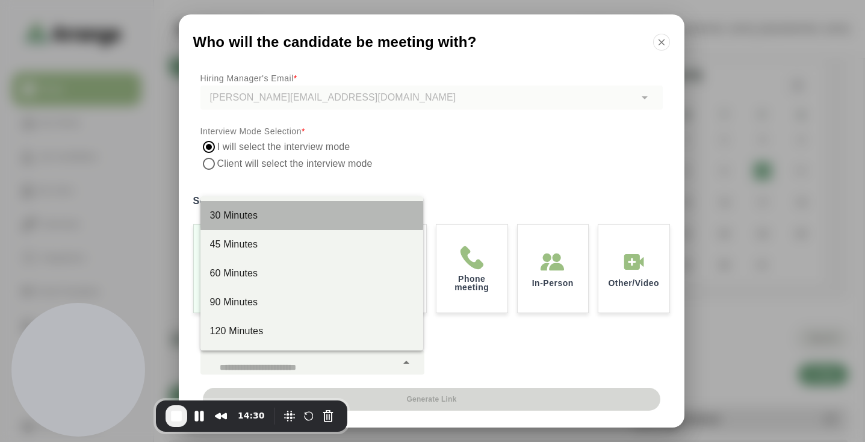
click at [290, 207] on div "30 Minutes" at bounding box center [311, 215] width 223 height 29
type input "**"
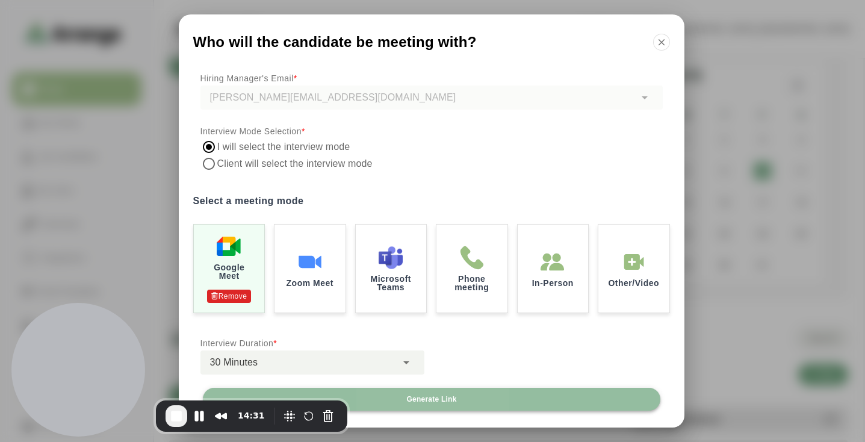
click at [426, 396] on span "Generate Link" at bounding box center [431, 399] width 51 height 10
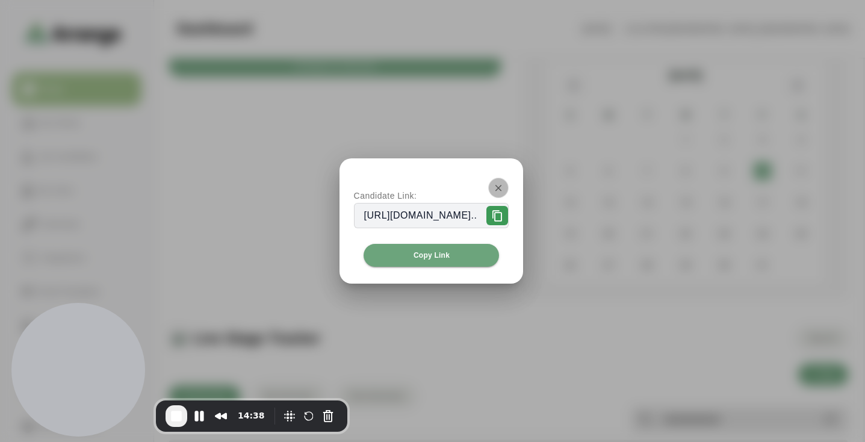
click at [504, 188] on icon "button" at bounding box center [498, 187] width 11 height 11
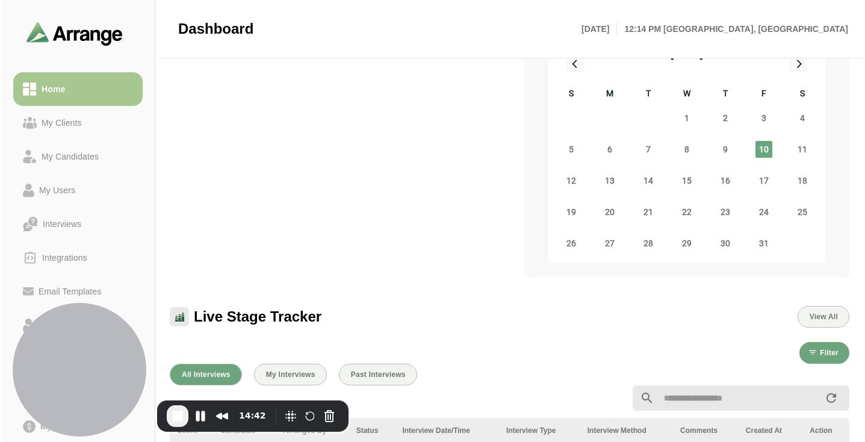
scroll to position [0, 0]
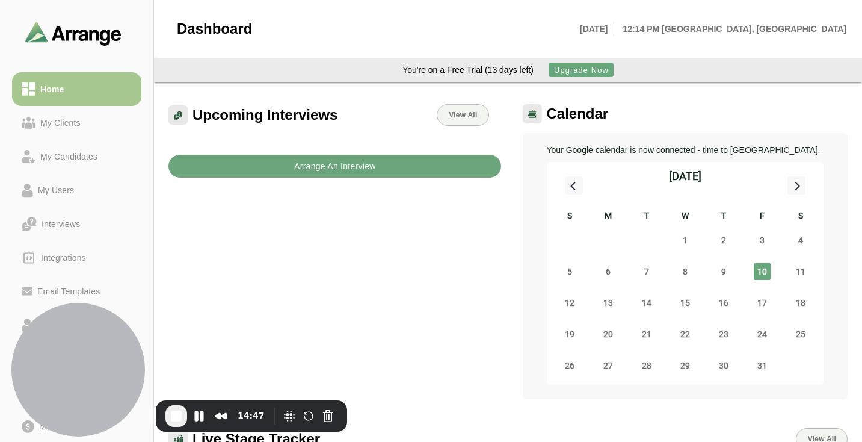
click at [424, 169] on button "Arrange An Interview" at bounding box center [335, 166] width 333 height 23
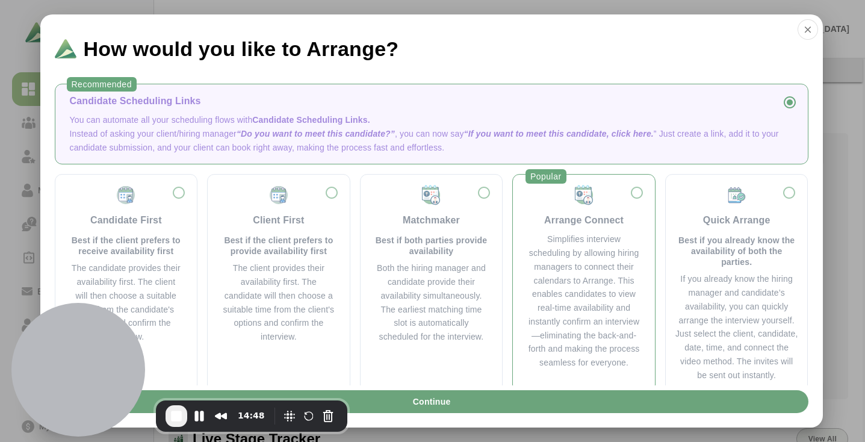
click at [556, 247] on div "Simplifies interview scheduling by allowing hiring managers to connect their ca…" at bounding box center [583, 300] width 113 height 137
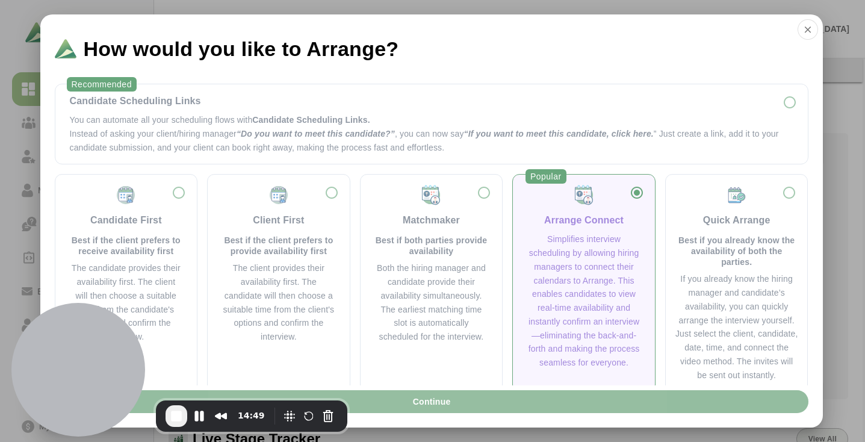
click at [596, 403] on button "Continue" at bounding box center [432, 401] width 754 height 23
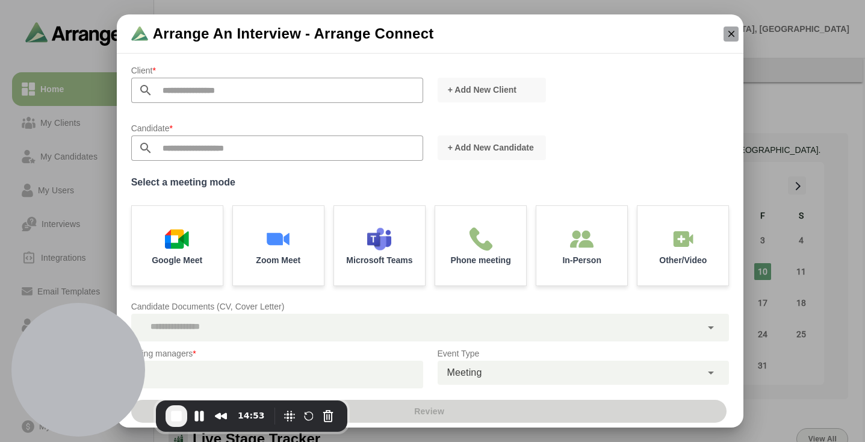
click at [731, 35] on icon "button" at bounding box center [731, 33] width 11 height 11
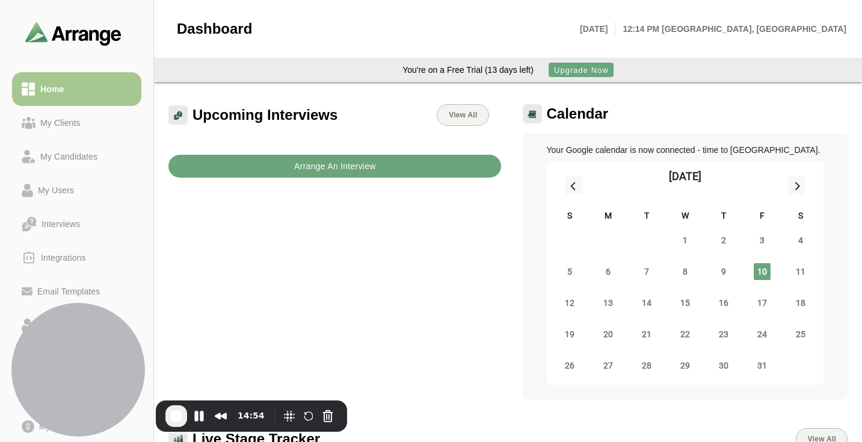
click at [326, 158] on b "Arrange An Interview" at bounding box center [335, 166] width 82 height 23
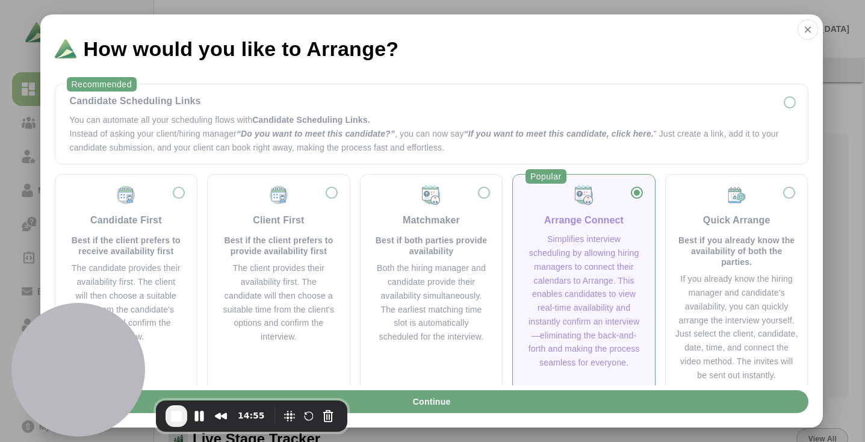
scroll to position [22, 0]
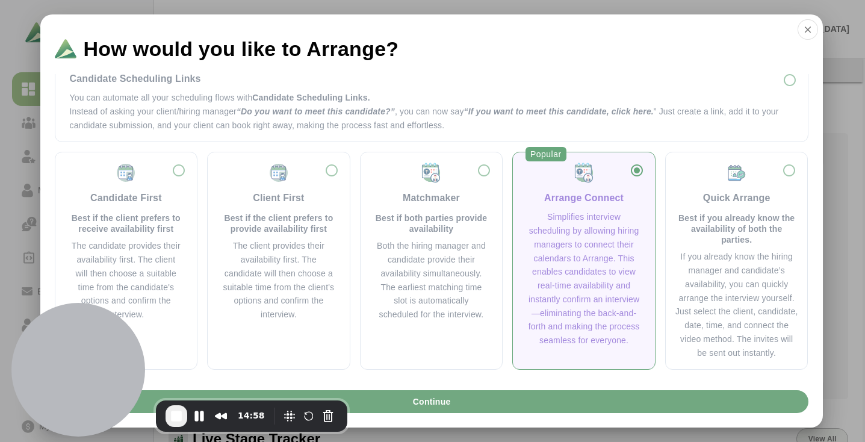
click at [574, 400] on button "Continue" at bounding box center [432, 401] width 754 height 23
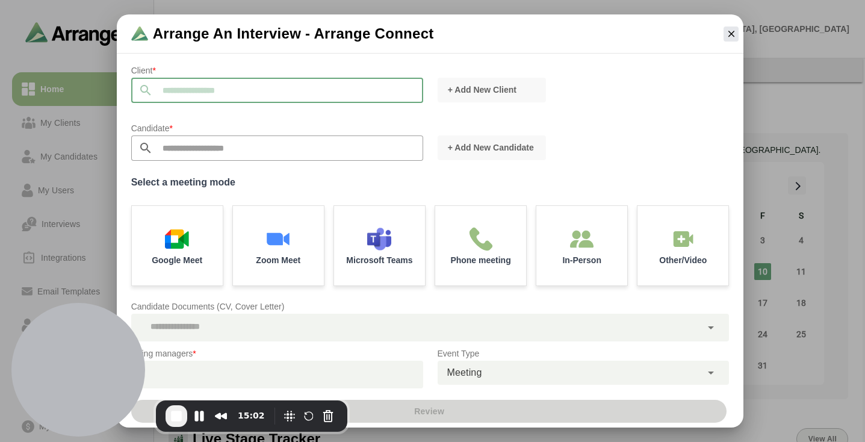
click at [282, 79] on input "text" at bounding box center [288, 90] width 270 height 25
click at [286, 114] on li "Captivate Talent" at bounding box center [277, 115] width 291 height 23
type input "**********"
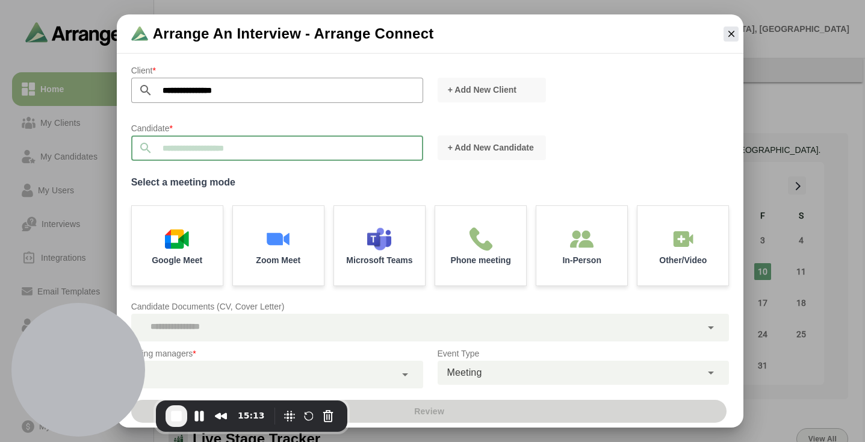
click at [291, 148] on input "text" at bounding box center [288, 147] width 270 height 25
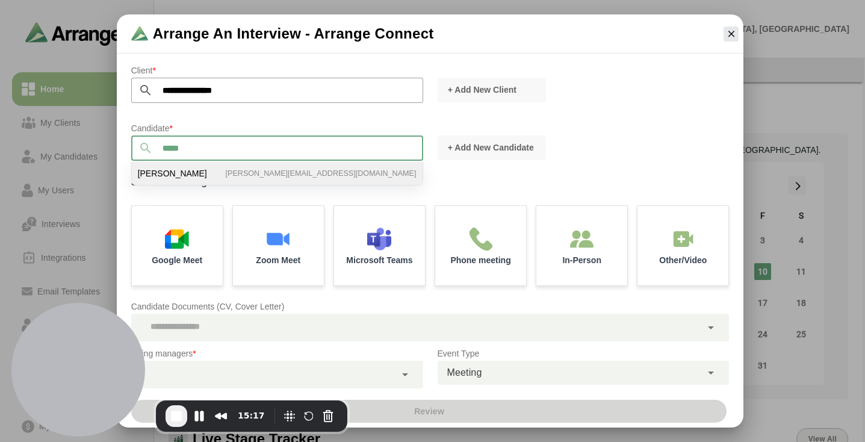
click at [298, 175] on li "Brian Gabay brian@testcompany.com" at bounding box center [277, 173] width 291 height 23
type input "**********"
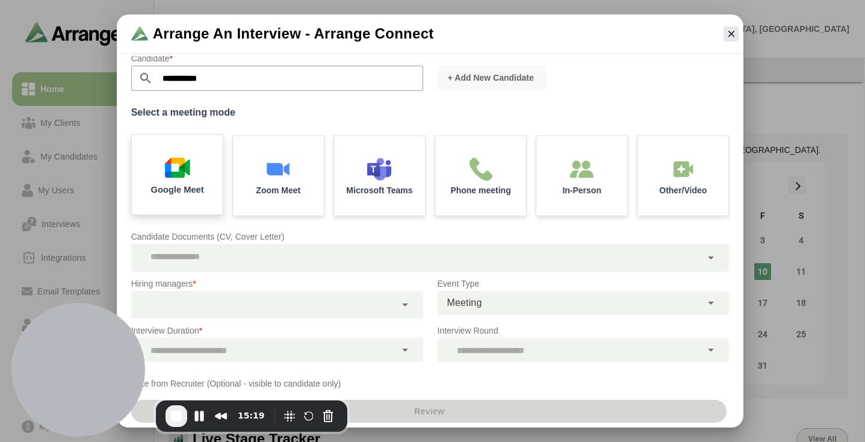
scroll to position [11, 0]
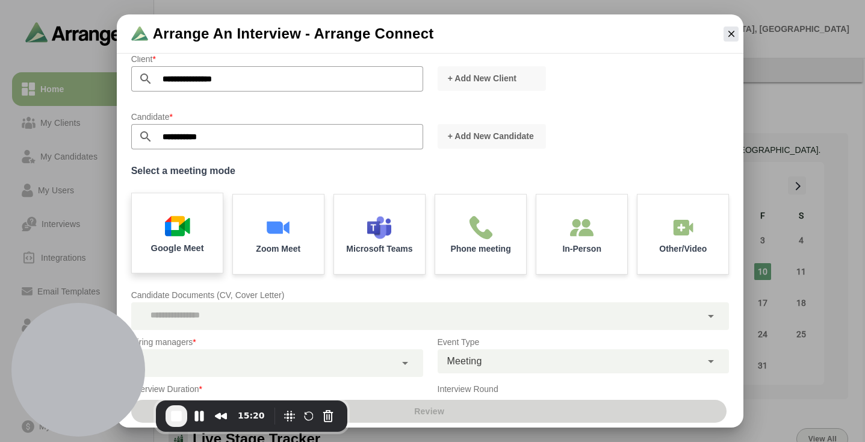
click at [181, 228] on img at bounding box center [176, 225] width 25 height 25
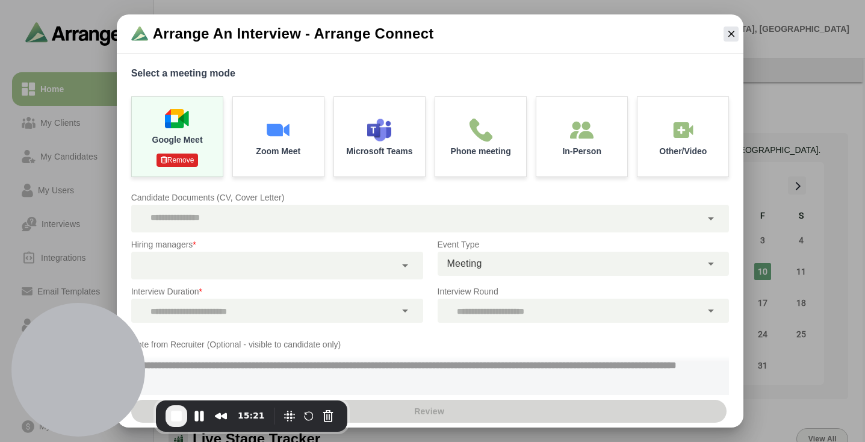
scroll to position [134, 0]
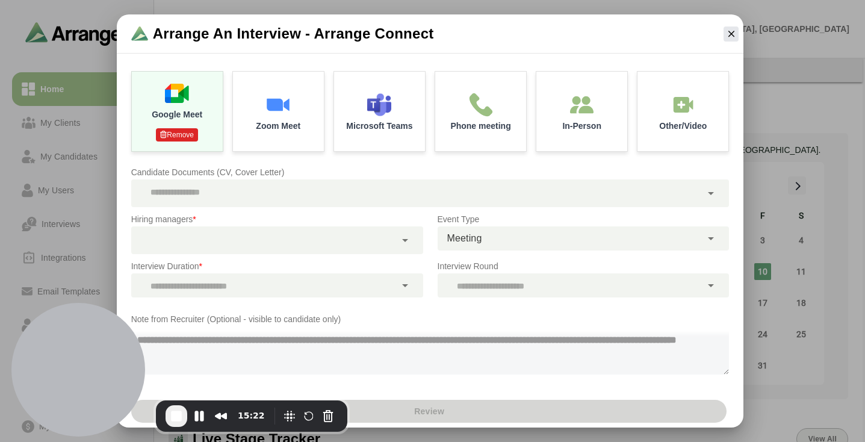
click at [300, 250] on div at bounding box center [263, 240] width 264 height 28
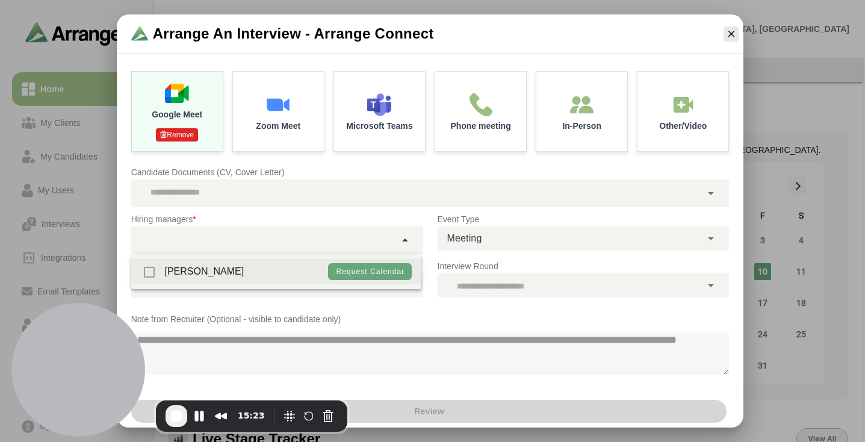
click at [252, 271] on div "Jay Desai Request calendar" at bounding box center [276, 271] width 291 height 25
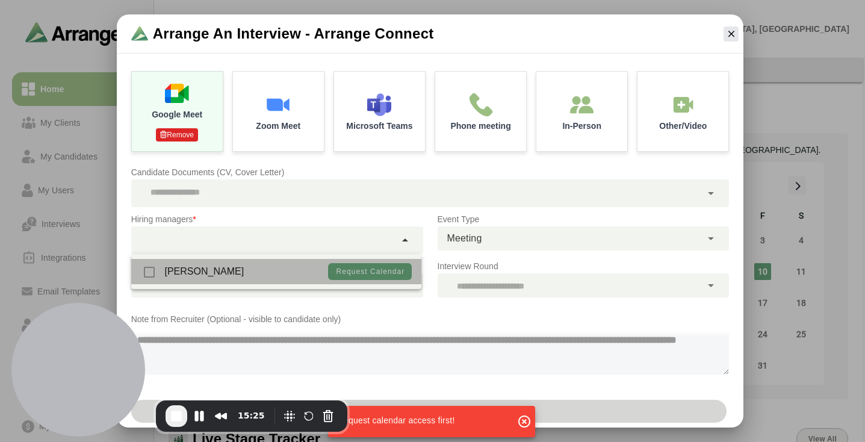
click at [149, 274] on div "[PERSON_NAME]" at bounding box center [193, 271] width 104 height 25
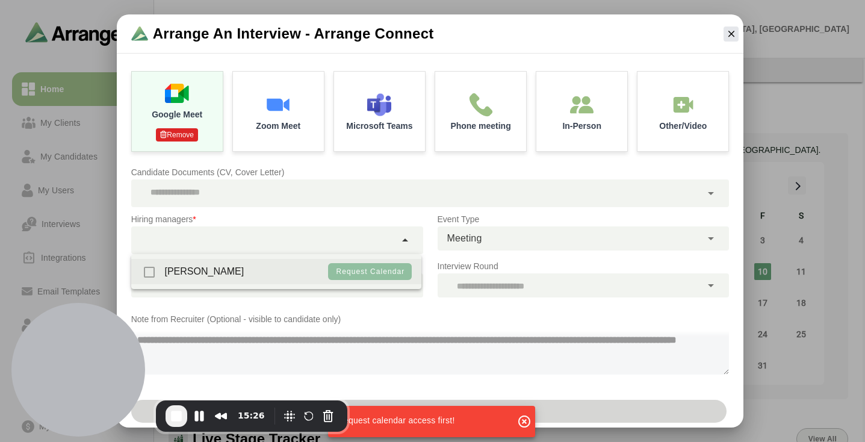
click at [351, 270] on span "Request calendar" at bounding box center [369, 271] width 69 height 8
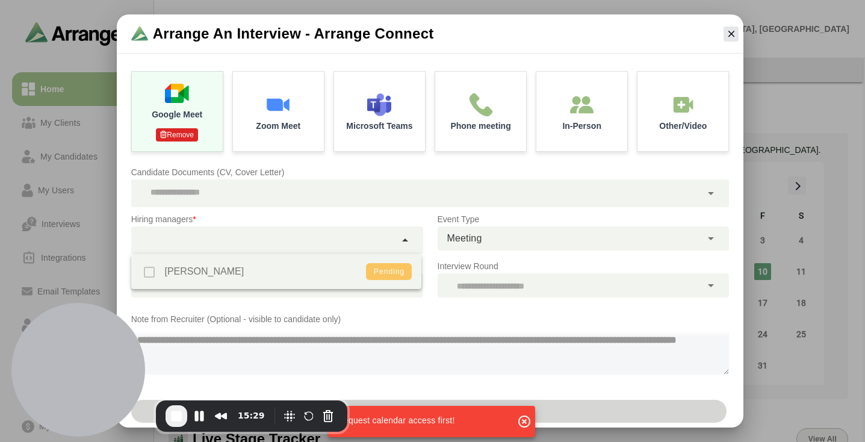
click at [147, 270] on div "Jay Desai Pending" at bounding box center [276, 271] width 291 height 35
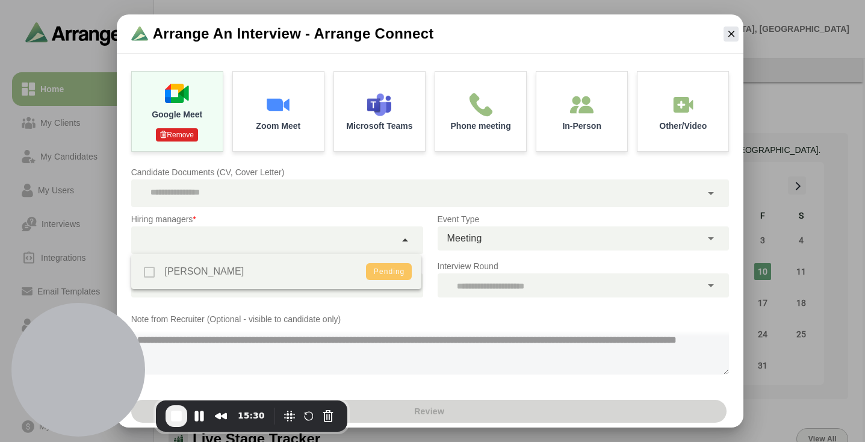
click at [149, 275] on div "Jay Desai Pending" at bounding box center [276, 271] width 291 height 35
click at [150, 271] on div "Jay Desai Pending" at bounding box center [276, 271] width 291 height 35
click at [191, 271] on div "Jay Desai Pending" at bounding box center [276, 271] width 291 height 35
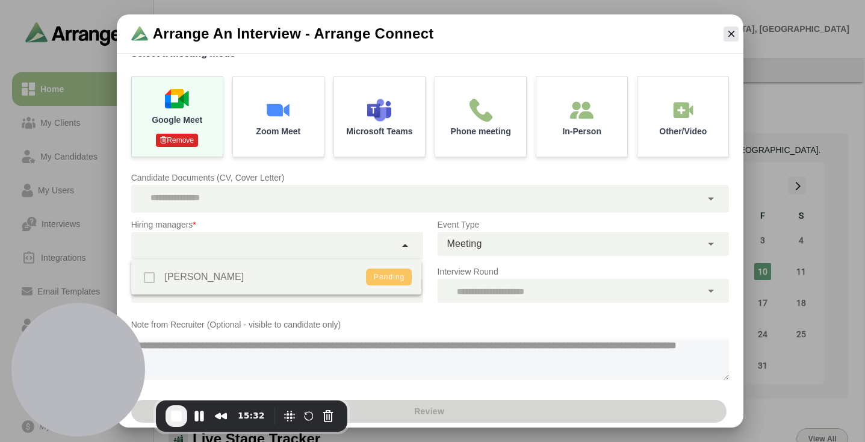
click at [187, 271] on div "Jay Desai Pending" at bounding box center [276, 276] width 291 height 35
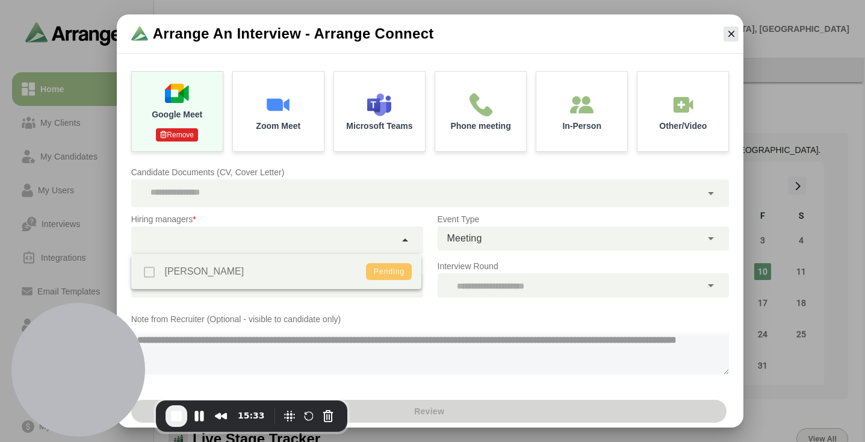
click at [236, 262] on div "Jay Desai Pending" at bounding box center [276, 271] width 291 height 35
click at [349, 209] on div "Hiring managers *" at bounding box center [277, 233] width 306 height 57
click at [350, 233] on div at bounding box center [263, 240] width 264 height 28
click at [382, 273] on div "Jay Desai Pending" at bounding box center [276, 271] width 291 height 35
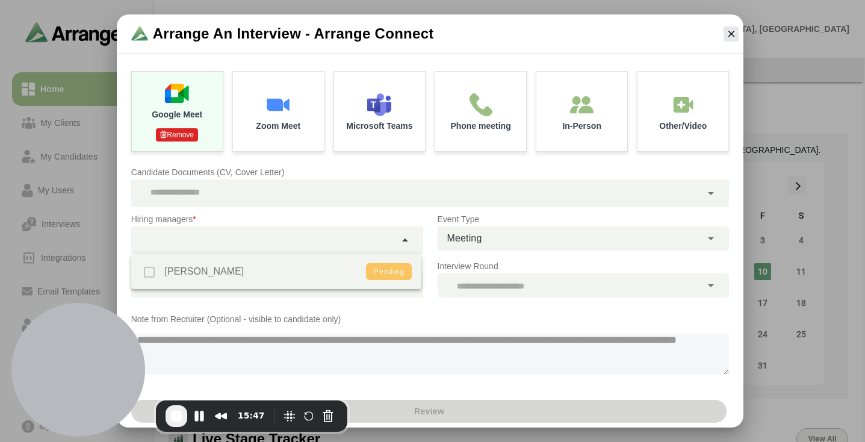
click at [147, 273] on div "Jay Desai Pending" at bounding box center [276, 271] width 291 height 35
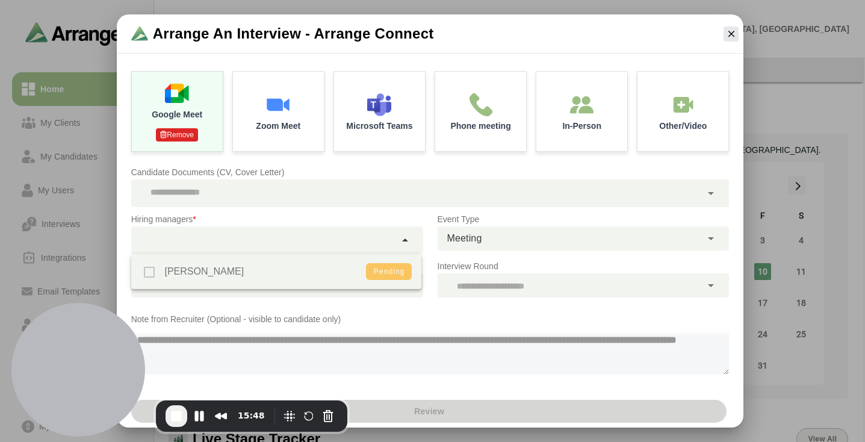
click at [147, 273] on div "Jay Desai Pending" at bounding box center [276, 271] width 291 height 35
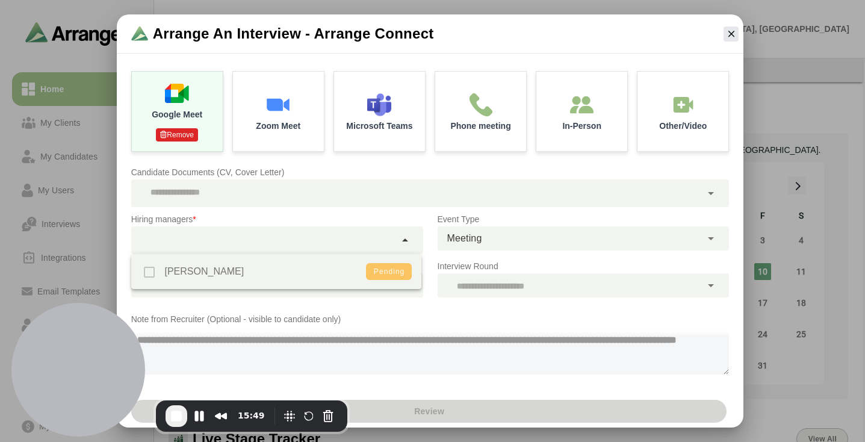
click at [147, 273] on div "Jay Desai Pending" at bounding box center [276, 271] width 291 height 35
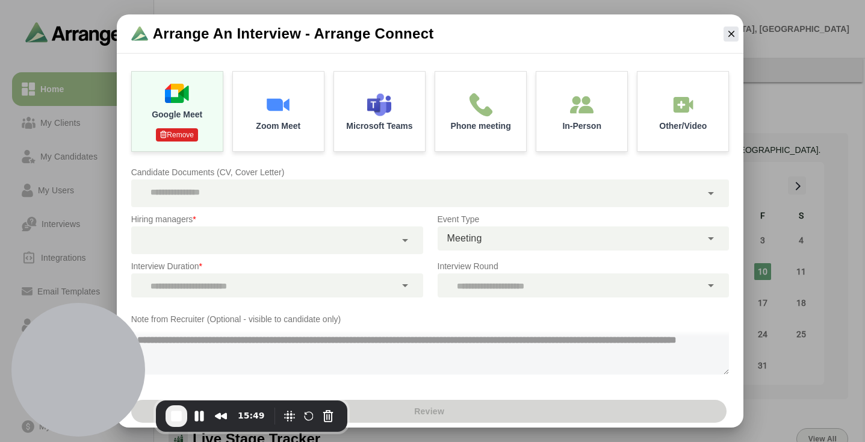
click at [264, 214] on p "Hiring managers *" at bounding box center [277, 219] width 292 height 14
click at [438, 406] on div "Review" at bounding box center [430, 411] width 627 height 33
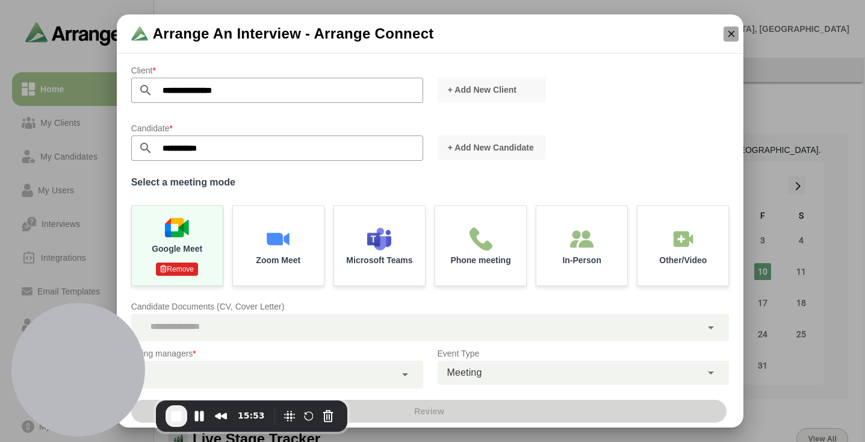
click at [730, 33] on icon "button" at bounding box center [731, 33] width 11 height 11
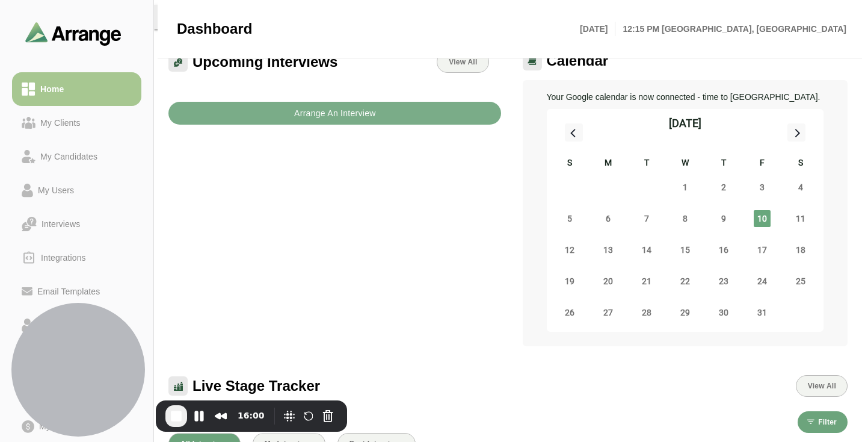
scroll to position [10, 0]
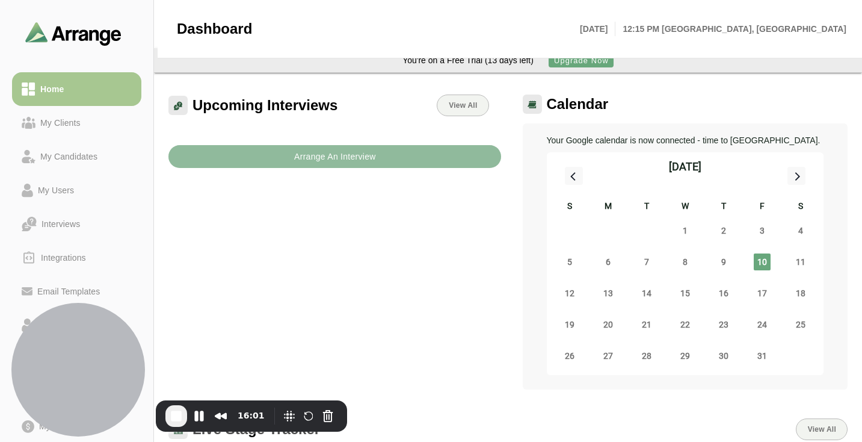
click at [303, 156] on b "Arrange An Interview" at bounding box center [335, 156] width 82 height 23
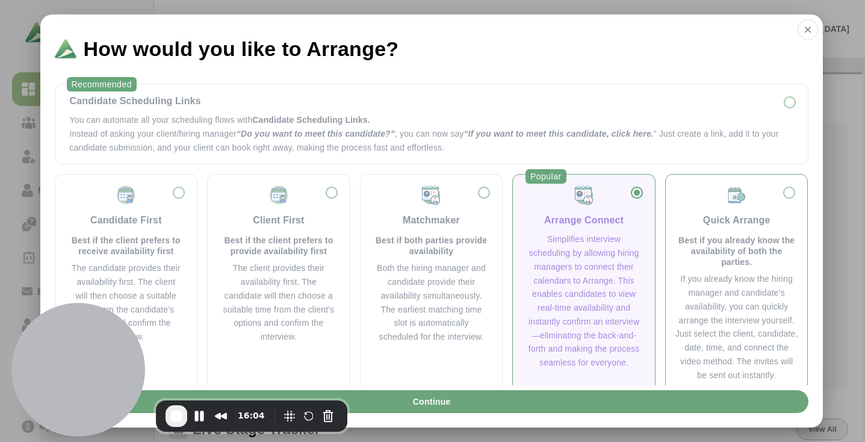
scroll to position [16, 0]
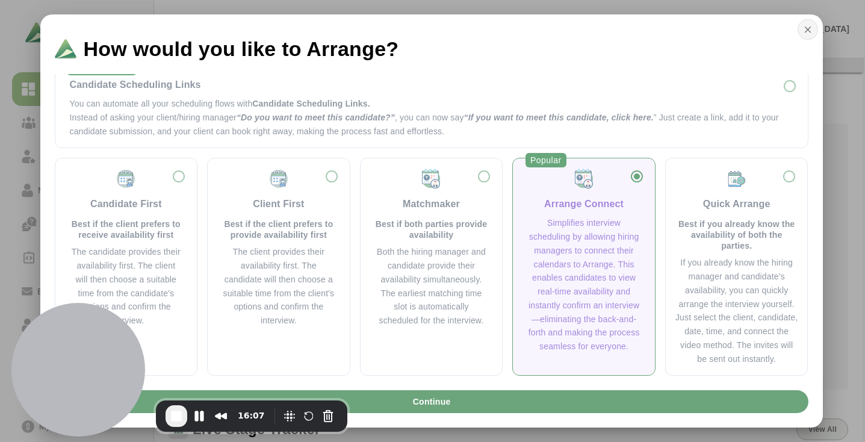
click at [813, 29] on icon "button" at bounding box center [807, 29] width 11 height 11
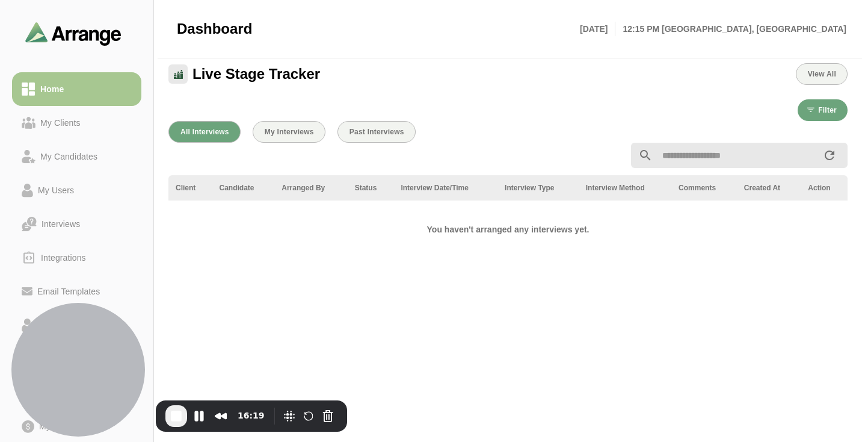
scroll to position [324, 0]
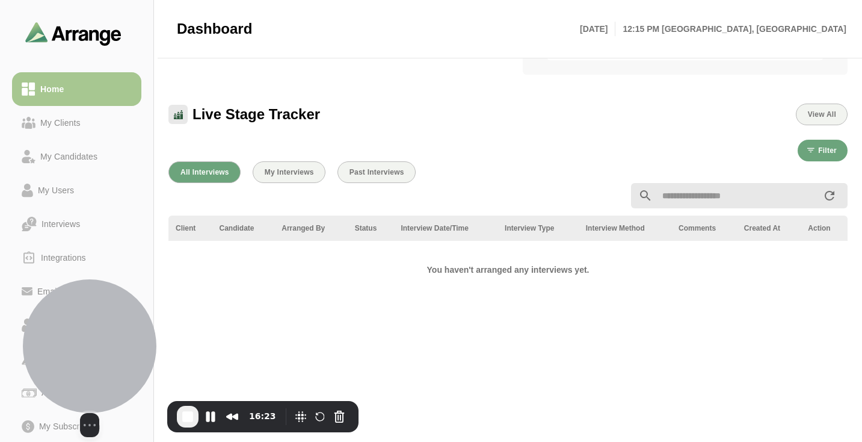
drag, startPoint x: 88, startPoint y: 345, endPoint x: 99, endPoint y: 347, distance: 11.0
click at [99, 347] on div at bounding box center [90, 346] width 134 height 134
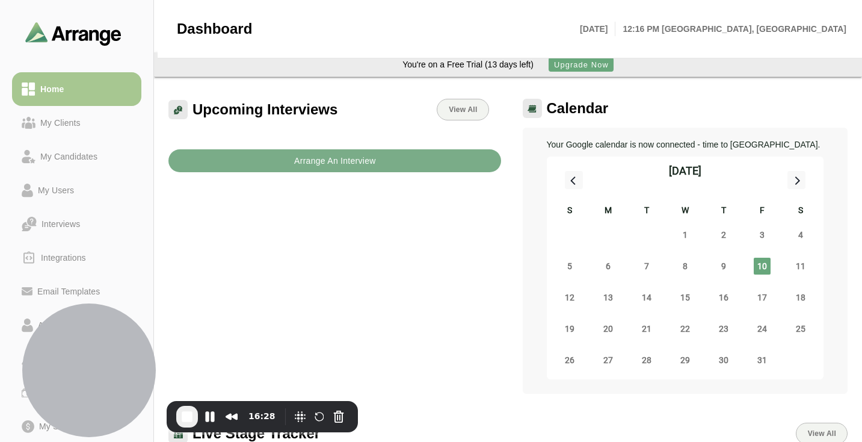
scroll to position [0, 0]
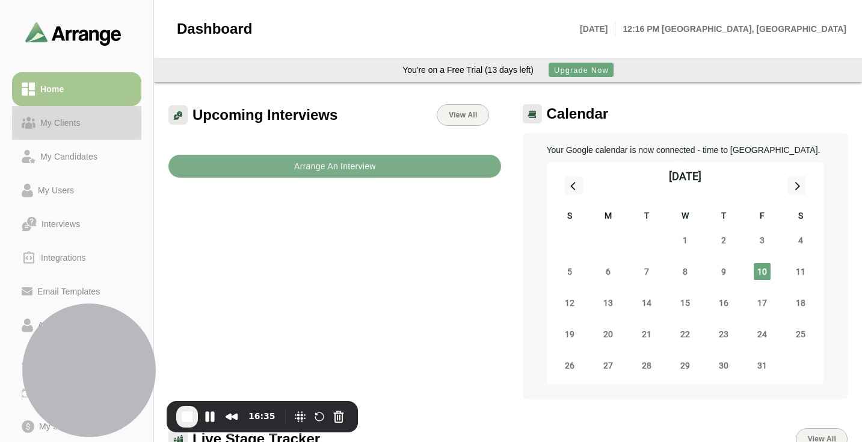
click at [88, 124] on div "My Clients" at bounding box center [77, 123] width 110 height 14
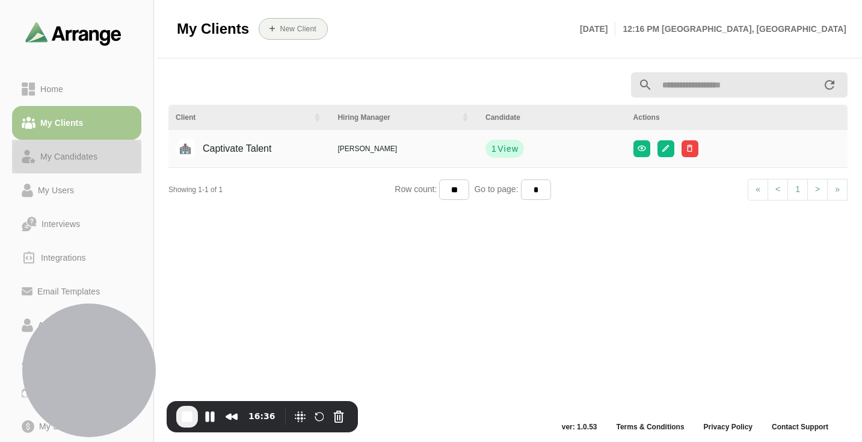
click at [90, 160] on div "My Candidates" at bounding box center [69, 156] width 67 height 14
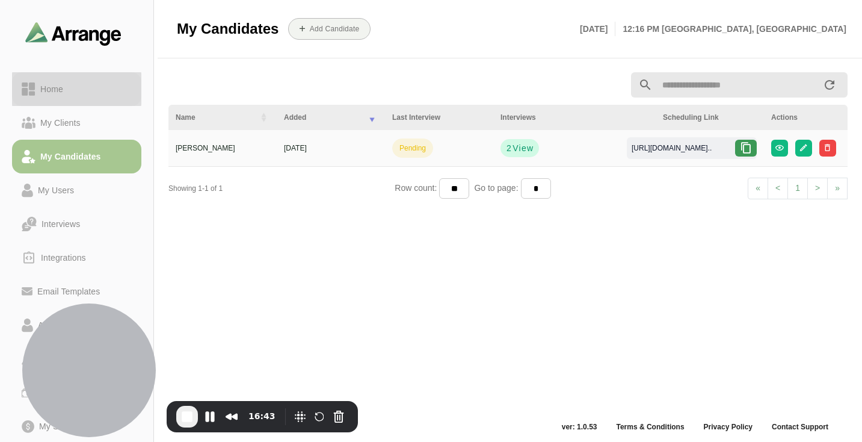
click at [50, 91] on div "Home" at bounding box center [52, 89] width 33 height 14
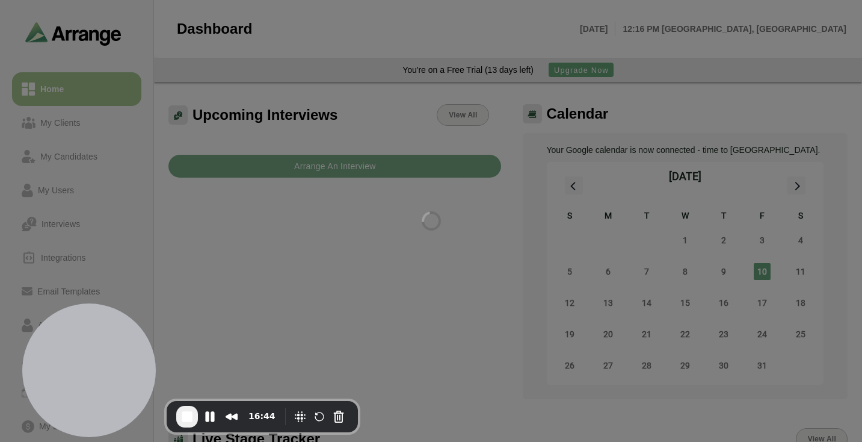
click at [170, 65] on div at bounding box center [431, 221] width 862 height 442
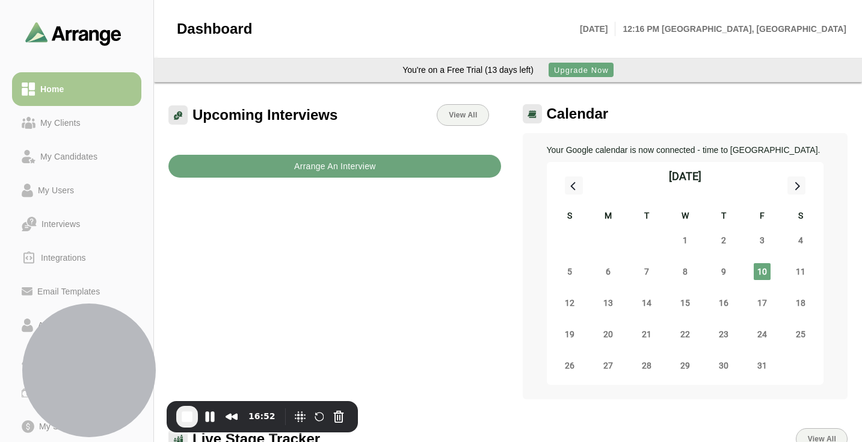
click at [273, 163] on button "Arrange An Interview" at bounding box center [335, 166] width 333 height 23
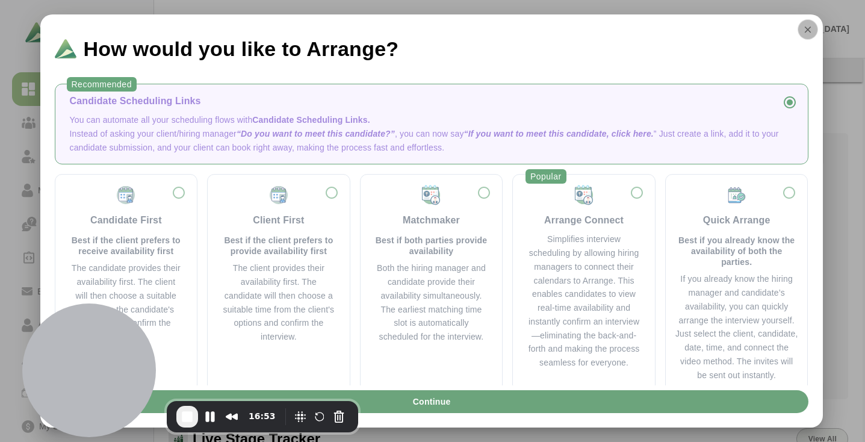
click at [810, 32] on icon "button" at bounding box center [807, 29] width 11 height 11
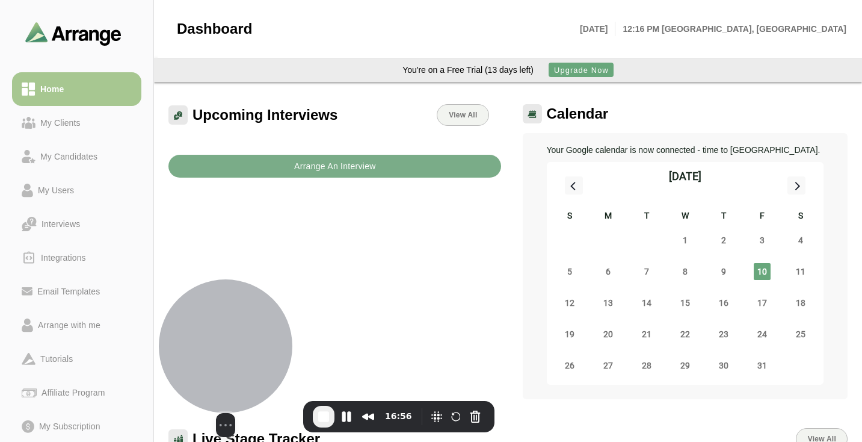
drag, startPoint x: 91, startPoint y: 339, endPoint x: 228, endPoint y: 339, distance: 136.6
click at [228, 339] on div at bounding box center [226, 346] width 134 height 134
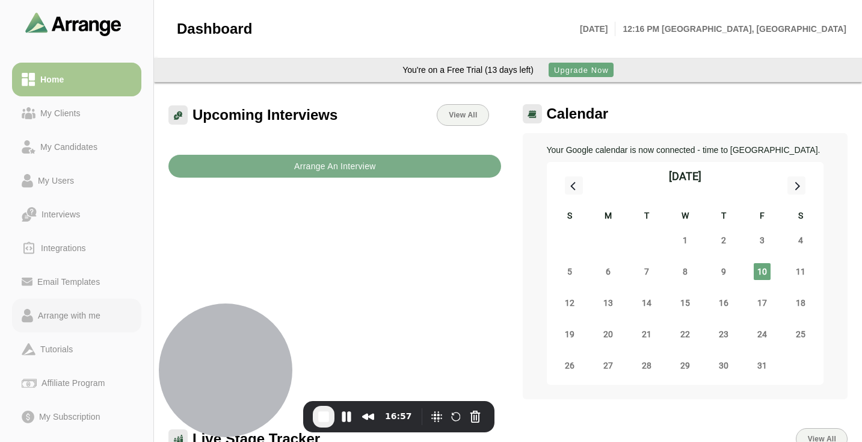
scroll to position [6, 0]
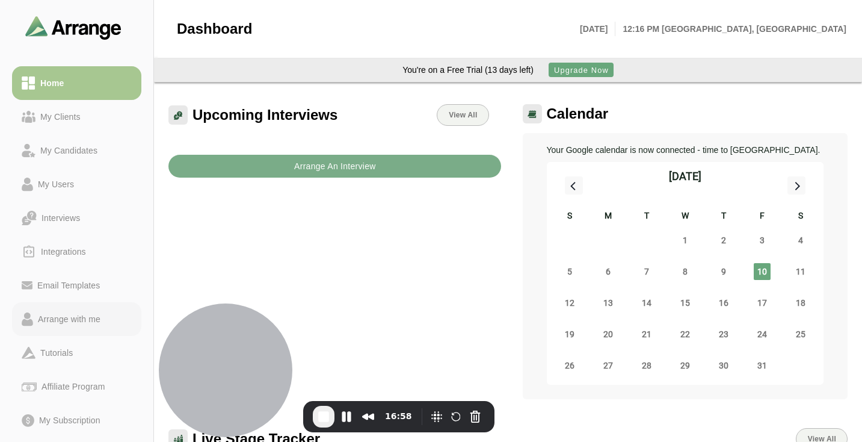
click at [91, 320] on div "Arrange with me" at bounding box center [69, 319] width 72 height 14
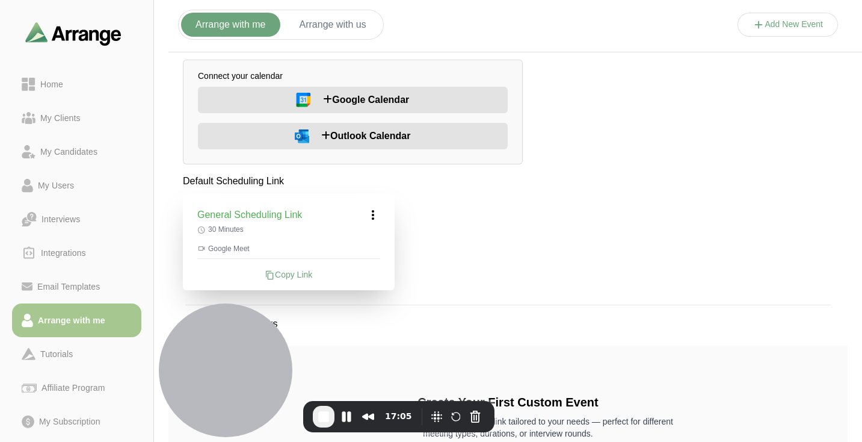
click at [321, 16] on button "Arrange with us" at bounding box center [333, 25] width 96 height 24
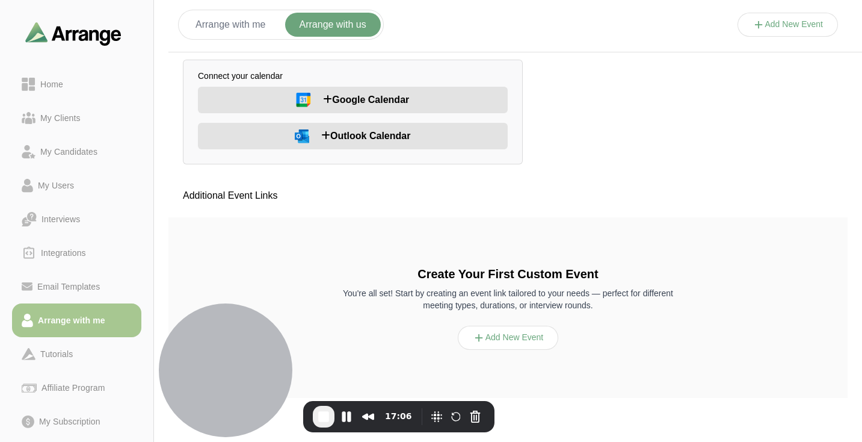
click at [234, 31] on button "Arrange with me" at bounding box center [230, 25] width 99 height 24
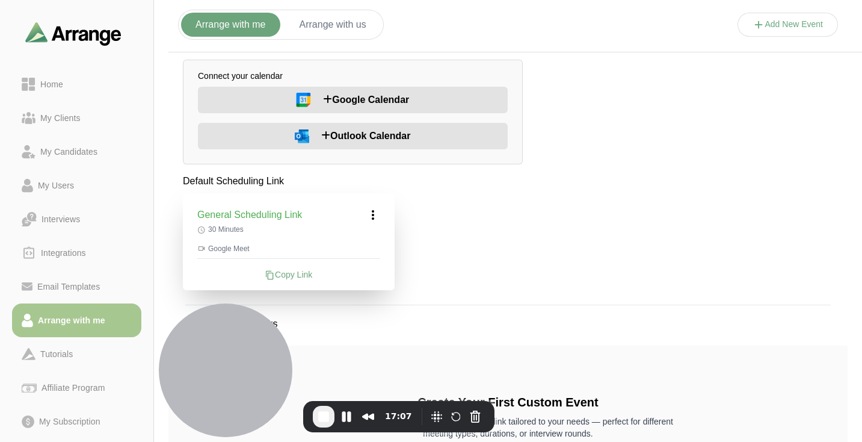
click at [301, 29] on button "Arrange with us" at bounding box center [333, 25] width 96 height 24
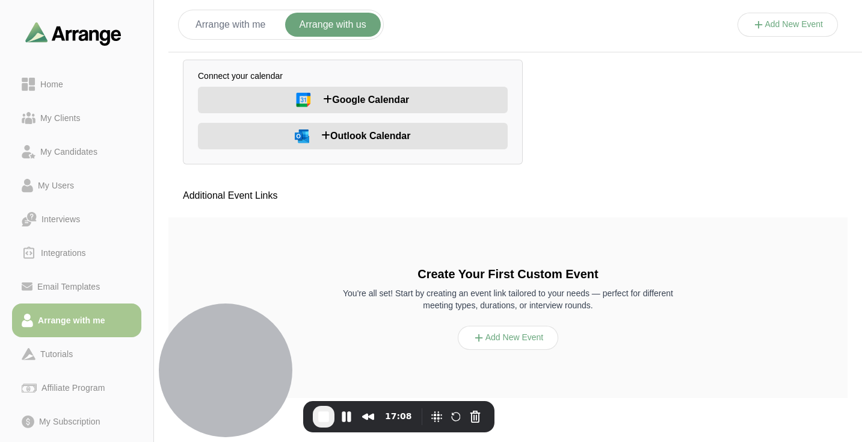
click at [228, 31] on button "Arrange with me" at bounding box center [230, 25] width 99 height 24
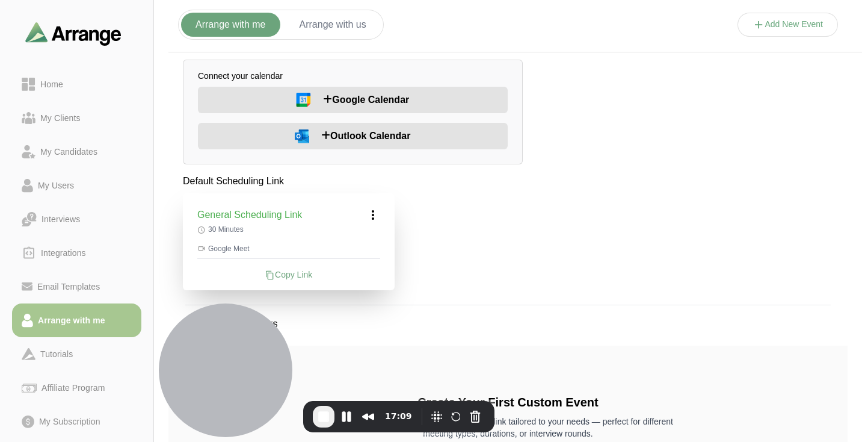
click at [314, 29] on button "Arrange with us" at bounding box center [333, 25] width 96 height 24
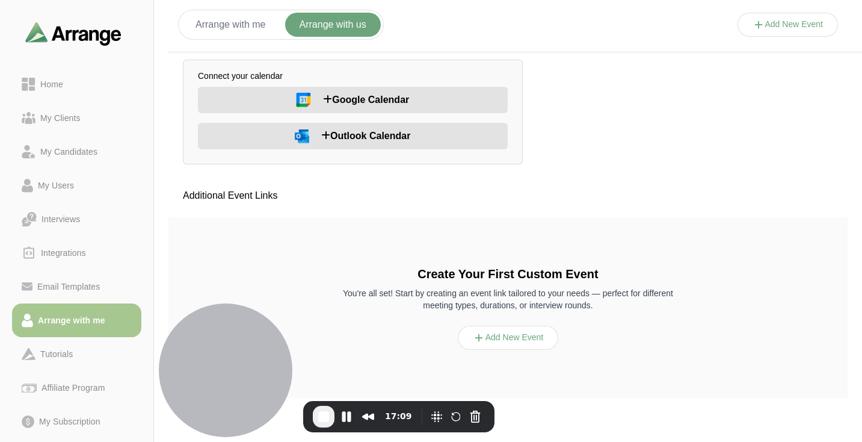
click at [229, 33] on button "Arrange with me" at bounding box center [230, 25] width 99 height 24
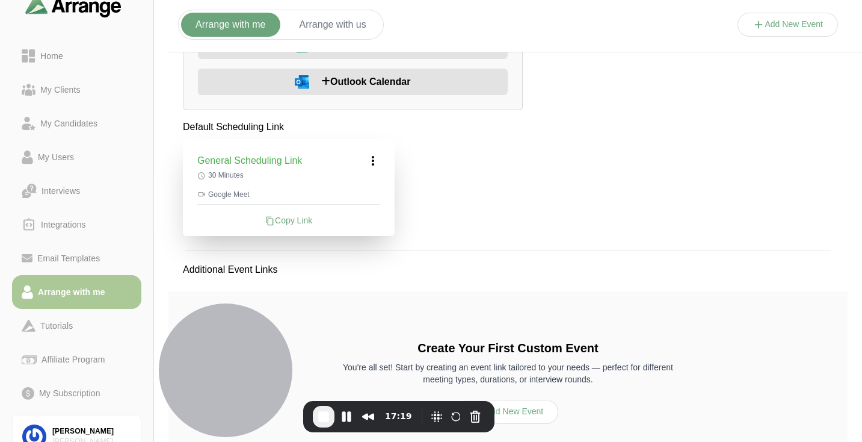
scroll to position [35, 0]
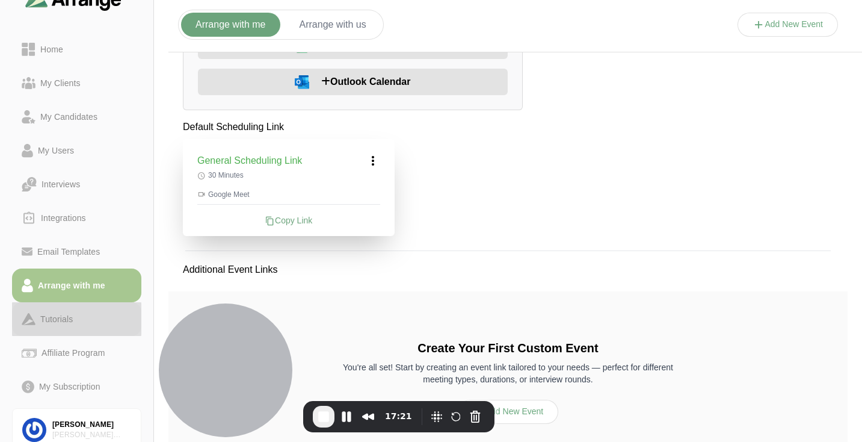
click at [80, 322] on div "Tutorials" at bounding box center [77, 319] width 110 height 14
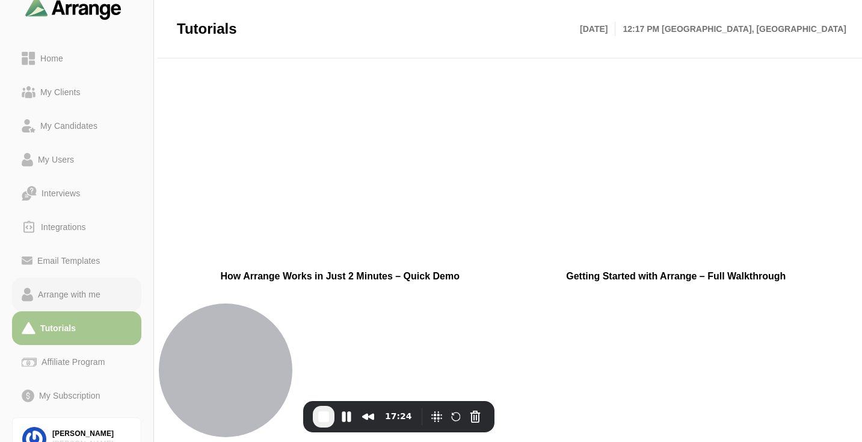
scroll to position [60, 0]
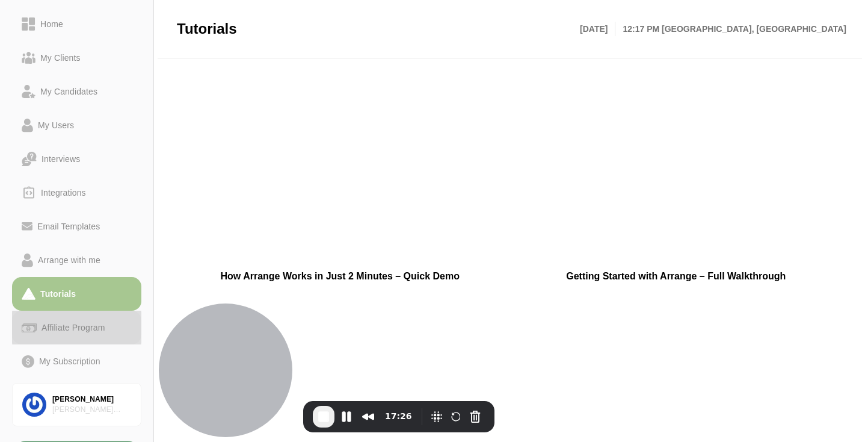
click at [74, 325] on div "Affiliate Program" at bounding box center [73, 327] width 73 height 14
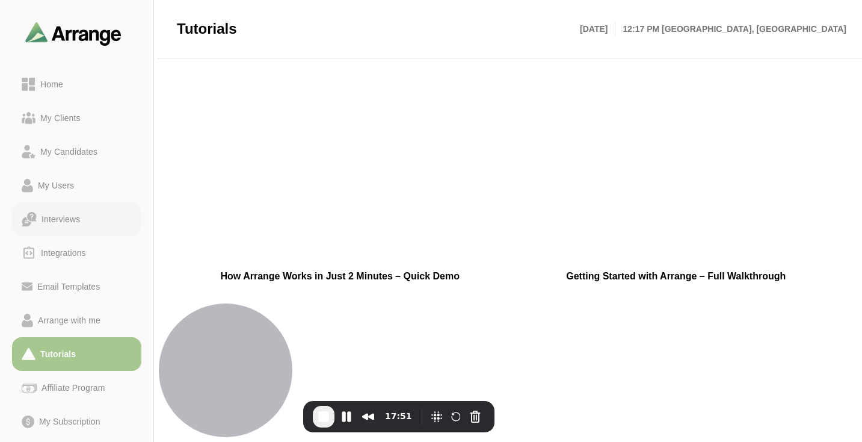
scroll to position [82, 0]
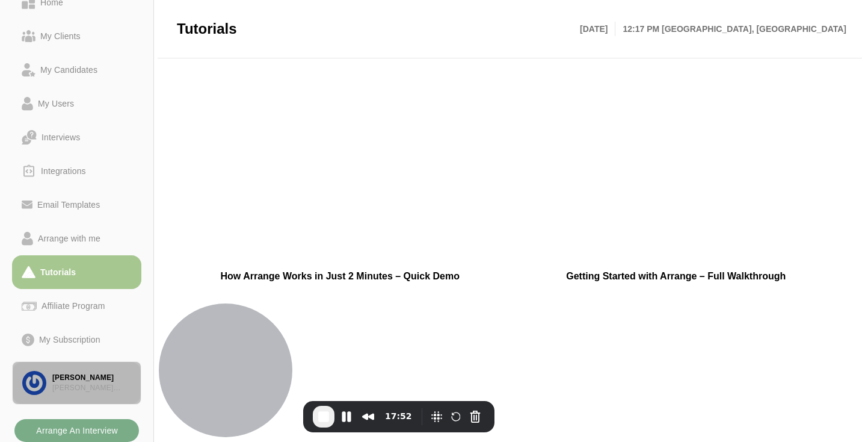
click at [93, 386] on div "[PERSON_NAME] Recruiting" at bounding box center [91, 388] width 79 height 10
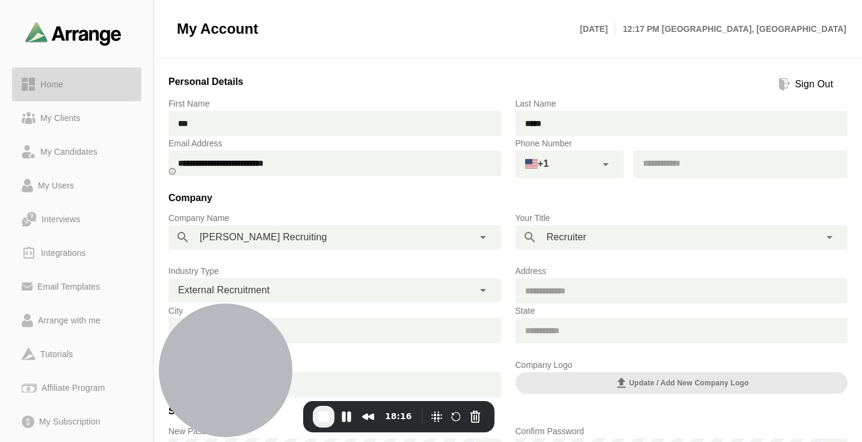
click at [58, 78] on div "Home" at bounding box center [52, 84] width 33 height 14
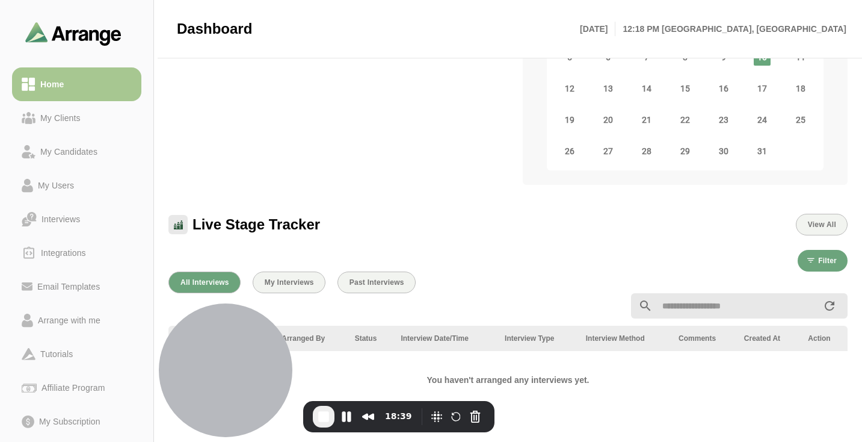
scroll to position [427, 0]
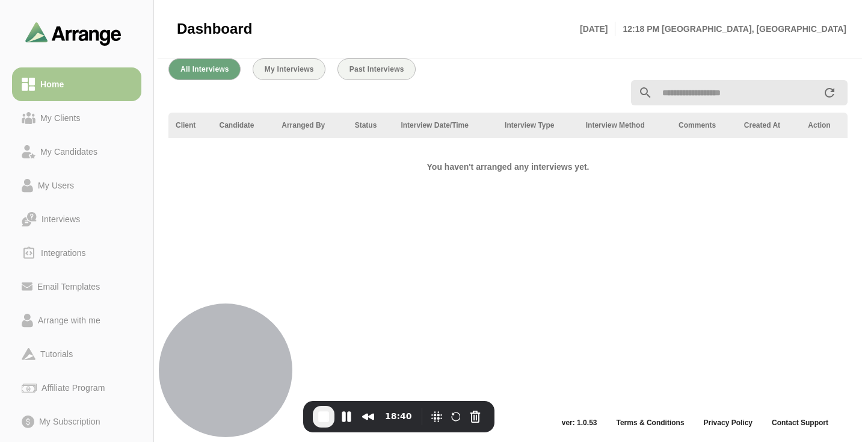
click at [478, 167] on h2 "You haven't arranged any interviews yet." at bounding box center [508, 166] width 323 height 14
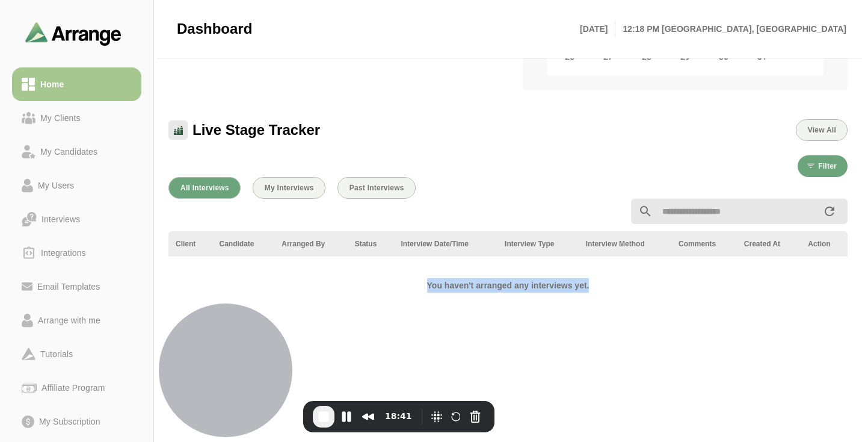
scroll to position [0, 0]
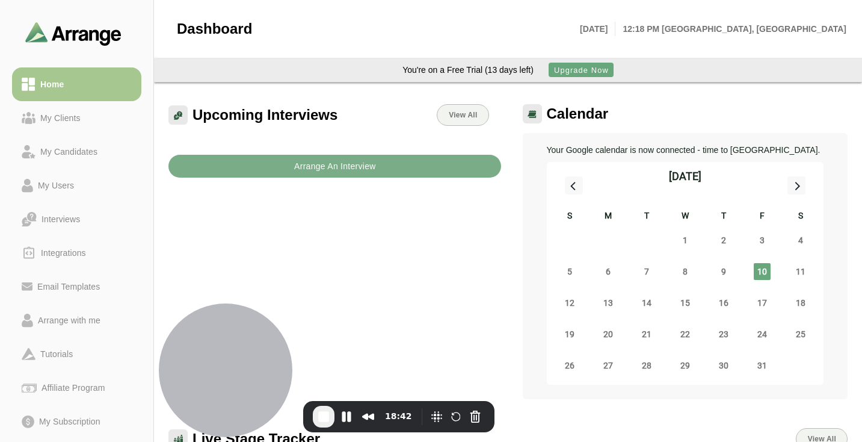
click at [436, 237] on div "Upcoming Interviews View All Arrange An Interview" at bounding box center [334, 251] width 347 height 309
click at [321, 418] on span "End Recording" at bounding box center [324, 416] width 14 height 14
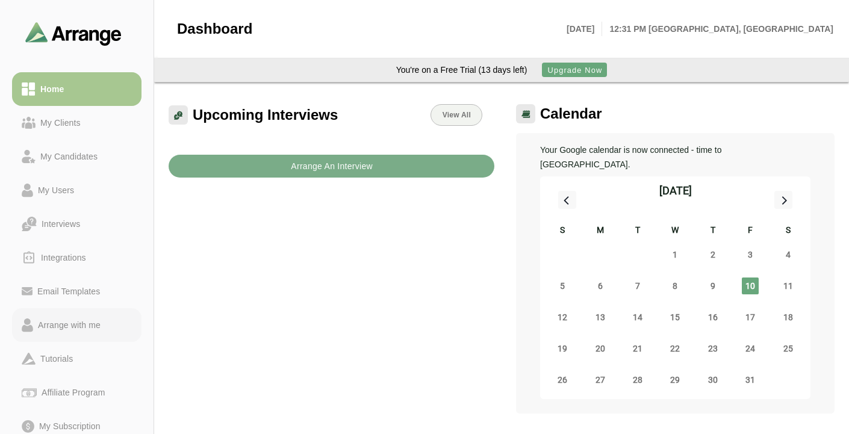
click at [65, 326] on div "Arrange with me" at bounding box center [69, 325] width 72 height 14
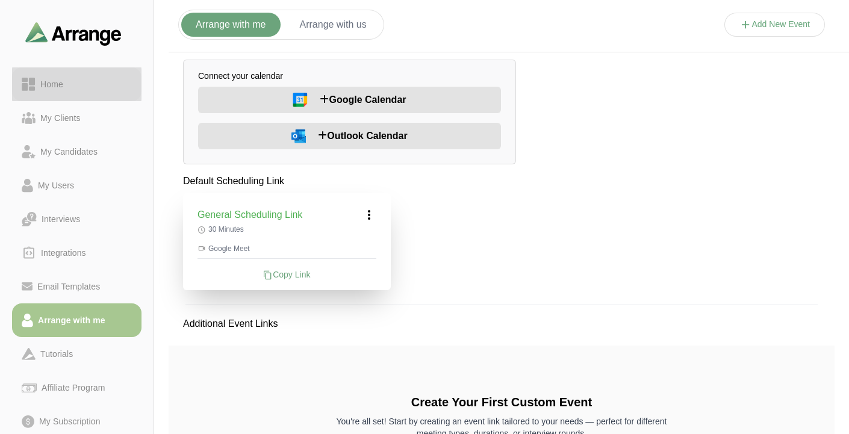
click at [63, 89] on div "Home" at bounding box center [52, 84] width 33 height 14
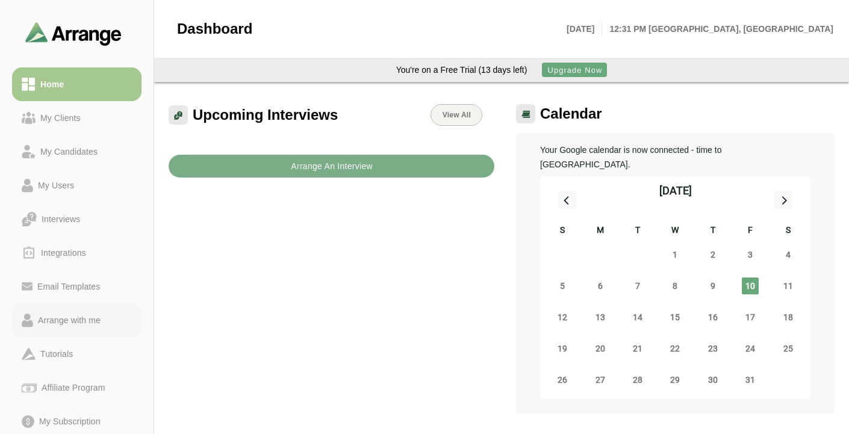
click at [64, 328] on link "Arrange with me" at bounding box center [76, 320] width 129 height 34
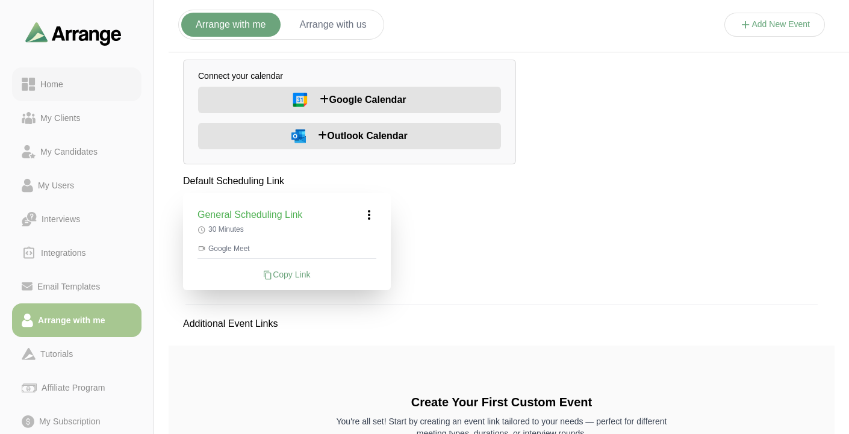
click at [57, 71] on link "Home" at bounding box center [76, 84] width 129 height 34
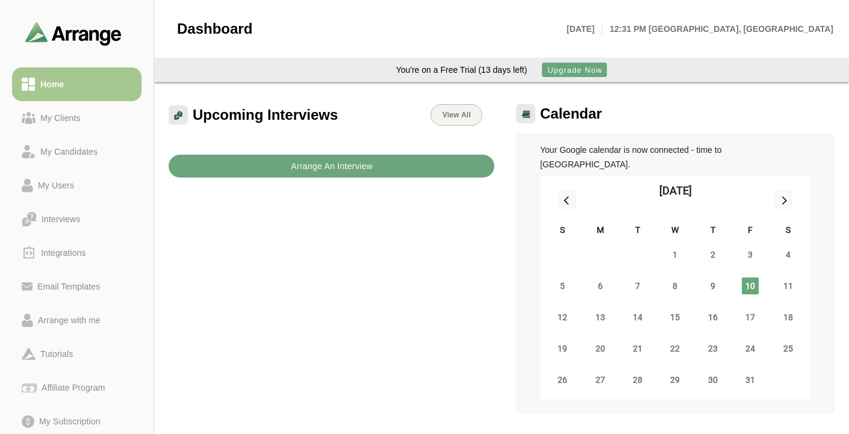
click at [402, 172] on button "Arrange An Interview" at bounding box center [332, 166] width 326 height 23
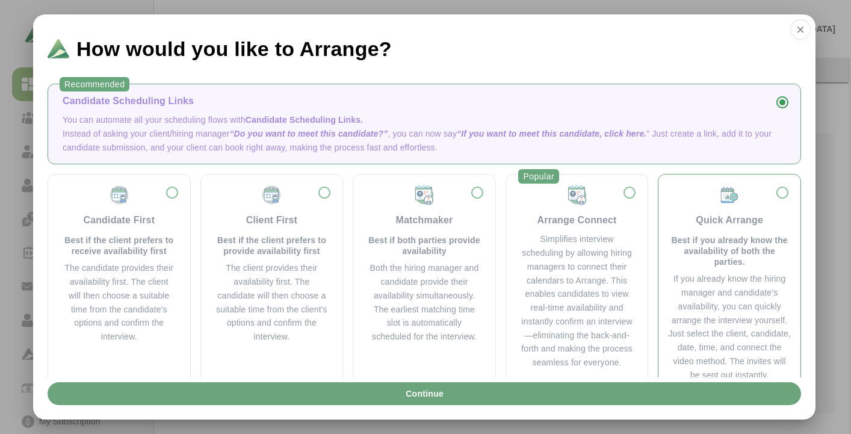
click at [756, 228] on div "Quick Arrange Best if you already know the availability of both the parties." at bounding box center [729, 225] width 123 height 83
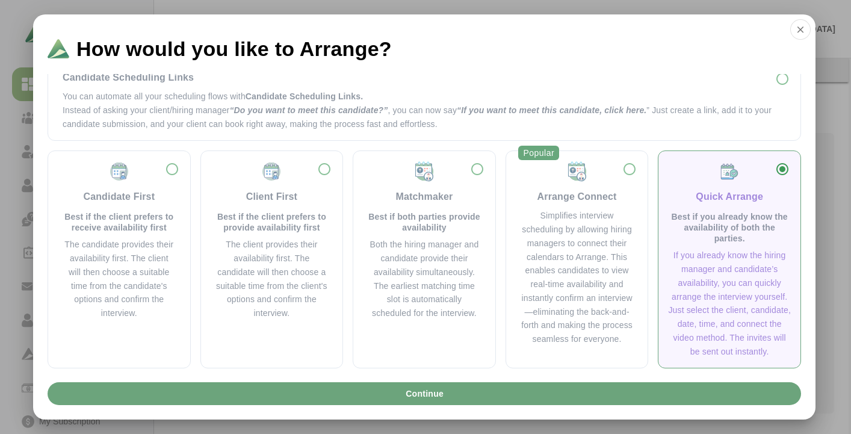
scroll to position [30, 0]
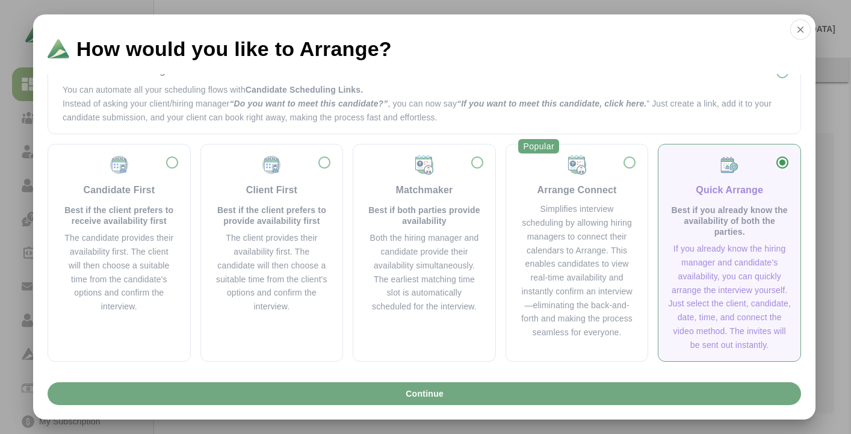
click at [675, 388] on button "Continue" at bounding box center [425, 393] width 754 height 23
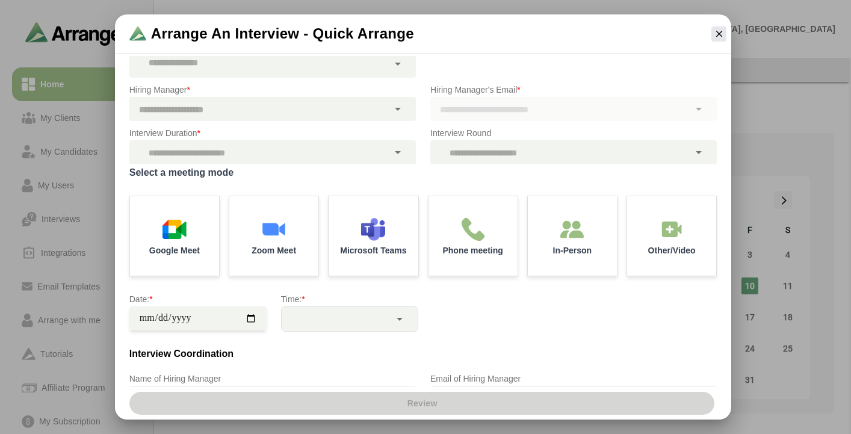
scroll to position [0, 0]
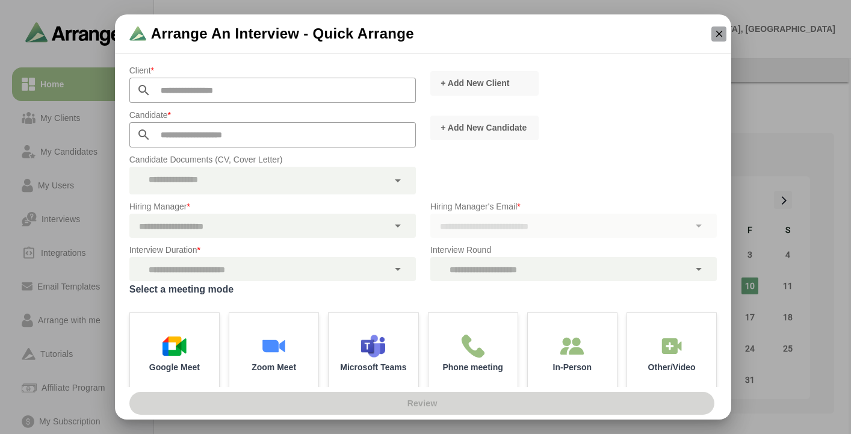
click at [715, 36] on icon "button" at bounding box center [719, 33] width 11 height 11
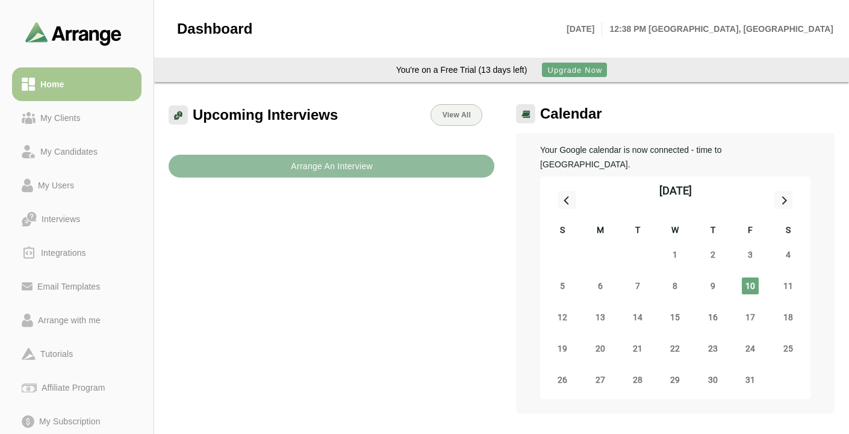
click at [392, 175] on button "Arrange An Interview" at bounding box center [332, 166] width 326 height 23
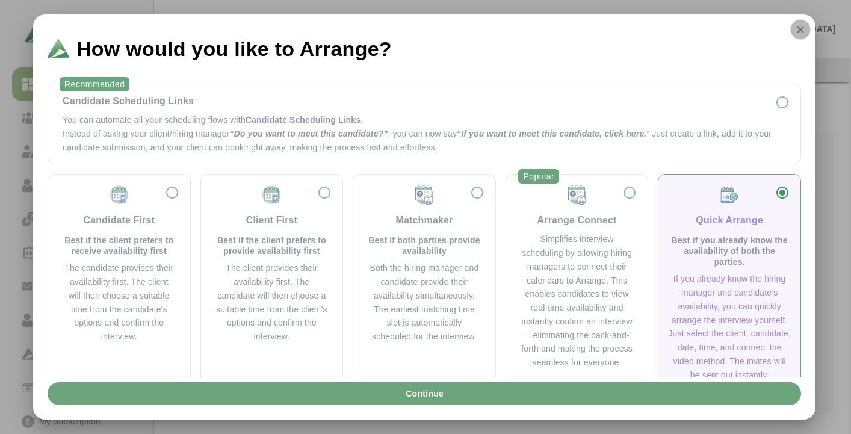
click at [796, 33] on icon "button" at bounding box center [800, 29] width 11 height 11
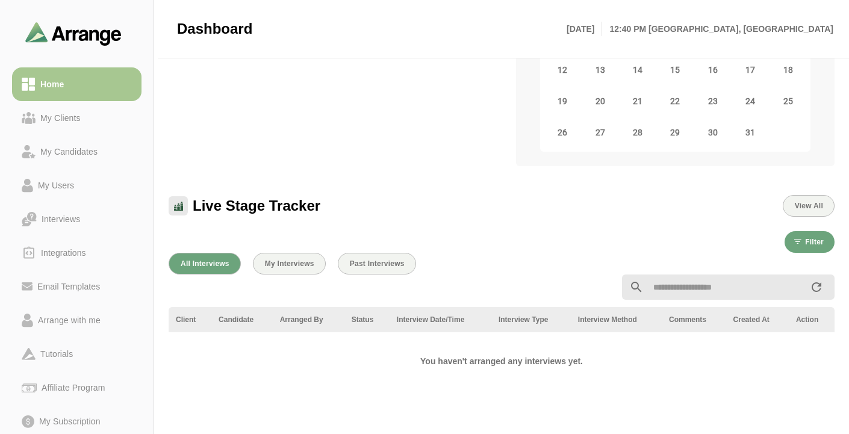
scroll to position [259, 0]
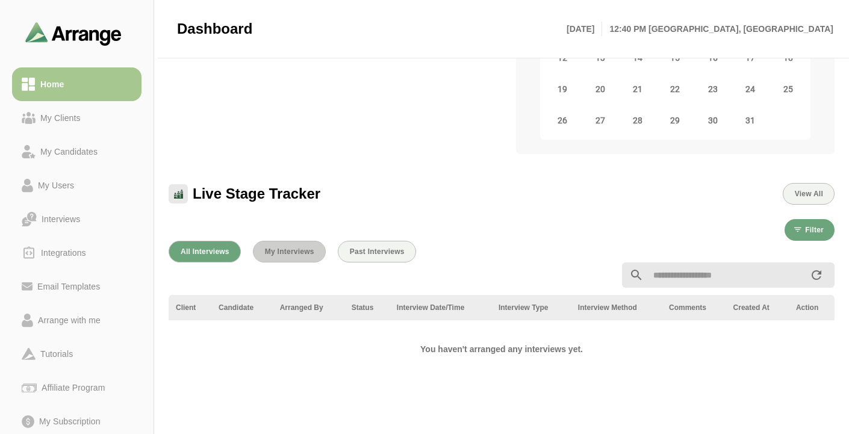
click at [305, 247] on span "My Interviews" at bounding box center [289, 251] width 50 height 8
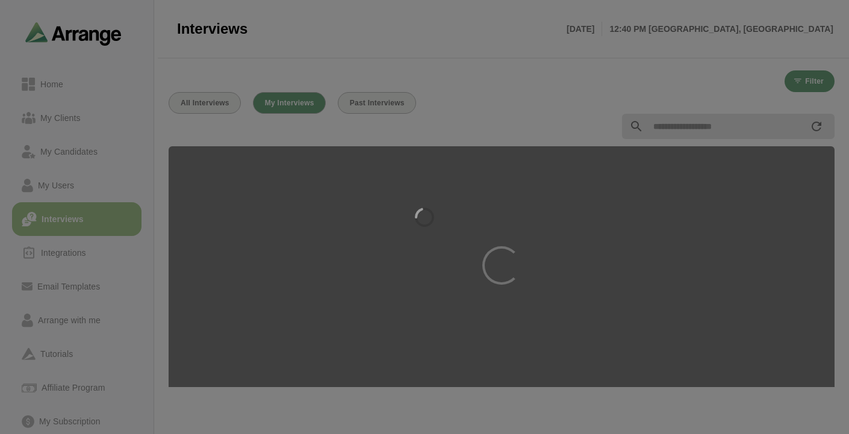
scroll to position [2, 0]
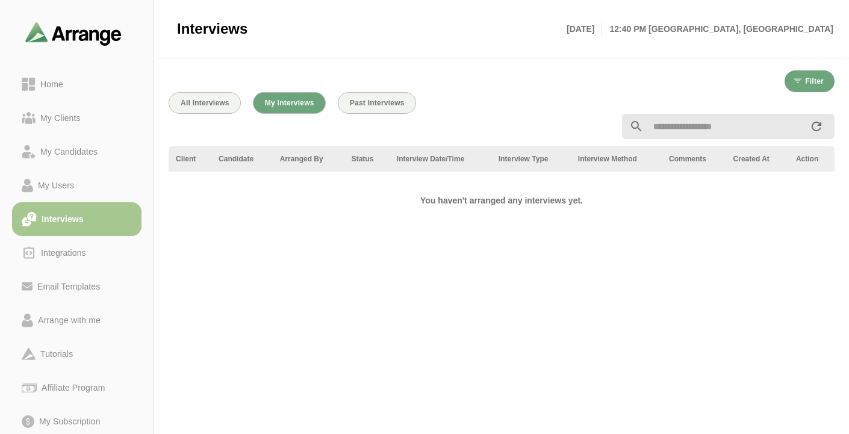
click at [202, 108] on div at bounding box center [501, 127] width 680 height 40
click at [203, 103] on span "All Interviews" at bounding box center [204, 103] width 49 height 8
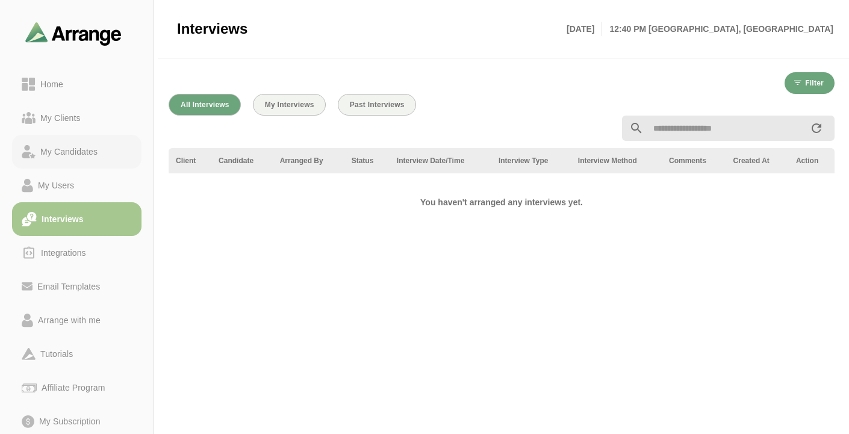
click at [73, 154] on div "My Candidates" at bounding box center [69, 151] width 67 height 14
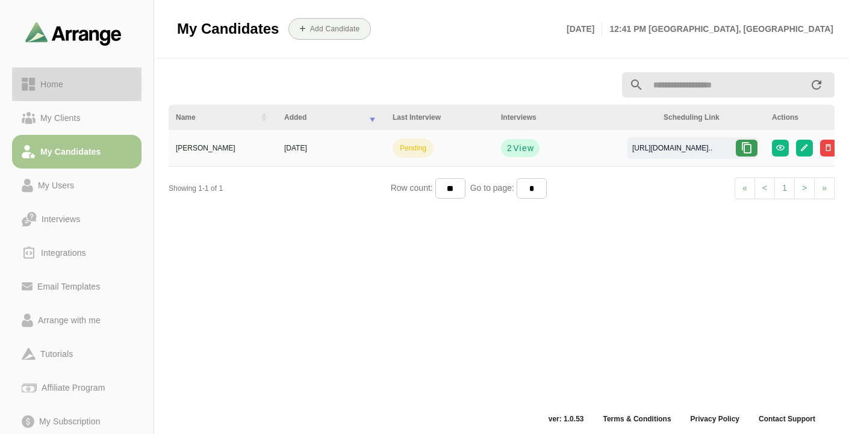
click at [69, 83] on div "Home" at bounding box center [77, 84] width 110 height 14
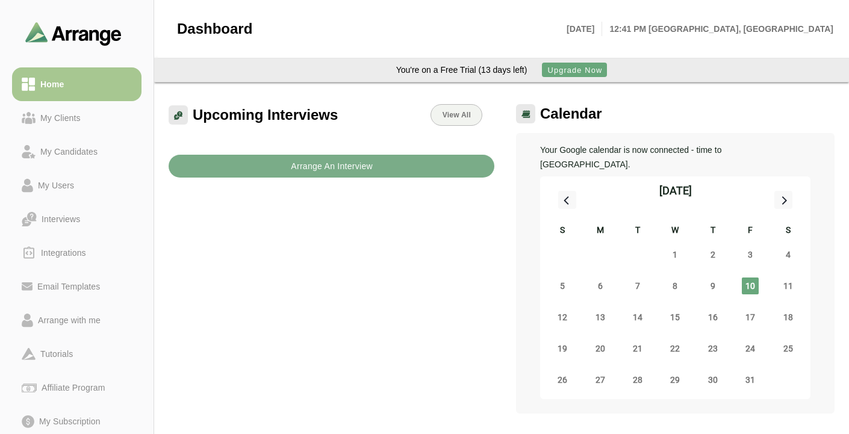
click at [76, 155] on div "My Candidates" at bounding box center [69, 151] width 67 height 14
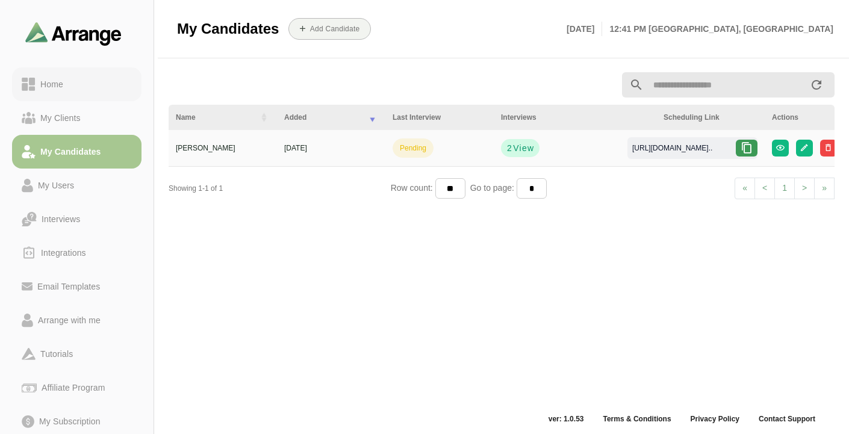
click at [63, 81] on div "Home" at bounding box center [52, 84] width 33 height 14
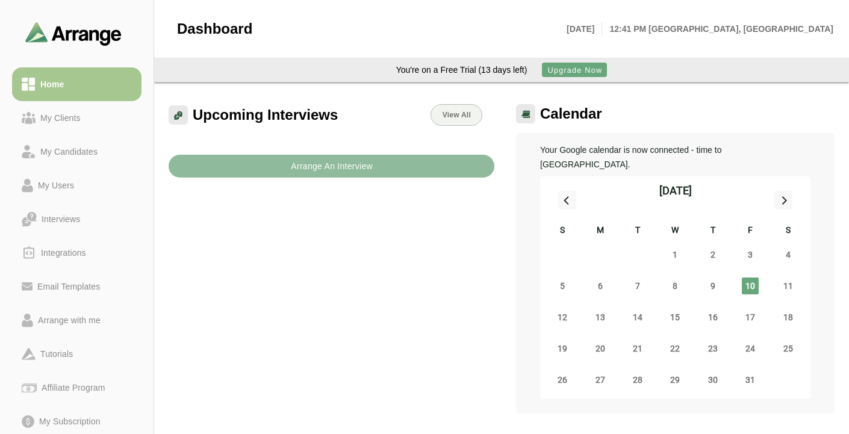
click at [394, 172] on button "Arrange An Interview" at bounding box center [332, 166] width 326 height 23
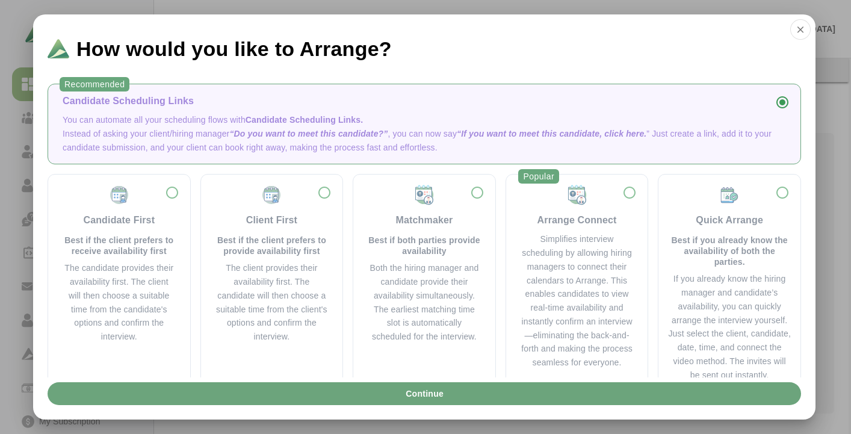
click at [791, 36] on div "How would you like to Arrange?" at bounding box center [424, 43] width 782 height 59
click at [802, 31] on icon "button" at bounding box center [800, 29] width 11 height 11
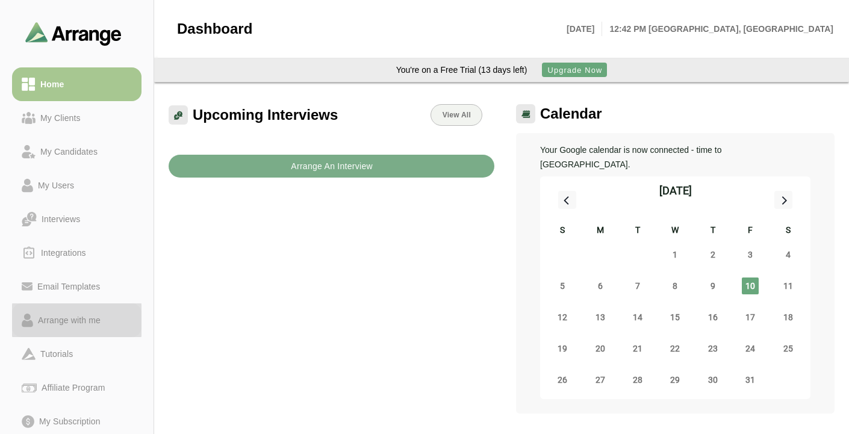
click at [79, 320] on div "Arrange with me" at bounding box center [69, 320] width 72 height 14
